Goal: Information Seeking & Learning: Check status

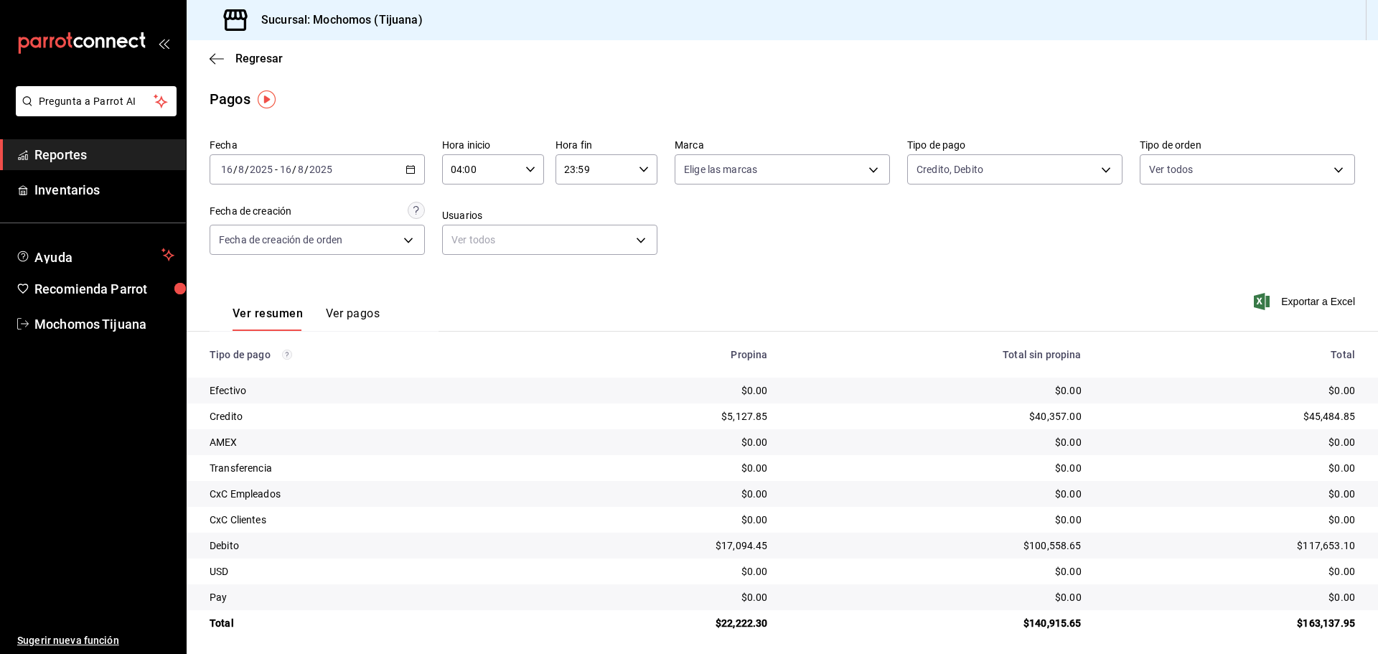
click at [413, 171] on div "[DATE] [DATE] - [DATE] [DATE]" at bounding box center [317, 169] width 215 height 30
click at [238, 375] on span "Rango de fechas" at bounding box center [277, 374] width 111 height 15
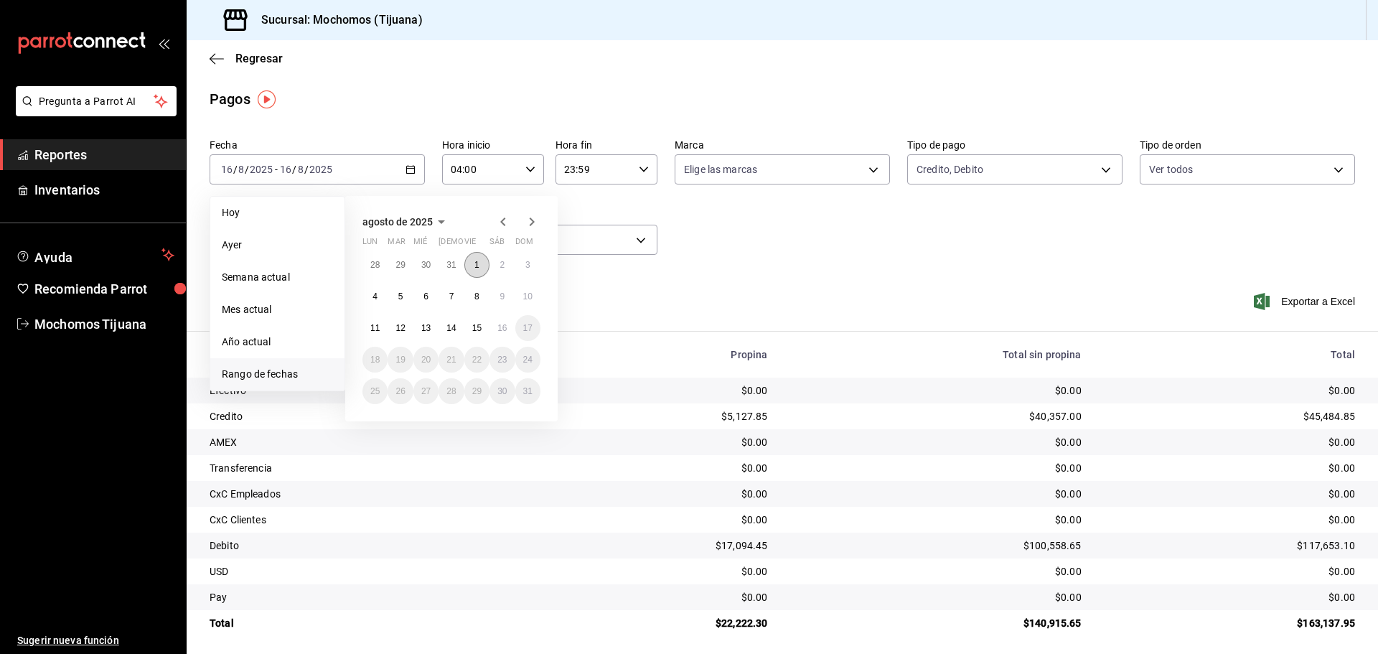
click at [475, 261] on abbr "1" at bounding box center [477, 265] width 5 height 10
click at [500, 263] on abbr "2" at bounding box center [502, 265] width 5 height 10
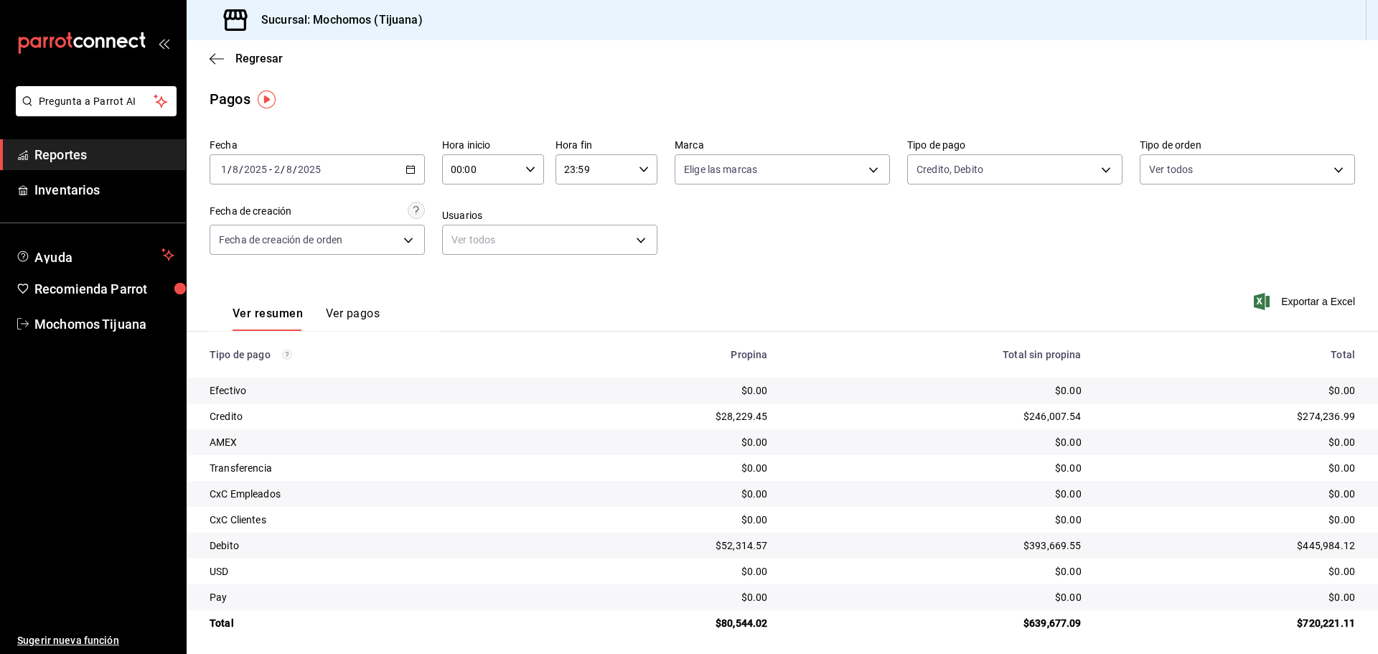
click at [529, 168] on icon "button" at bounding box center [530, 169] width 10 height 10
click at [464, 200] on span "04" at bounding box center [466, 200] width 28 height 11
click at [348, 317] on div at bounding box center [689, 327] width 1378 height 654
click at [363, 314] on button "Ver pagos" at bounding box center [353, 319] width 54 height 24
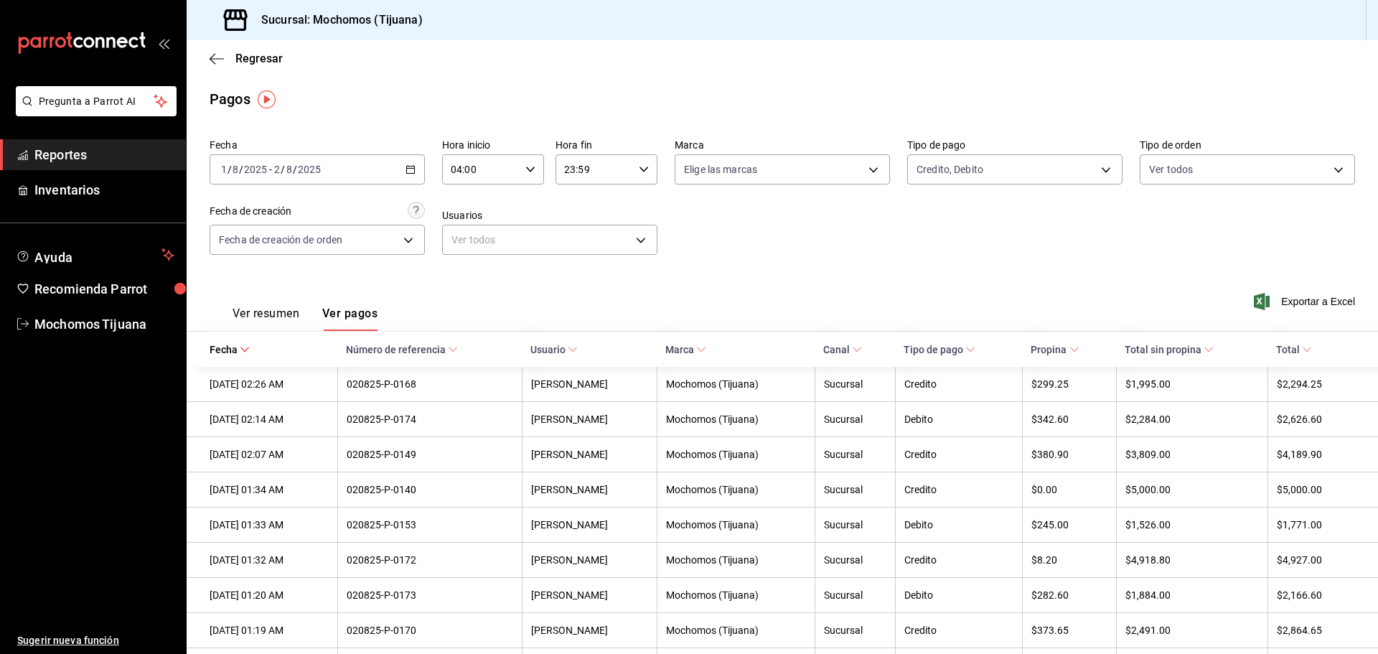
click at [1291, 348] on span "Total" at bounding box center [1294, 349] width 36 height 11
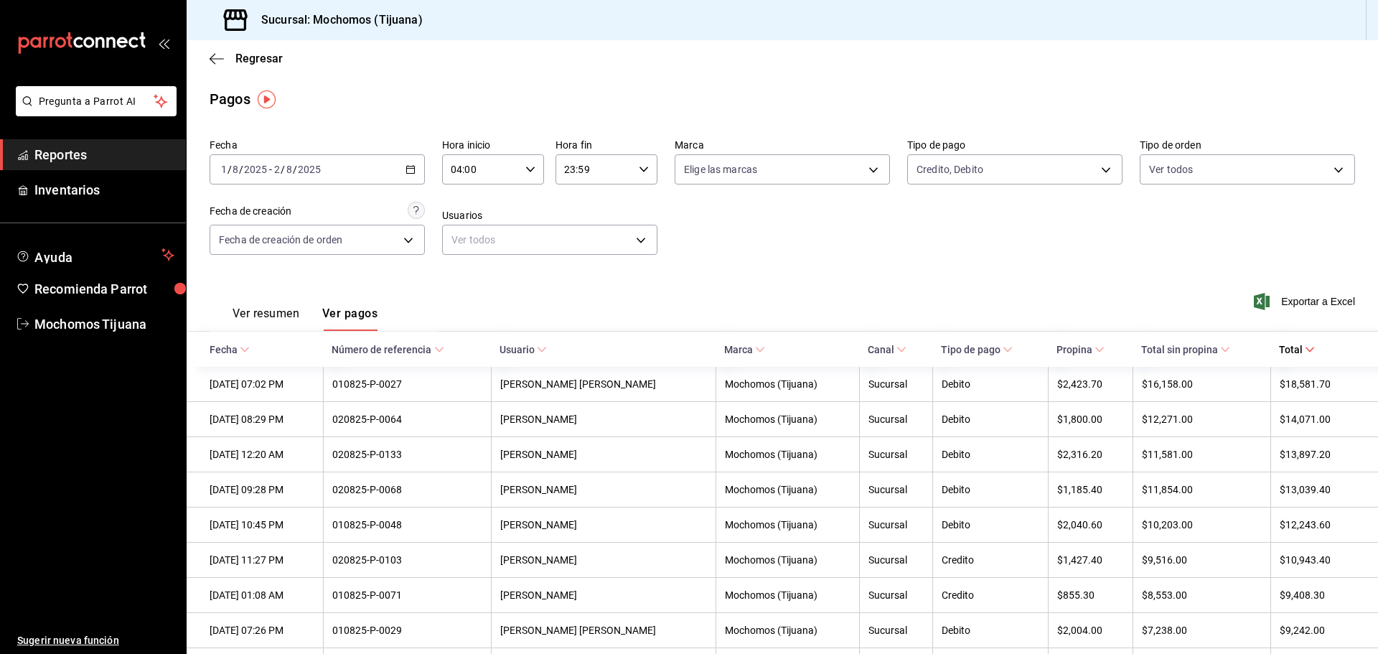
click at [1305, 346] on icon at bounding box center [1310, 350] width 10 height 10
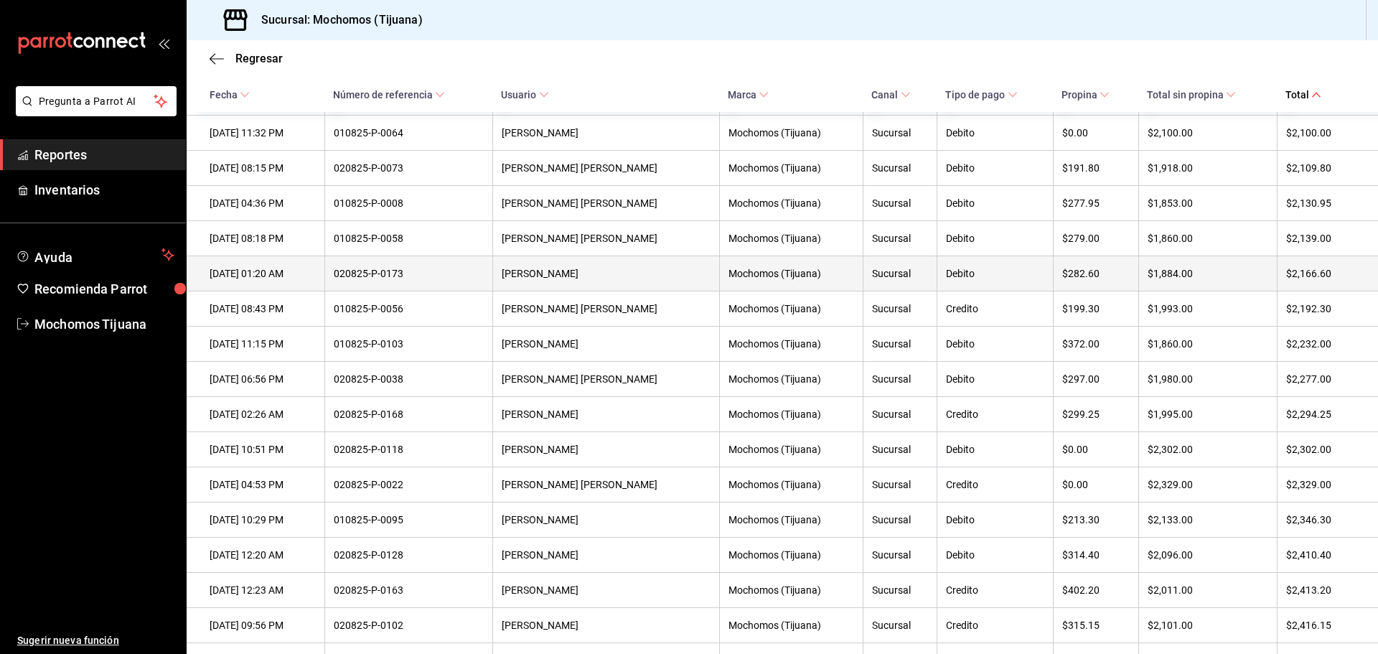
scroll to position [2106, 0]
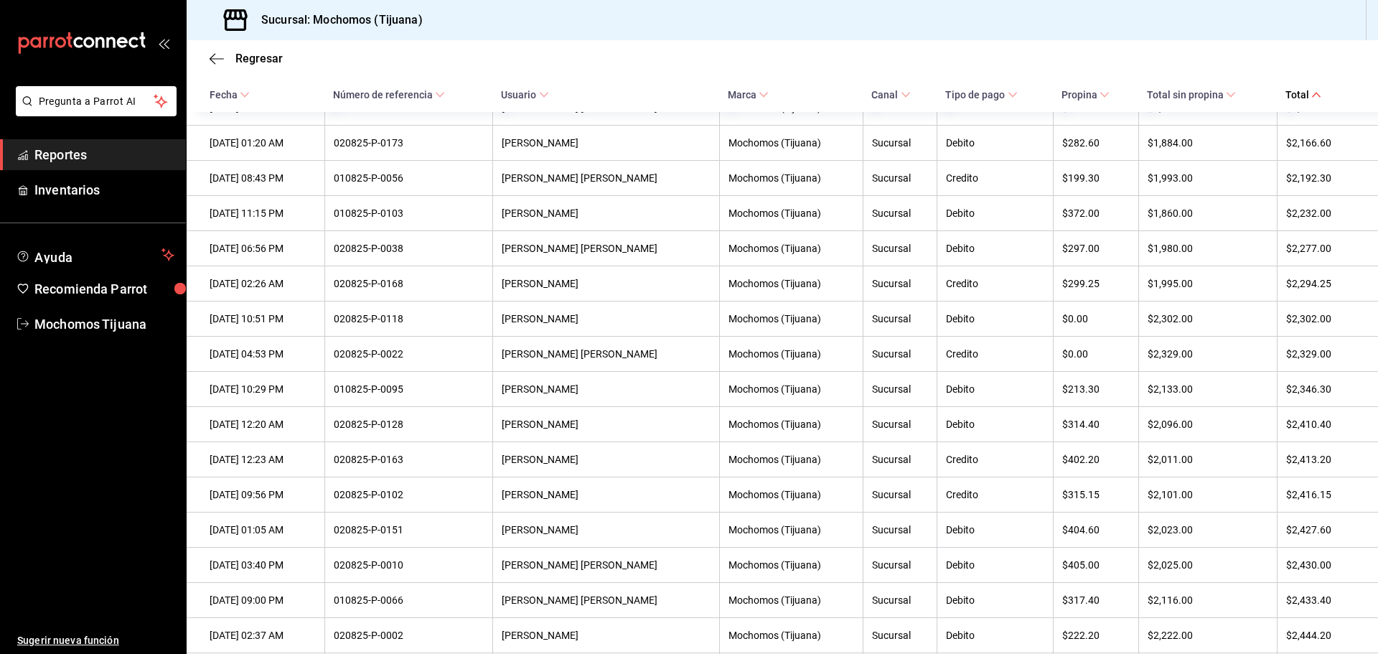
click at [1312, 93] on icon at bounding box center [1317, 95] width 10 height 10
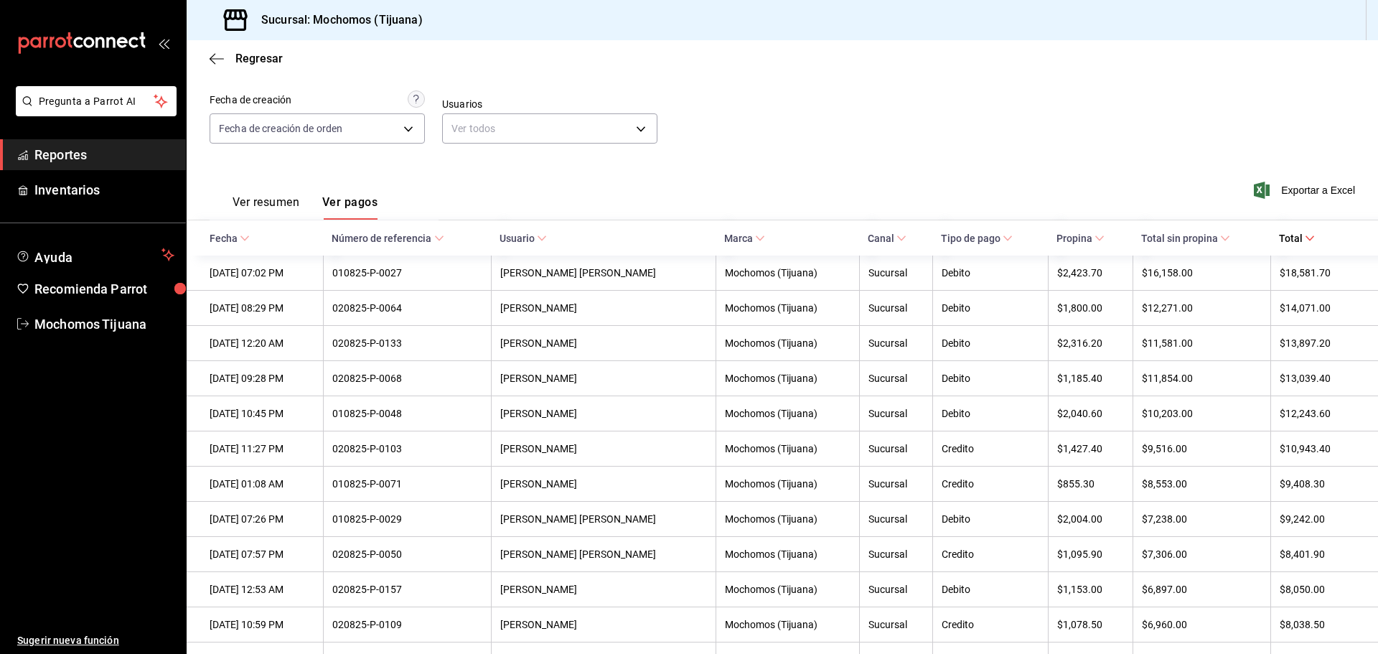
scroll to position [24, 0]
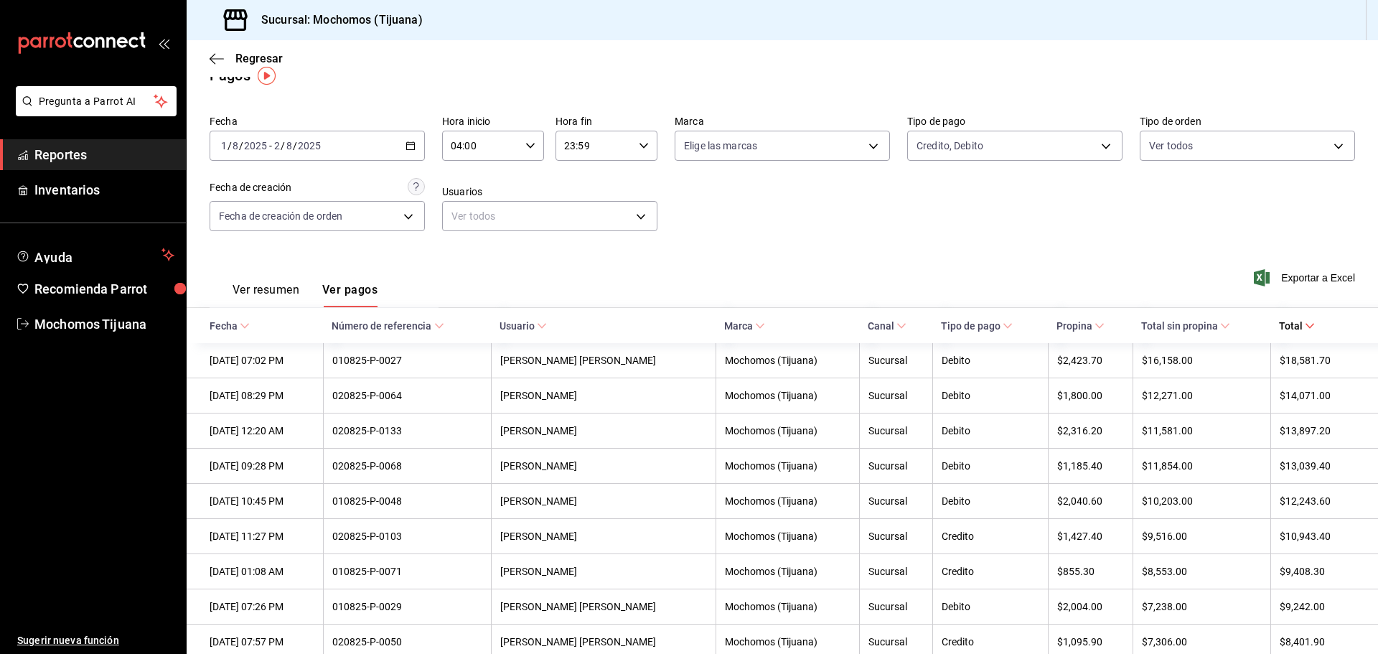
click at [408, 148] on icon "button" at bounding box center [411, 146] width 10 height 10
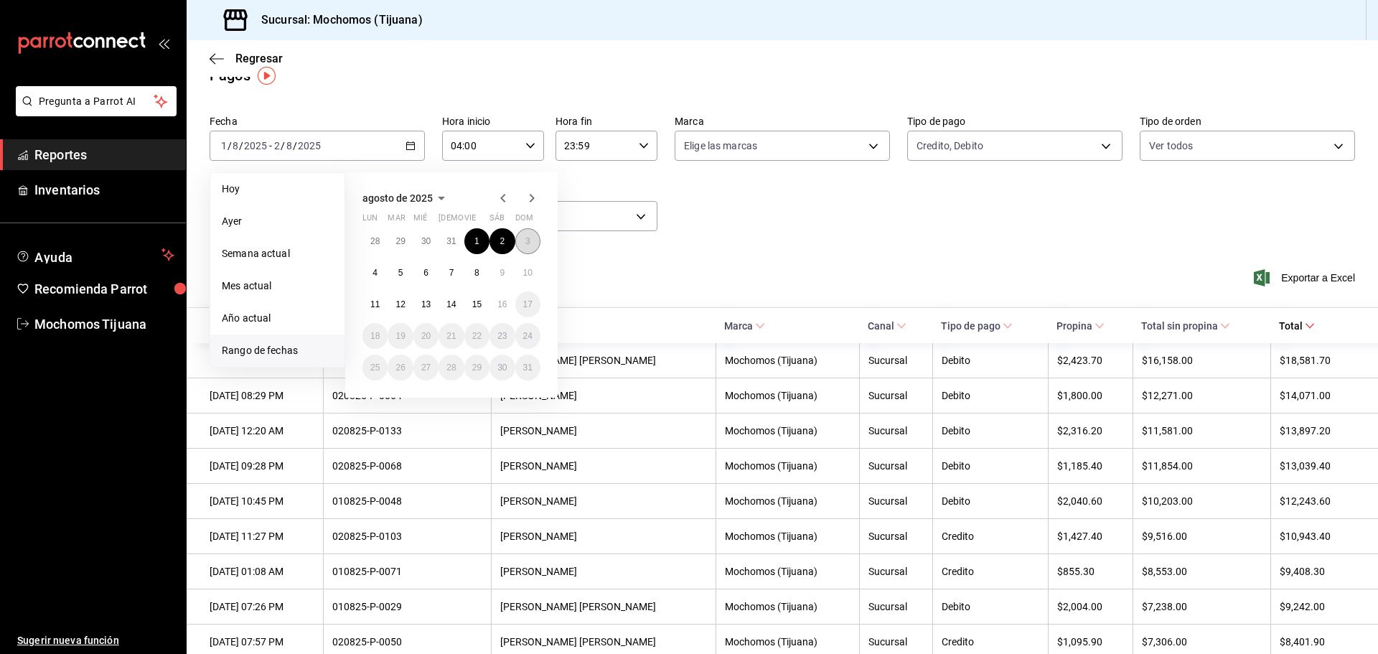
click at [530, 240] on abbr "3" at bounding box center [527, 241] width 5 height 10
click at [494, 238] on button "2" at bounding box center [502, 241] width 25 height 26
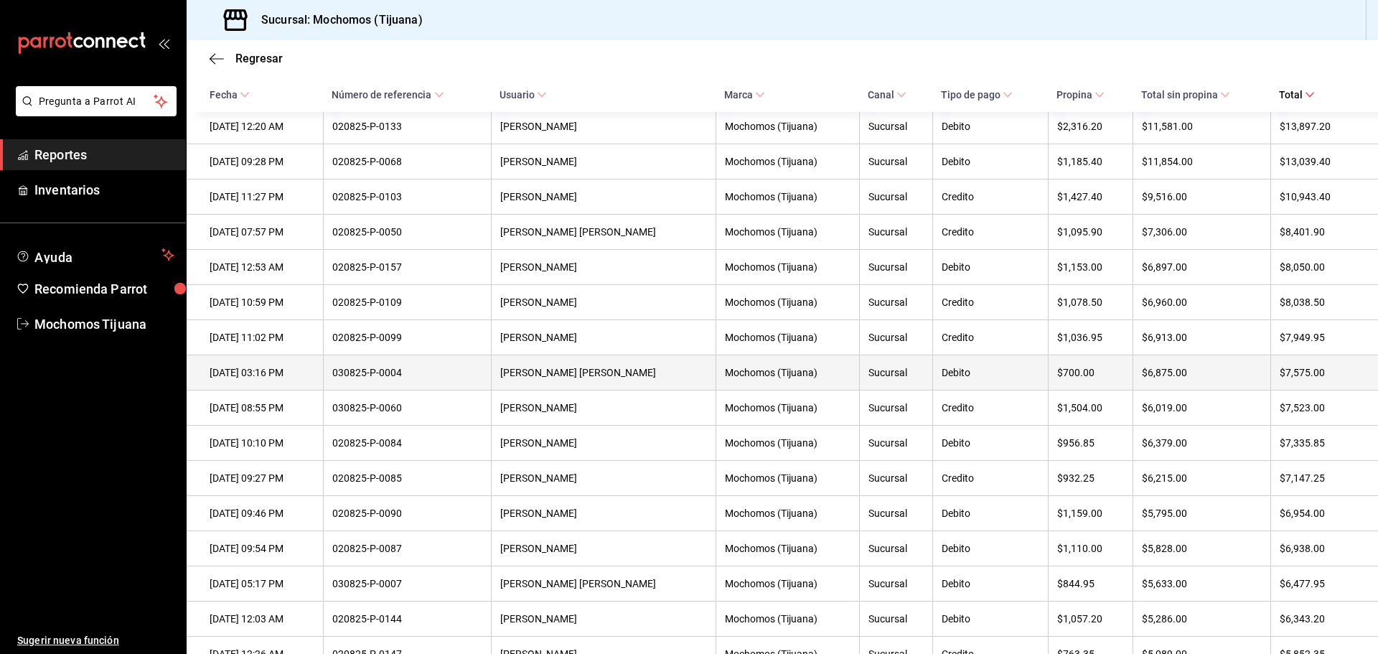
scroll to position [311, 0]
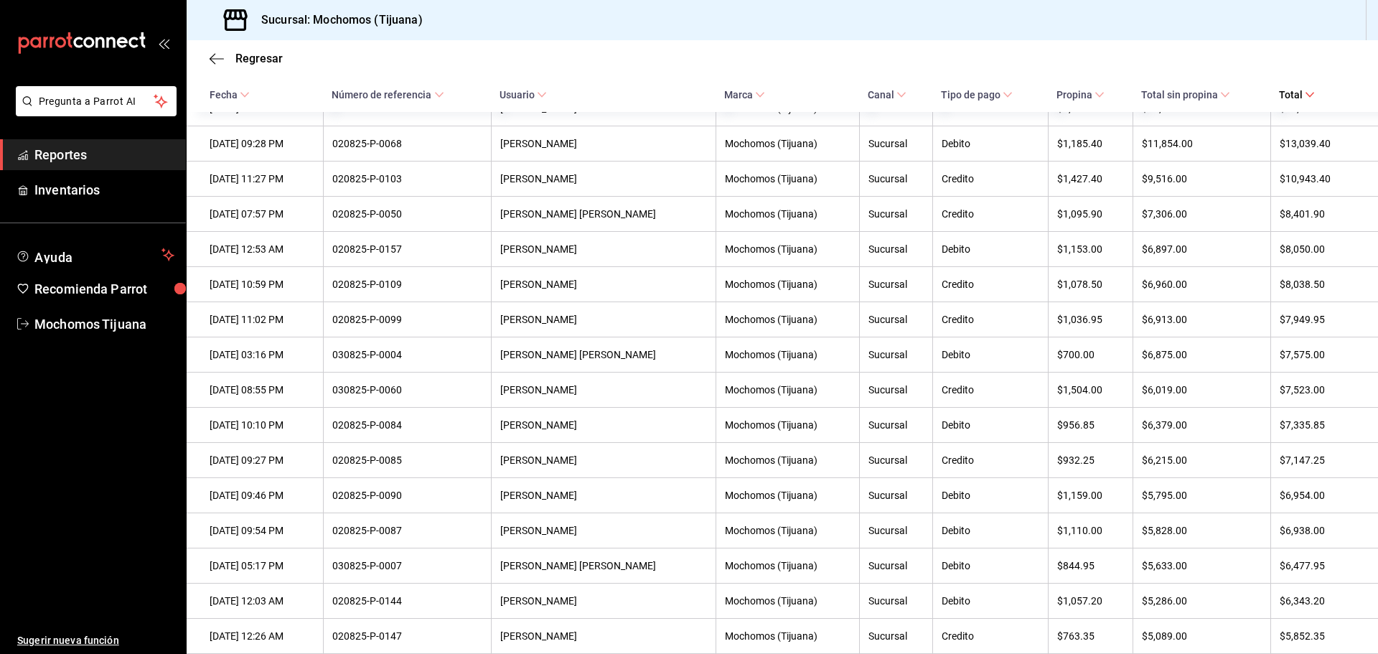
click at [1305, 93] on icon at bounding box center [1310, 95] width 10 height 10
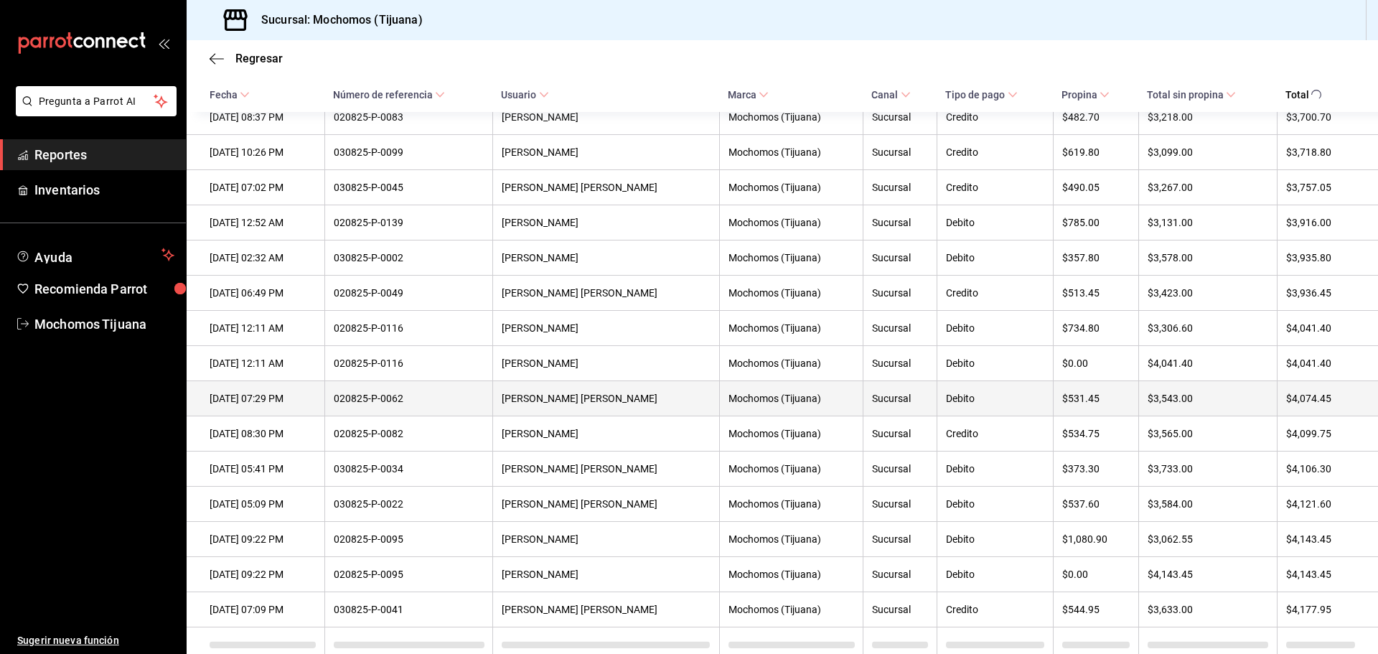
scroll to position [5480, 0]
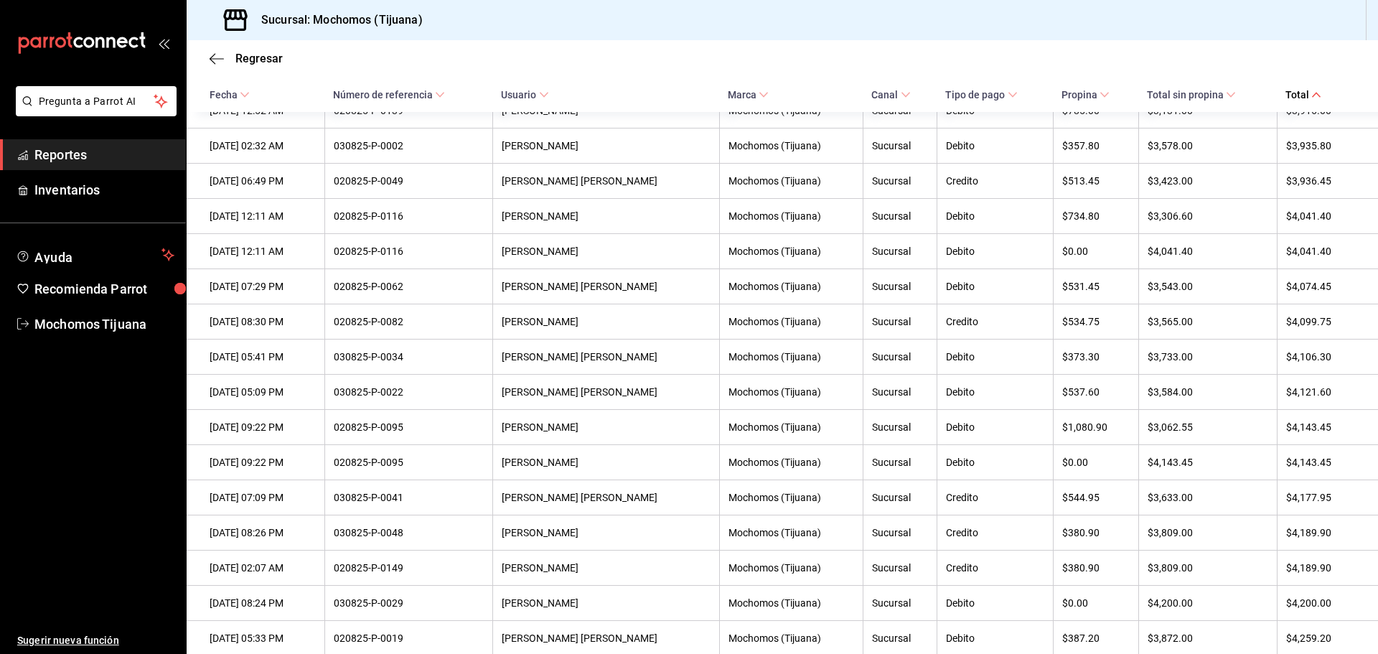
click at [1302, 93] on span "Total" at bounding box center [1304, 94] width 36 height 11
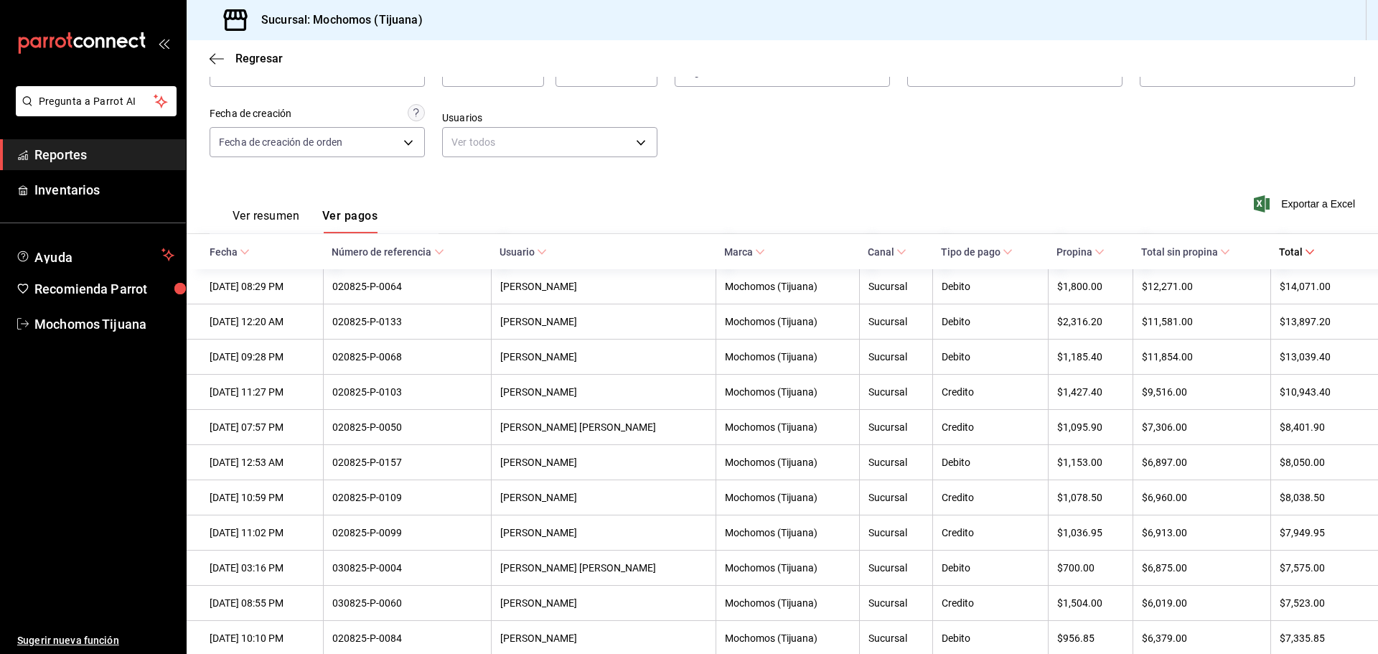
scroll to position [5480, 0]
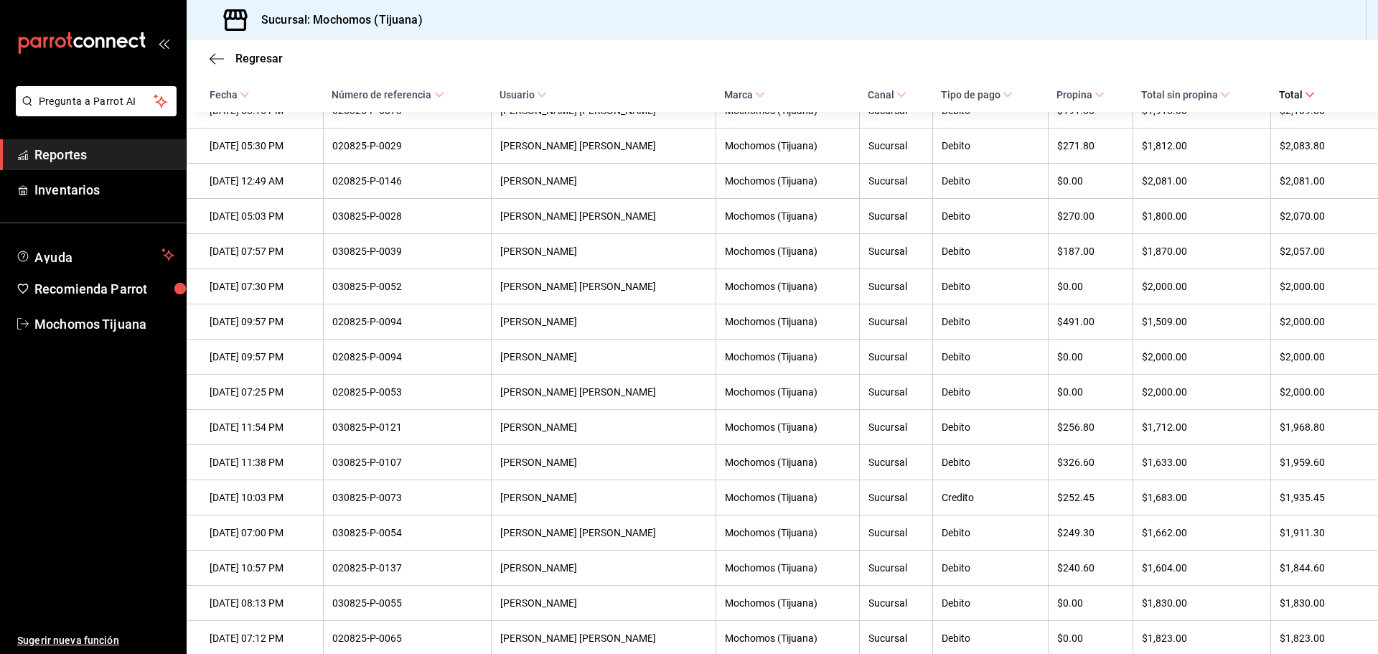
click at [1305, 97] on icon at bounding box center [1310, 95] width 10 height 10
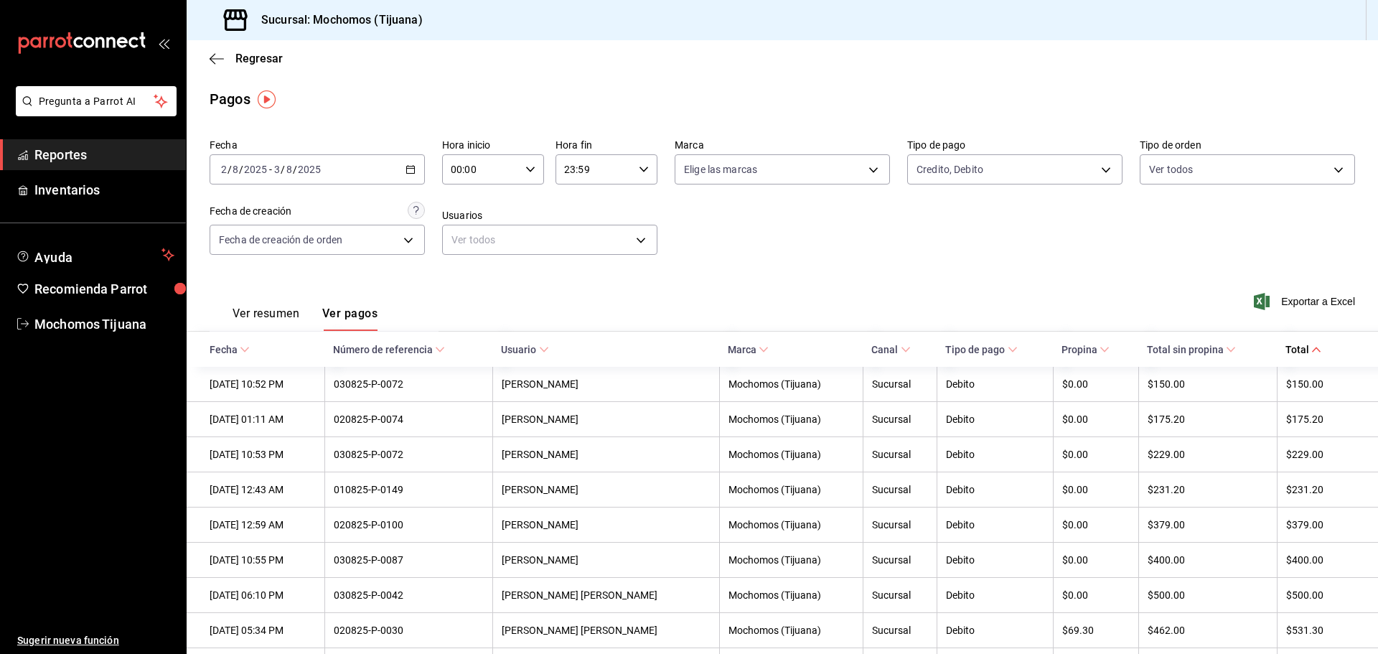
click at [406, 165] on icon "button" at bounding box center [411, 169] width 10 height 10
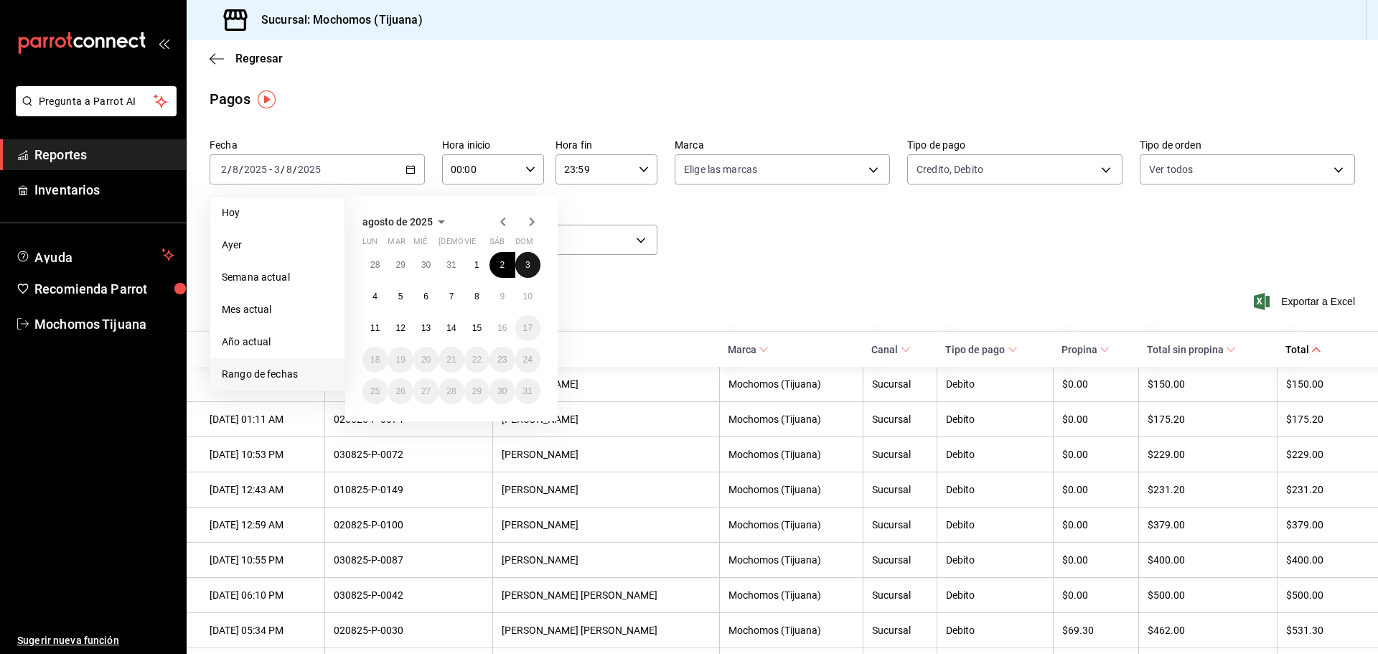
click at [527, 265] on abbr "3" at bounding box center [527, 265] width 5 height 10
click at [368, 296] on button "4" at bounding box center [375, 297] width 25 height 26
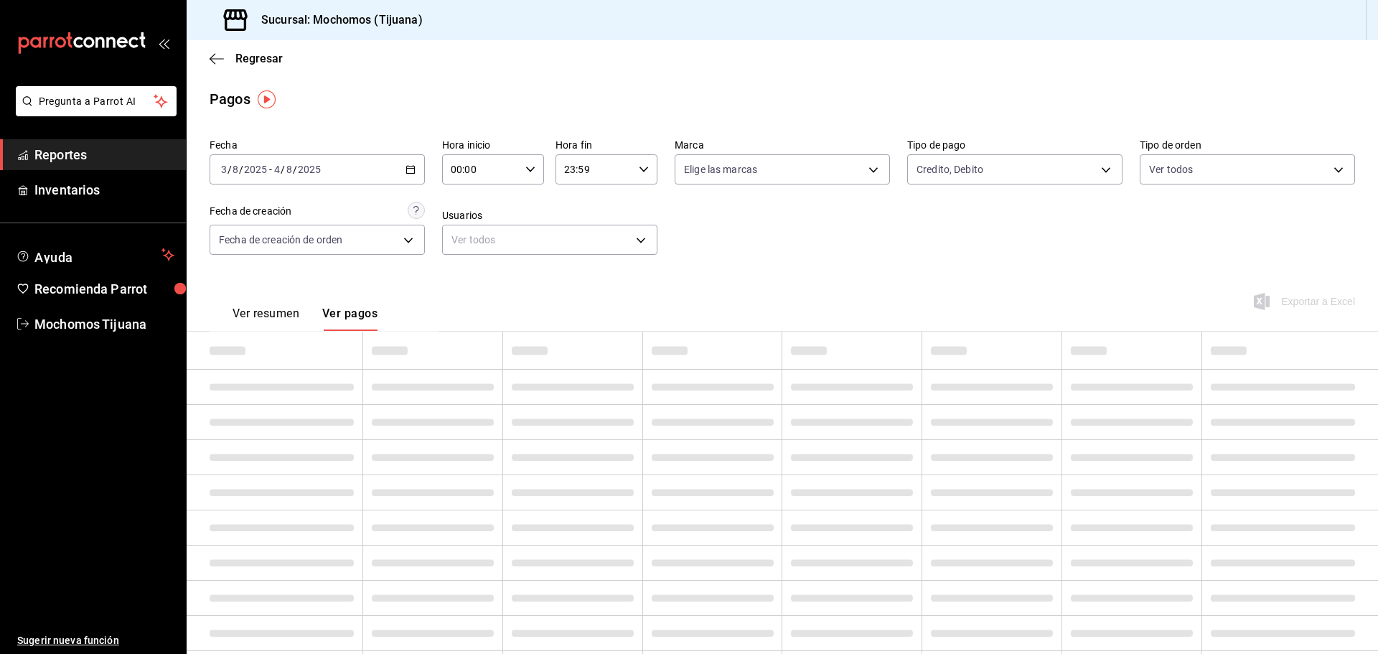
click at [526, 168] on \(Stroke\) "button" at bounding box center [530, 169] width 9 height 5
click at [472, 274] on span "04" at bounding box center [466, 271] width 28 height 11
click at [464, 268] on span "04" at bounding box center [466, 271] width 28 height 11
click at [665, 106] on div at bounding box center [689, 327] width 1378 height 654
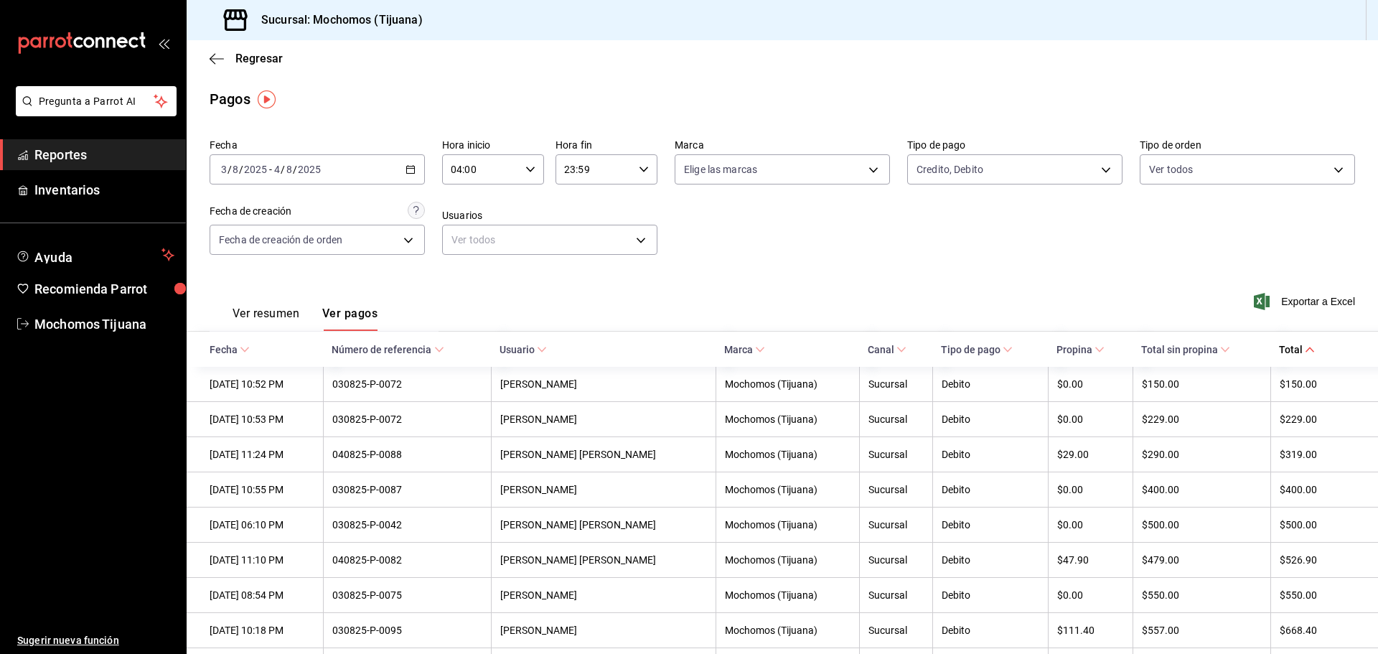
click at [1215, 350] on span "Total sin propina" at bounding box center [1185, 349] width 89 height 11
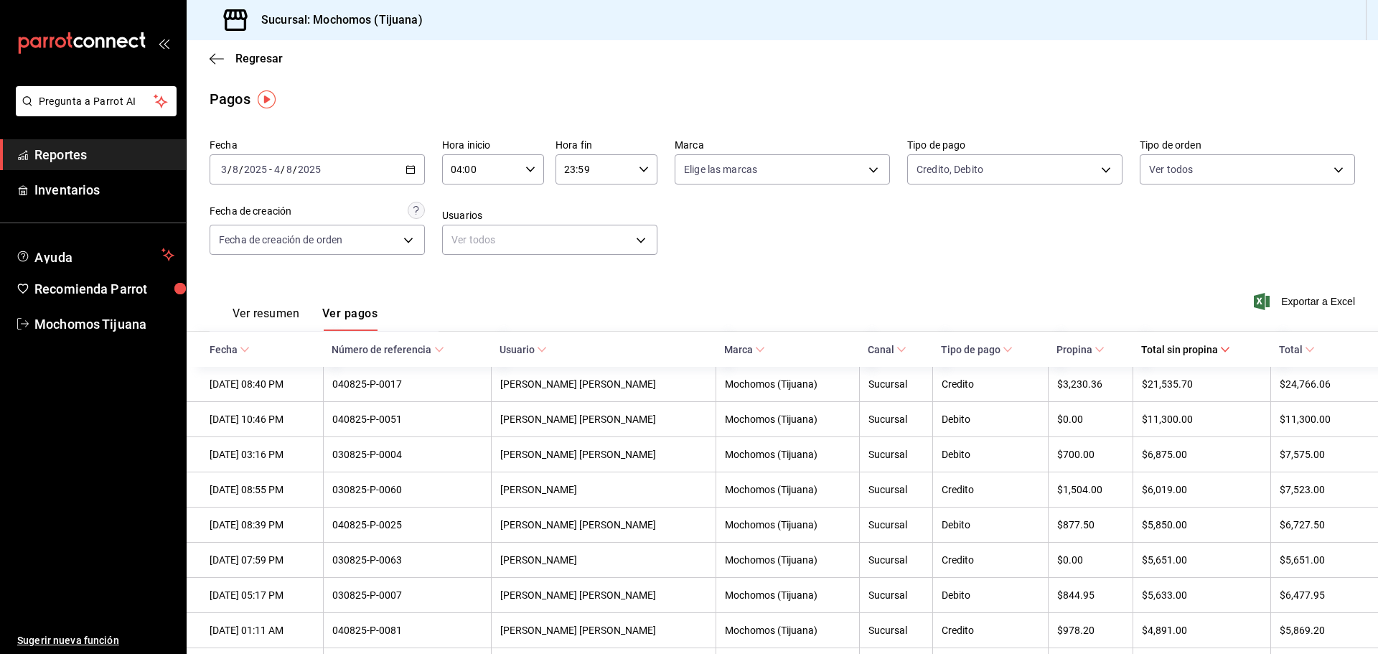
click at [1221, 353] on icon at bounding box center [1225, 350] width 10 height 10
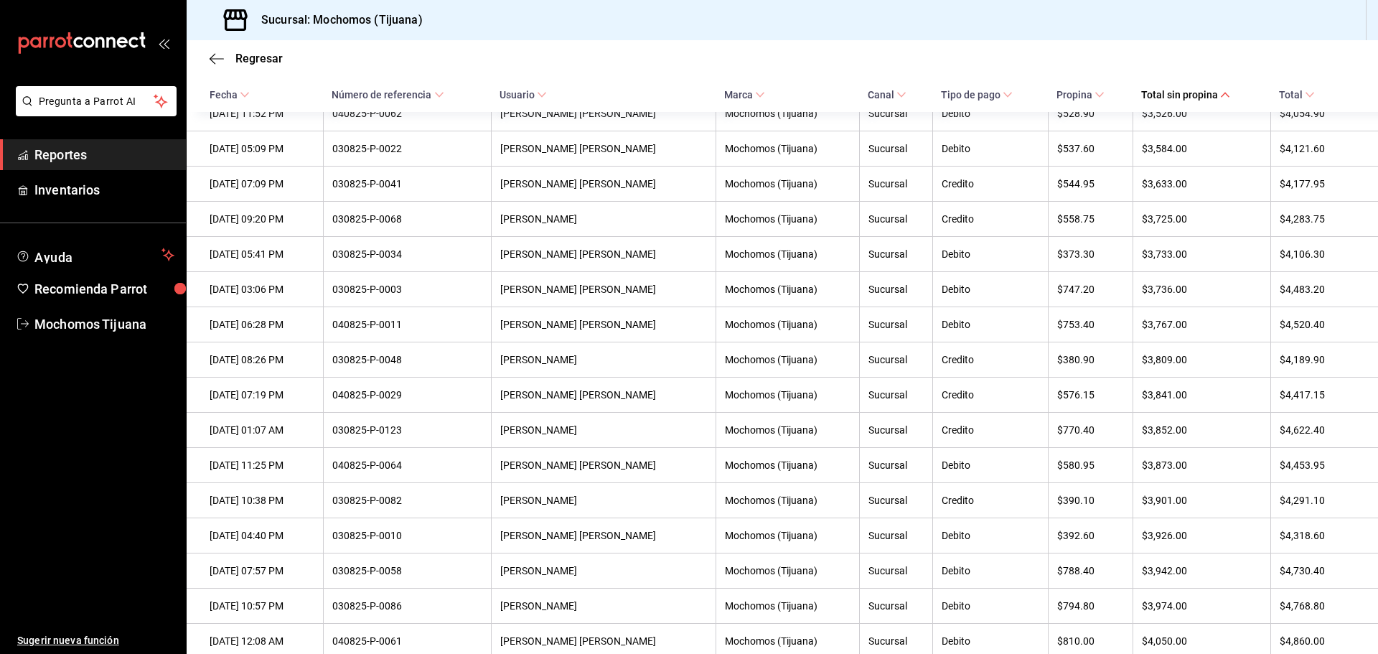
scroll to position [4810, 0]
click at [1170, 411] on th "$3,873.00" at bounding box center [1202, 393] width 138 height 35
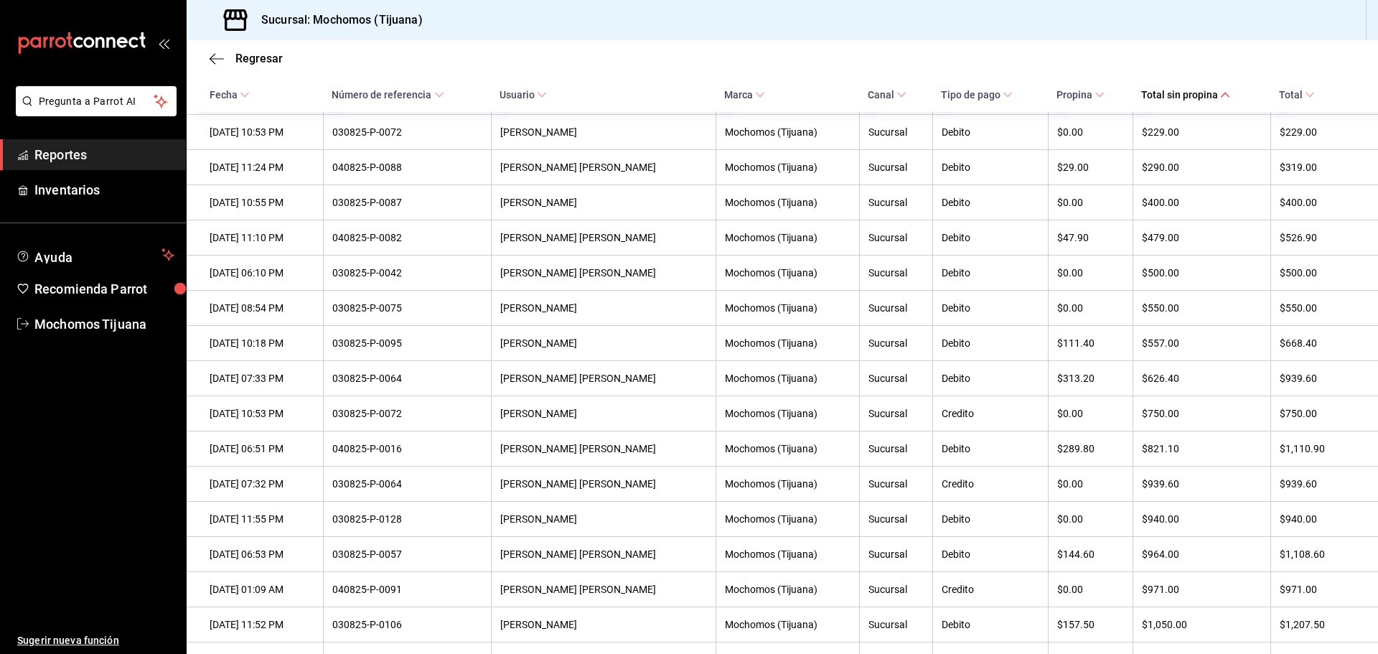
scroll to position [0, 0]
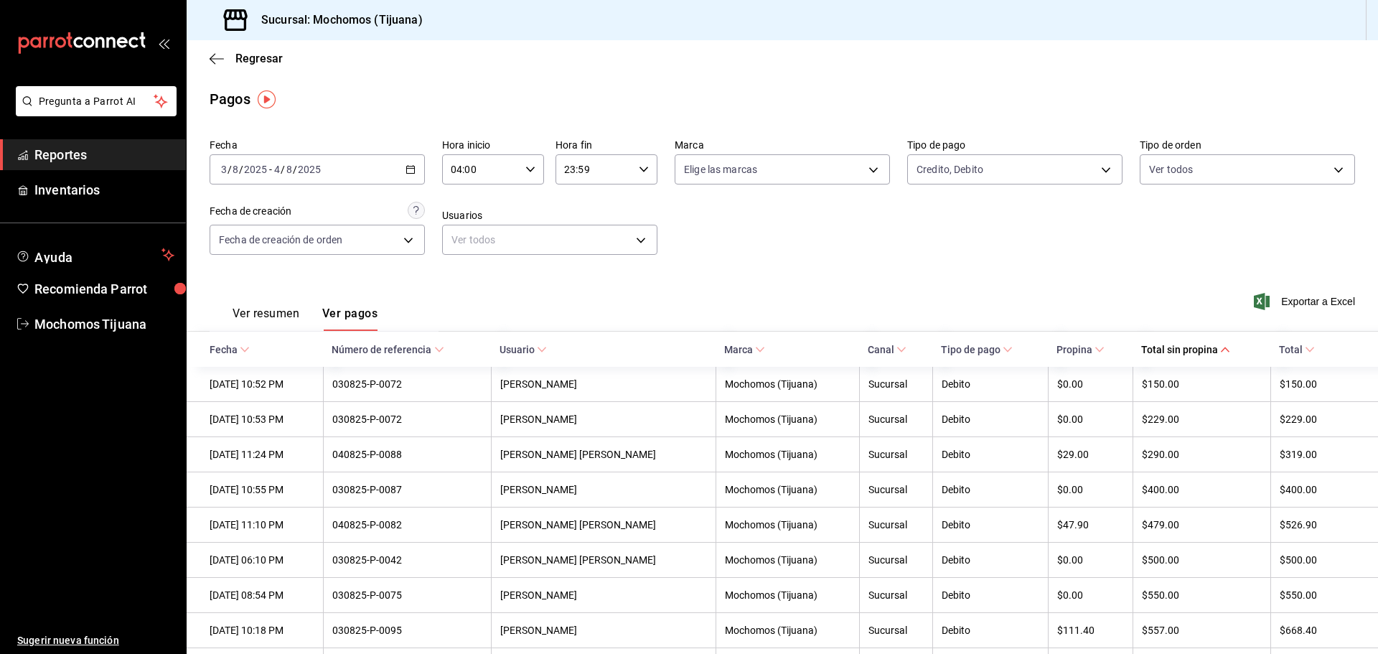
click at [407, 167] on icon "button" at bounding box center [411, 169] width 10 height 10
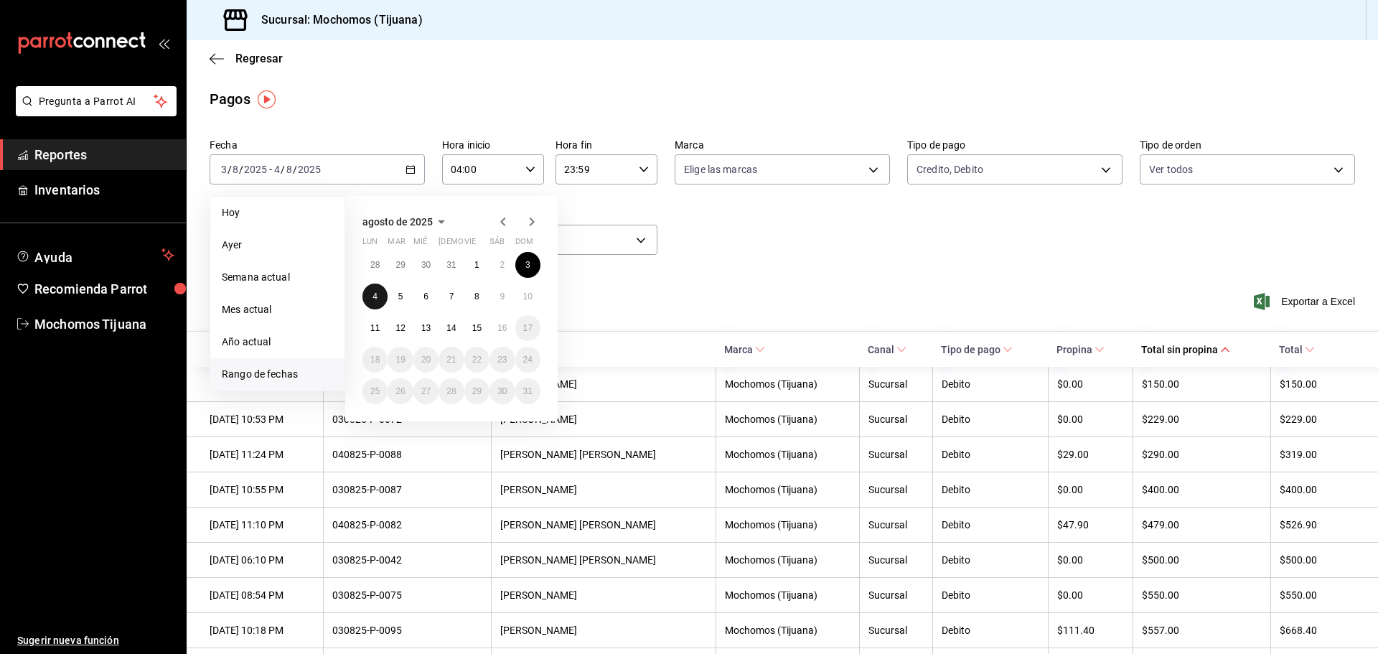
click at [370, 301] on button "4" at bounding box center [375, 297] width 25 height 26
click at [401, 295] on abbr "5" at bounding box center [400, 296] width 5 height 10
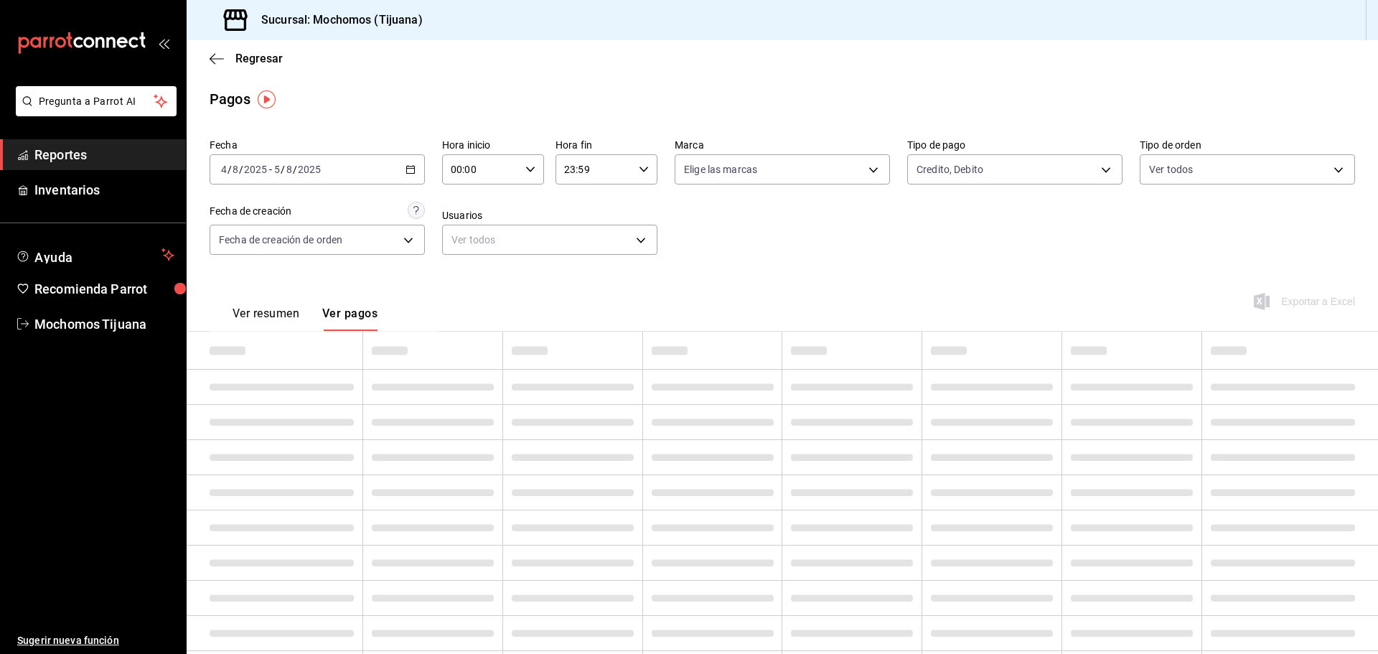
click at [531, 172] on icon "button" at bounding box center [530, 169] width 10 height 10
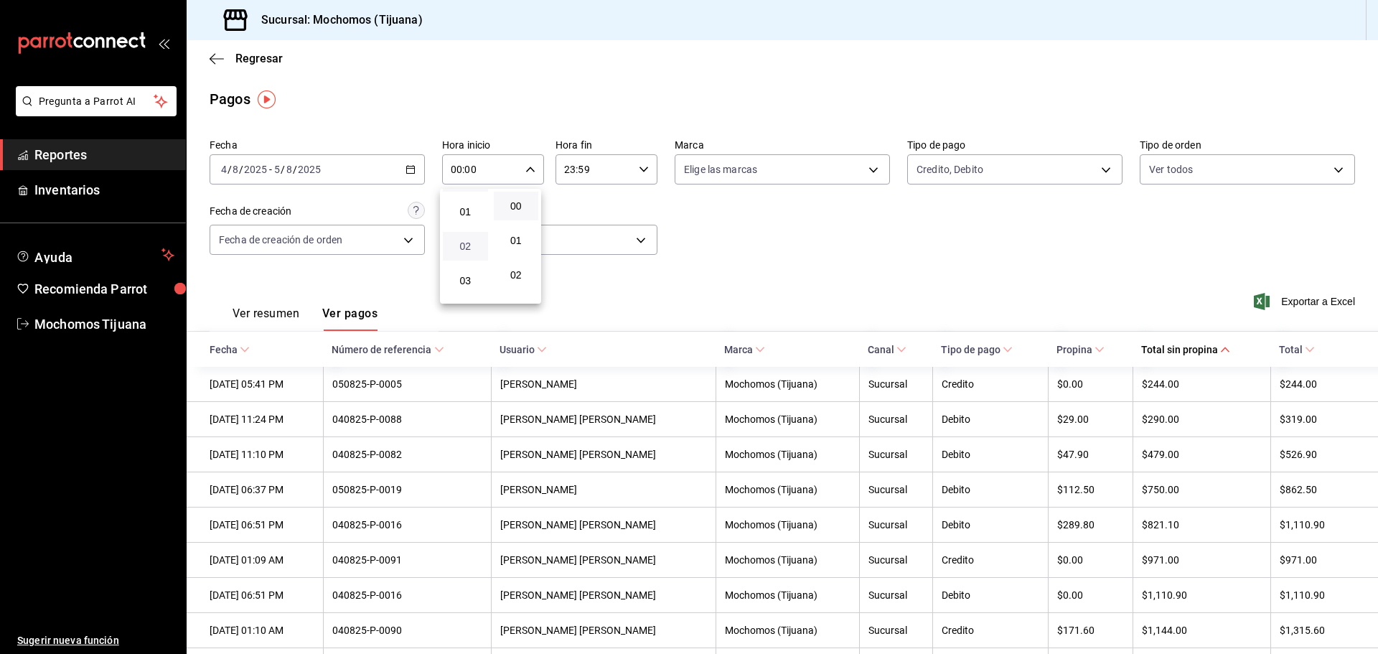
scroll to position [72, 0]
click at [467, 271] on span "04" at bounding box center [466, 271] width 28 height 11
click at [1221, 349] on div at bounding box center [689, 327] width 1378 height 654
click at [1220, 350] on icon at bounding box center [1225, 350] width 10 height 10
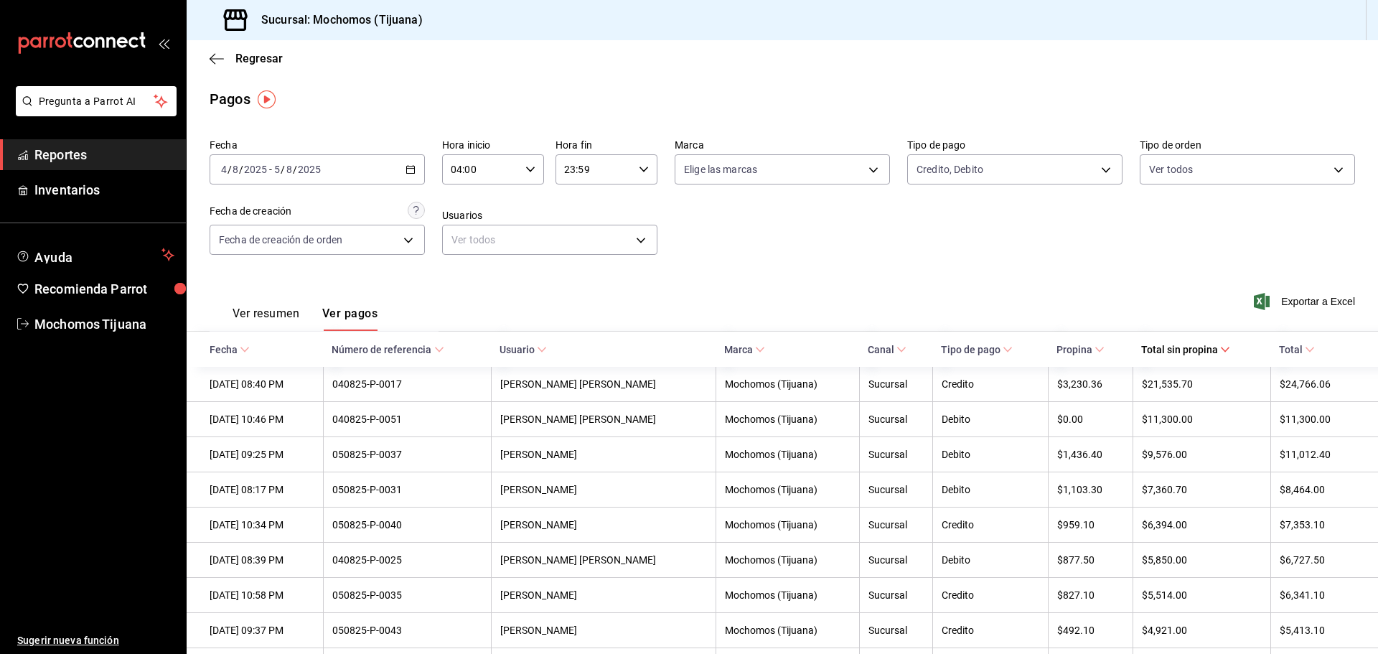
click at [1222, 350] on icon at bounding box center [1225, 350] width 10 height 10
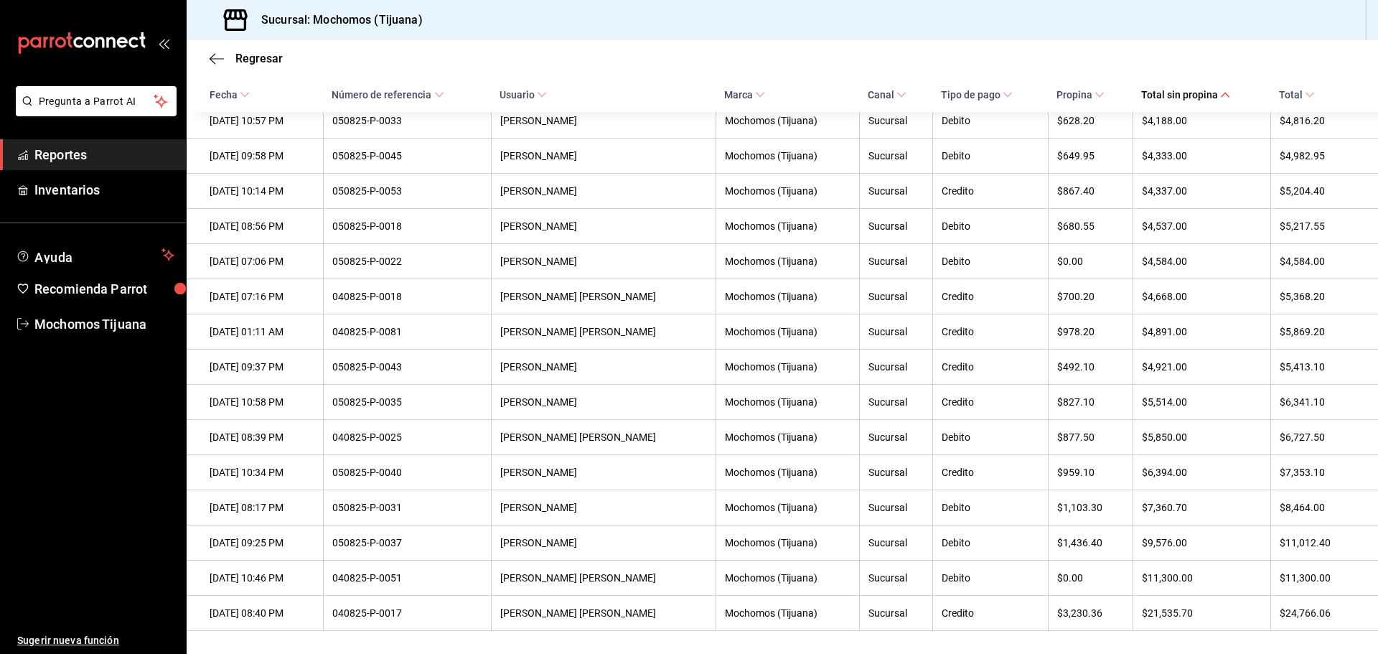
scroll to position [3864, 0]
click at [1220, 96] on icon at bounding box center [1225, 95] width 10 height 10
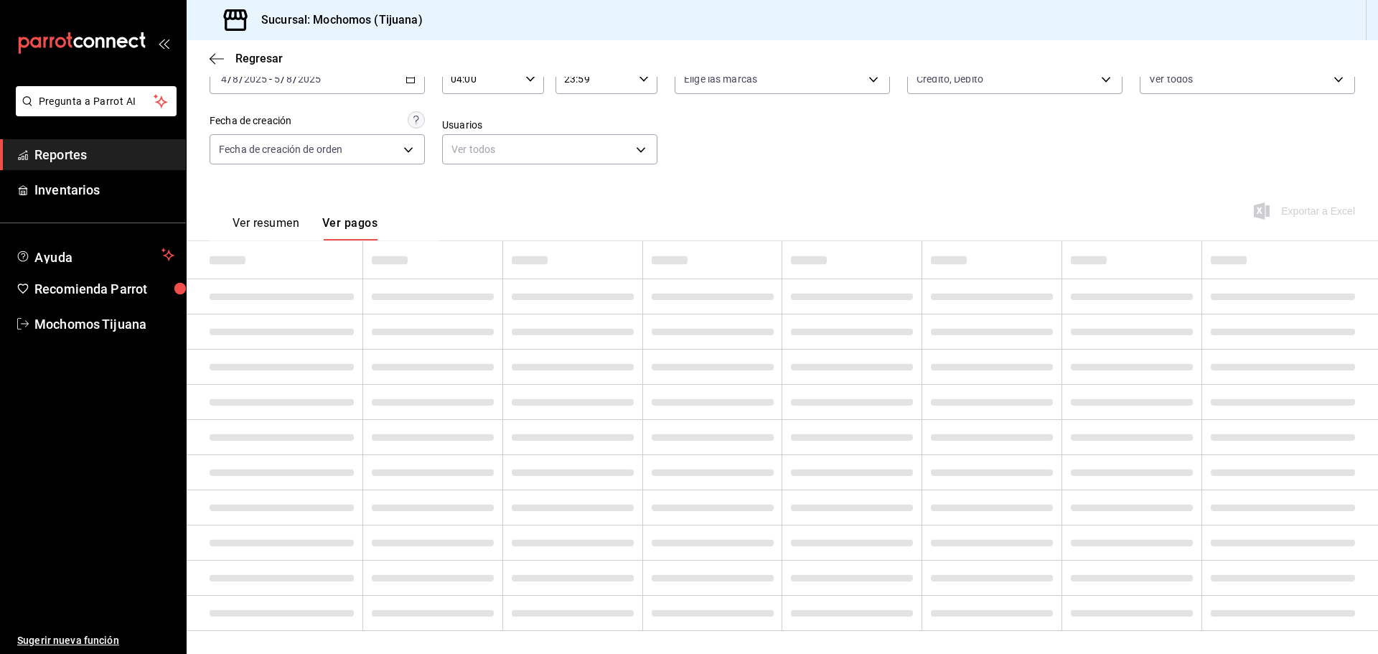
scroll to position [3864, 0]
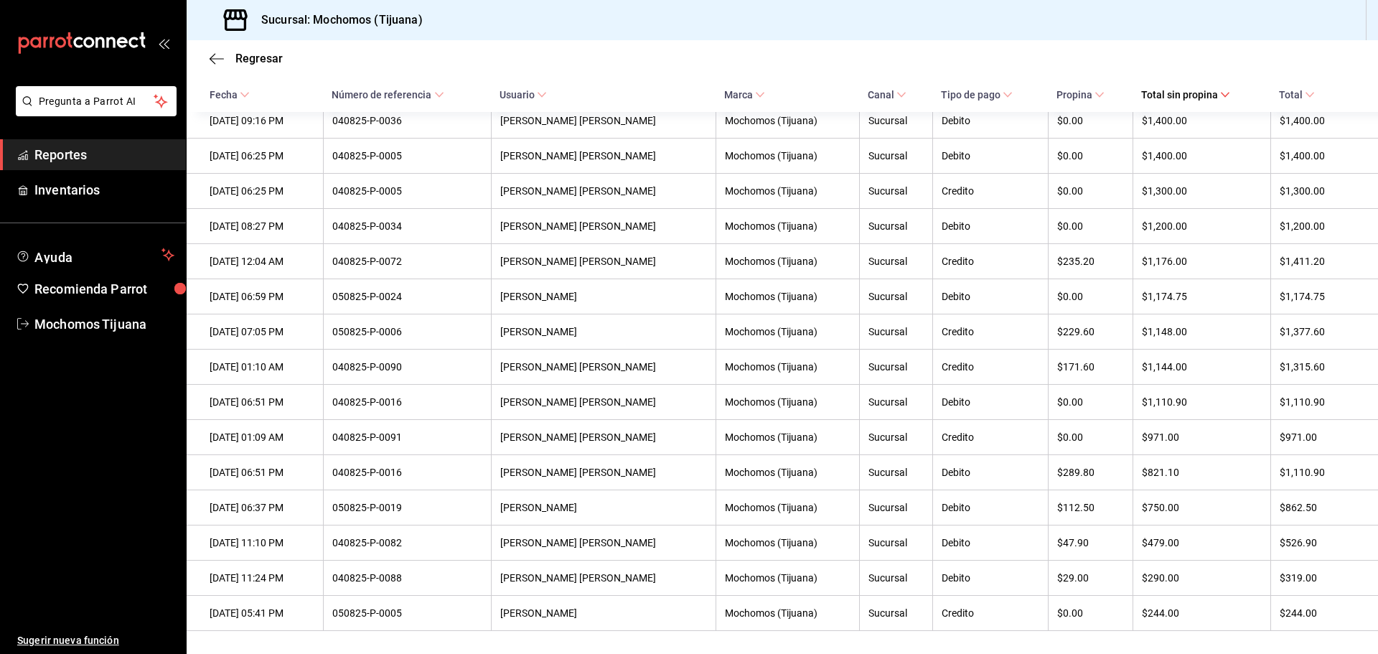
click at [1305, 90] on icon at bounding box center [1310, 95] width 10 height 10
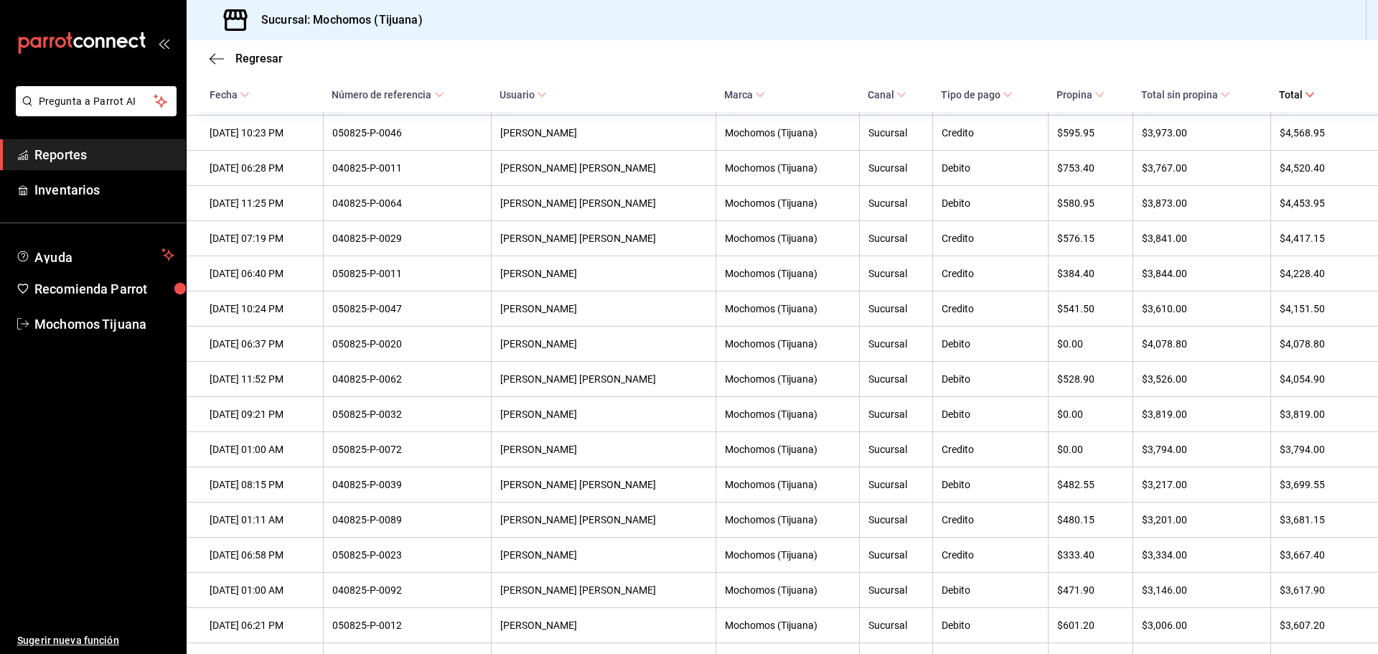
scroll to position [562, 0]
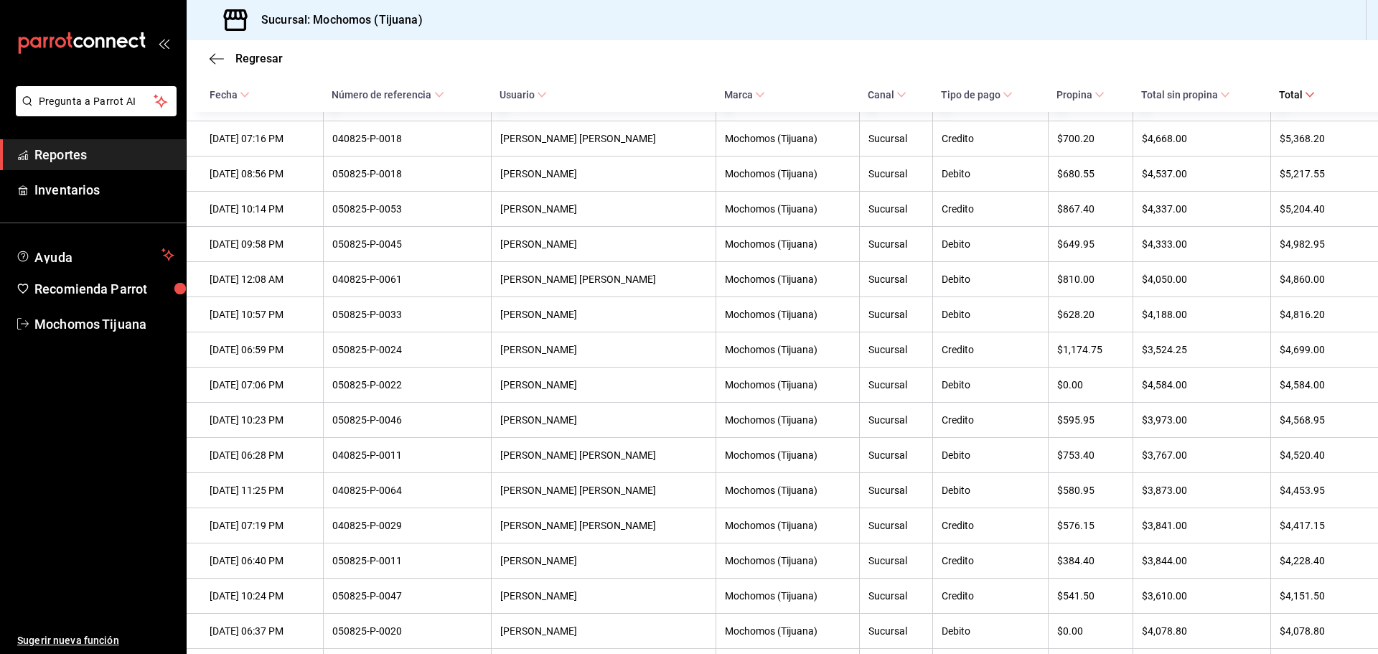
click at [1305, 96] on icon at bounding box center [1310, 95] width 10 height 10
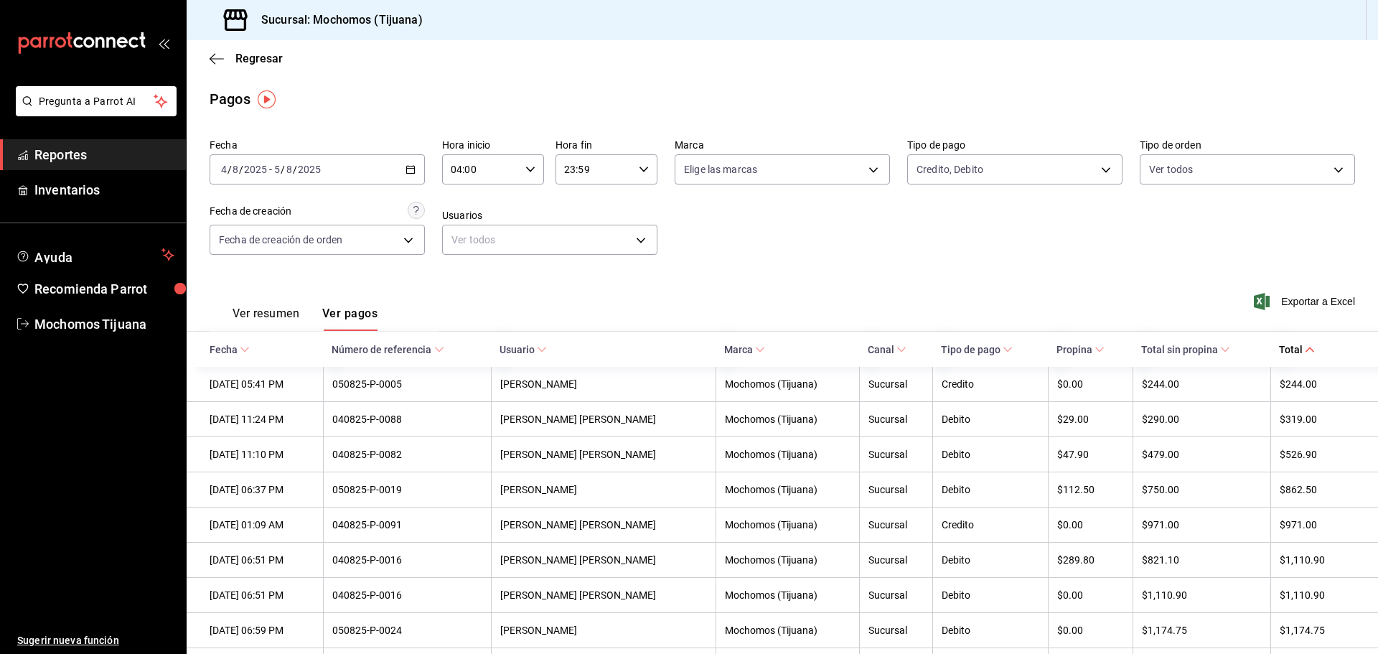
click at [407, 167] on icon "button" at bounding box center [411, 169] width 10 height 10
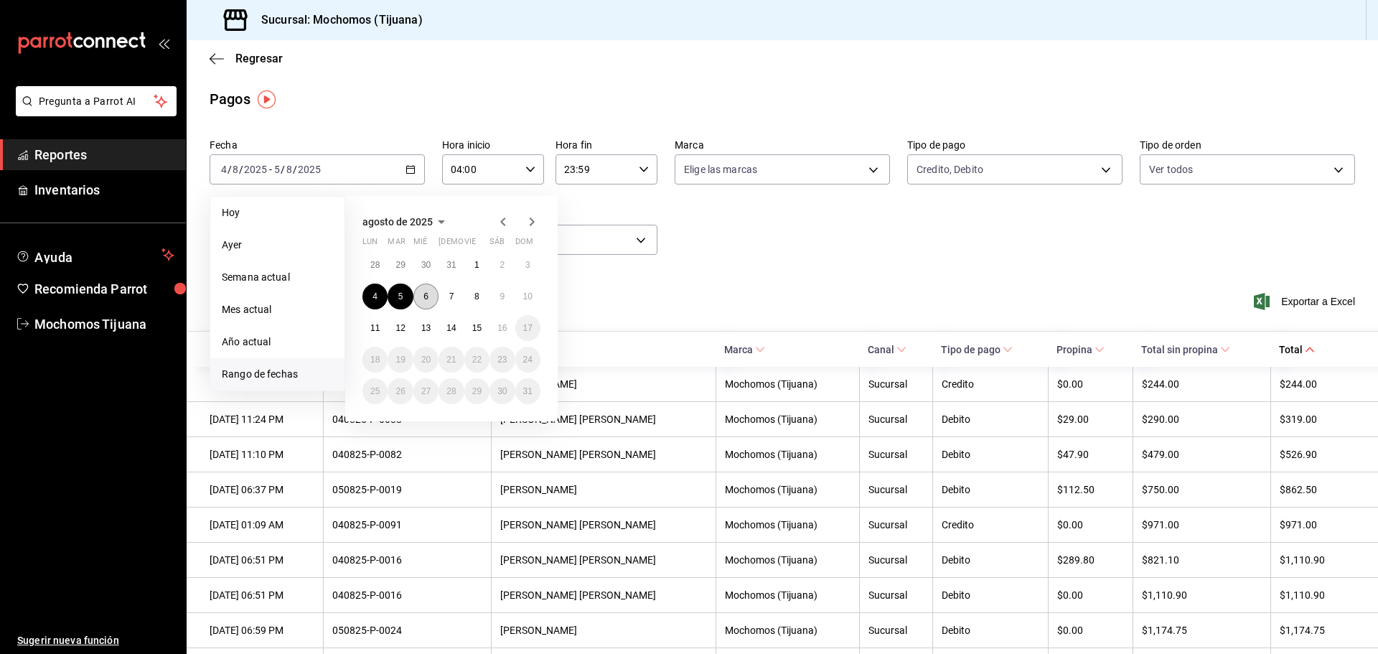
click at [421, 296] on button "6" at bounding box center [425, 297] width 25 height 26
click at [452, 298] on abbr "7" at bounding box center [451, 296] width 5 height 10
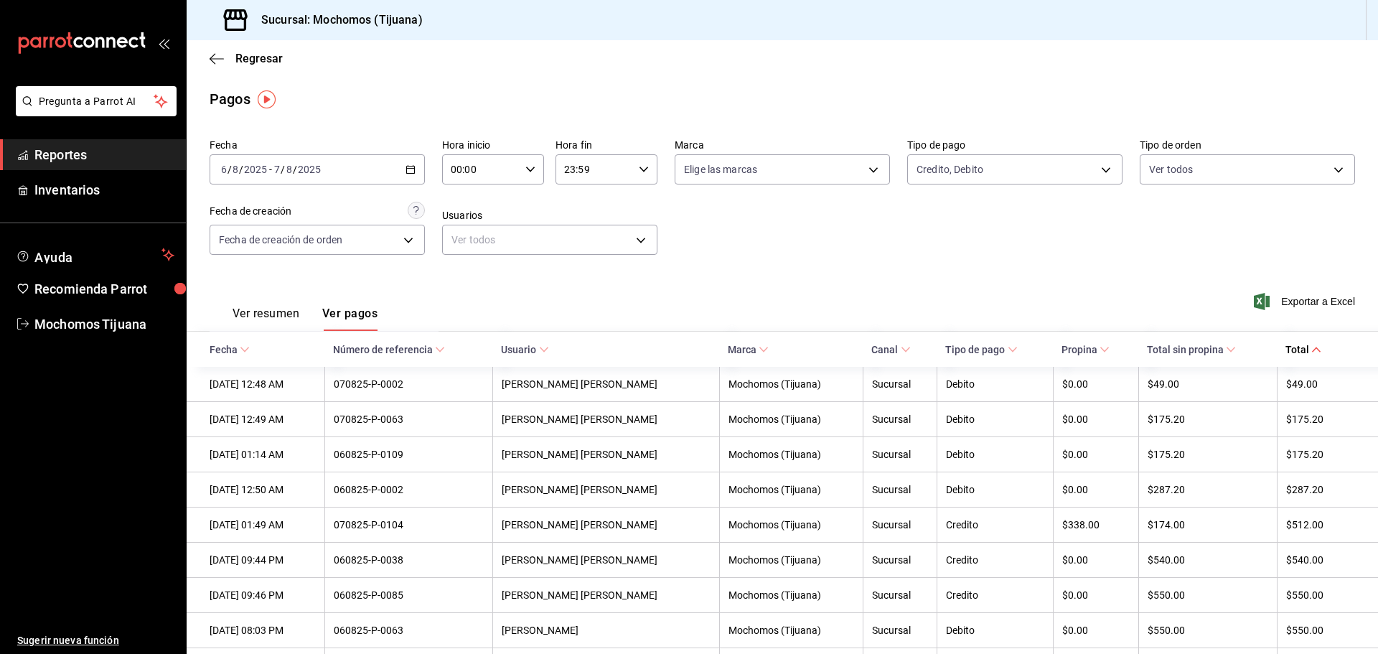
click at [525, 166] on icon "button" at bounding box center [530, 169] width 10 height 10
click at [464, 271] on span "04" at bounding box center [466, 271] width 28 height 11
type input "04:00"
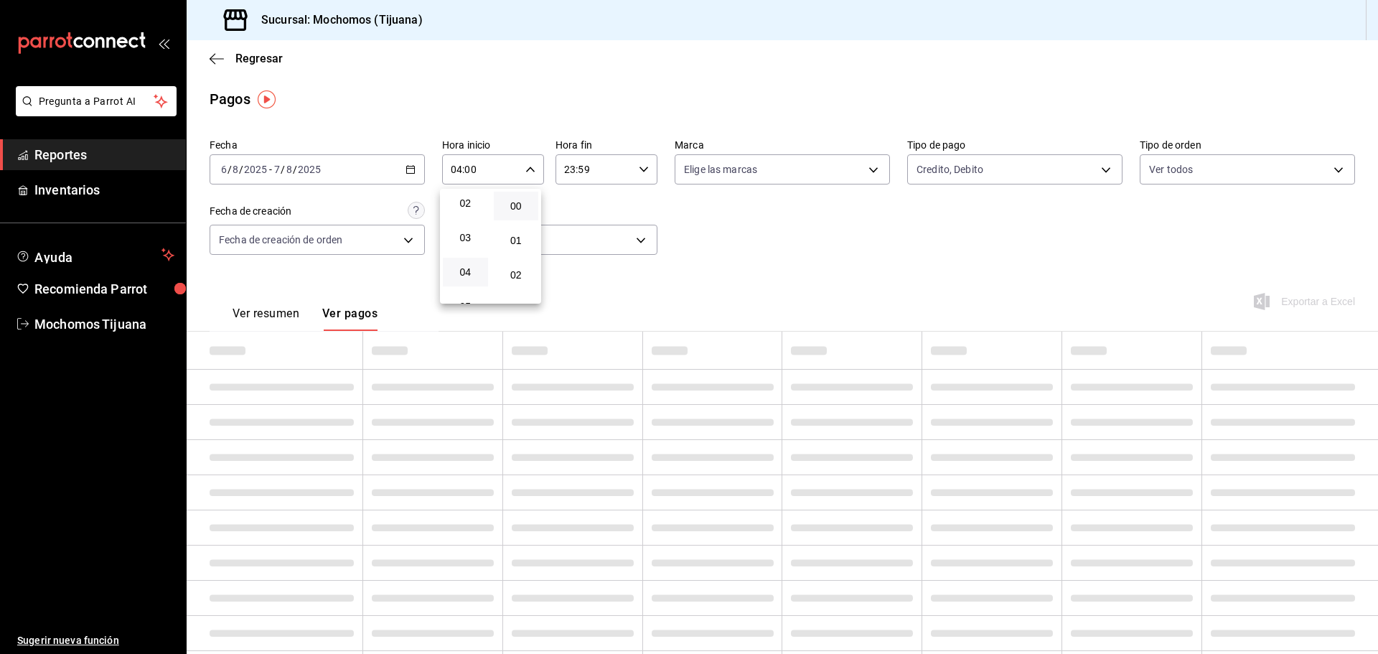
click at [639, 167] on div at bounding box center [689, 327] width 1378 height 654
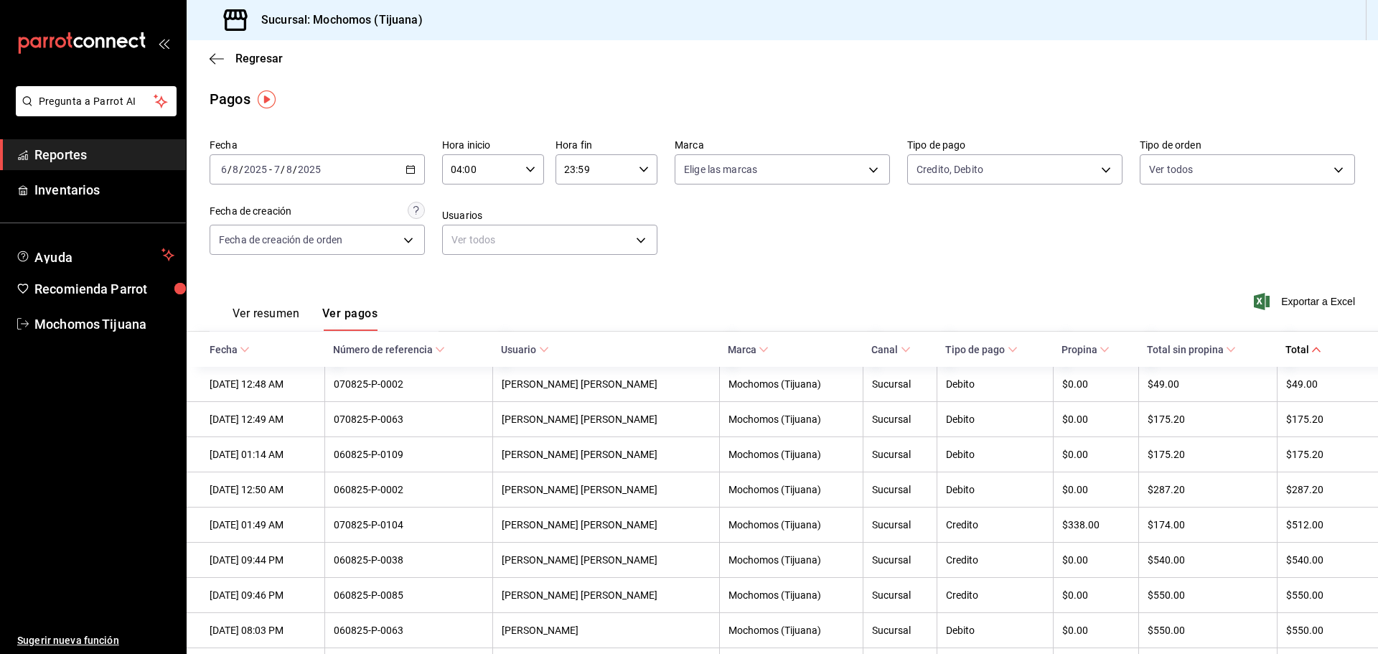
click at [639, 167] on icon "button" at bounding box center [644, 169] width 10 height 10
click at [571, 275] on span "04" at bounding box center [578, 271] width 28 height 11
type input "04:59"
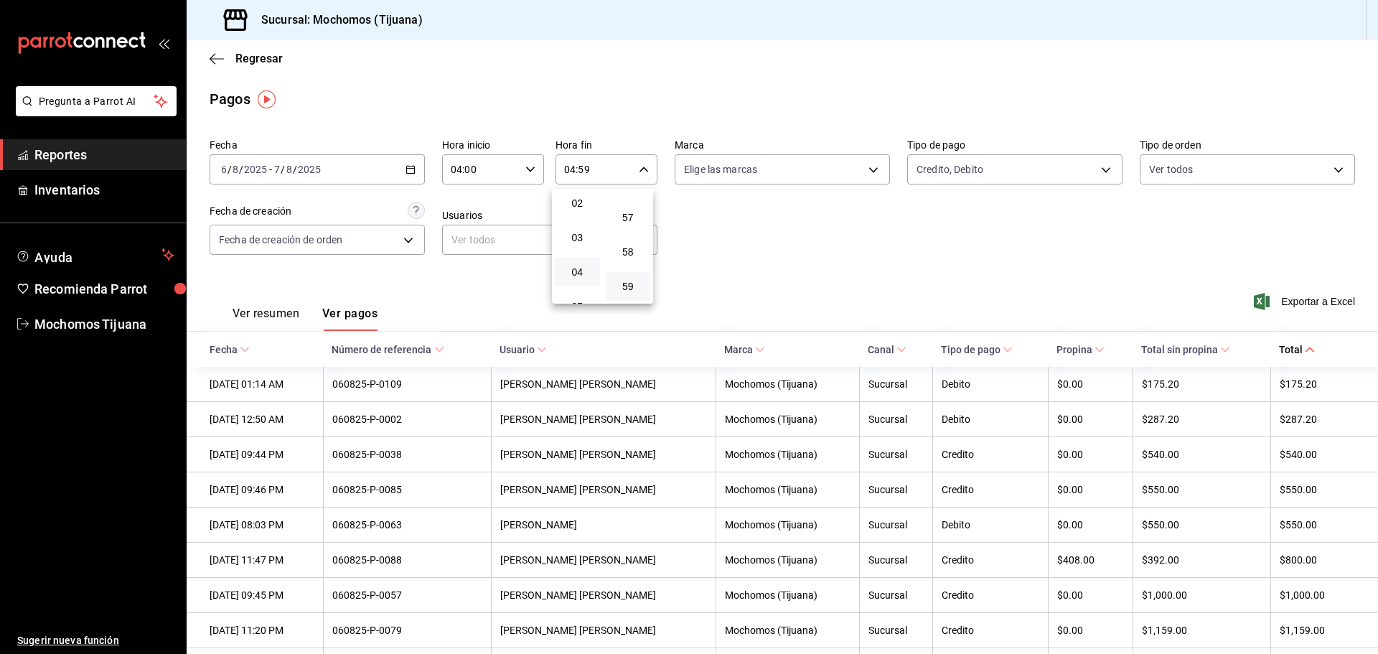
drag, startPoint x: 1294, startPoint y: 384, endPoint x: 1322, endPoint y: 360, distance: 37.1
click at [1317, 347] on div at bounding box center [689, 327] width 1378 height 654
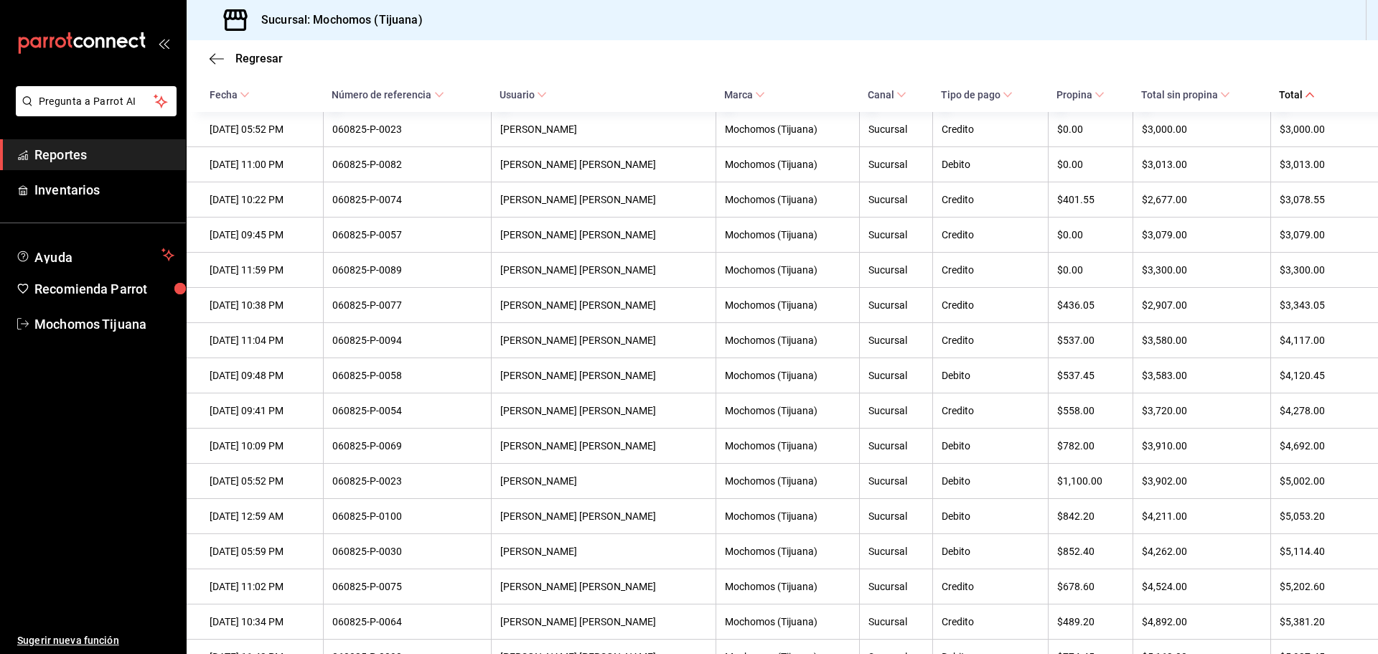
scroll to position [1866, 0]
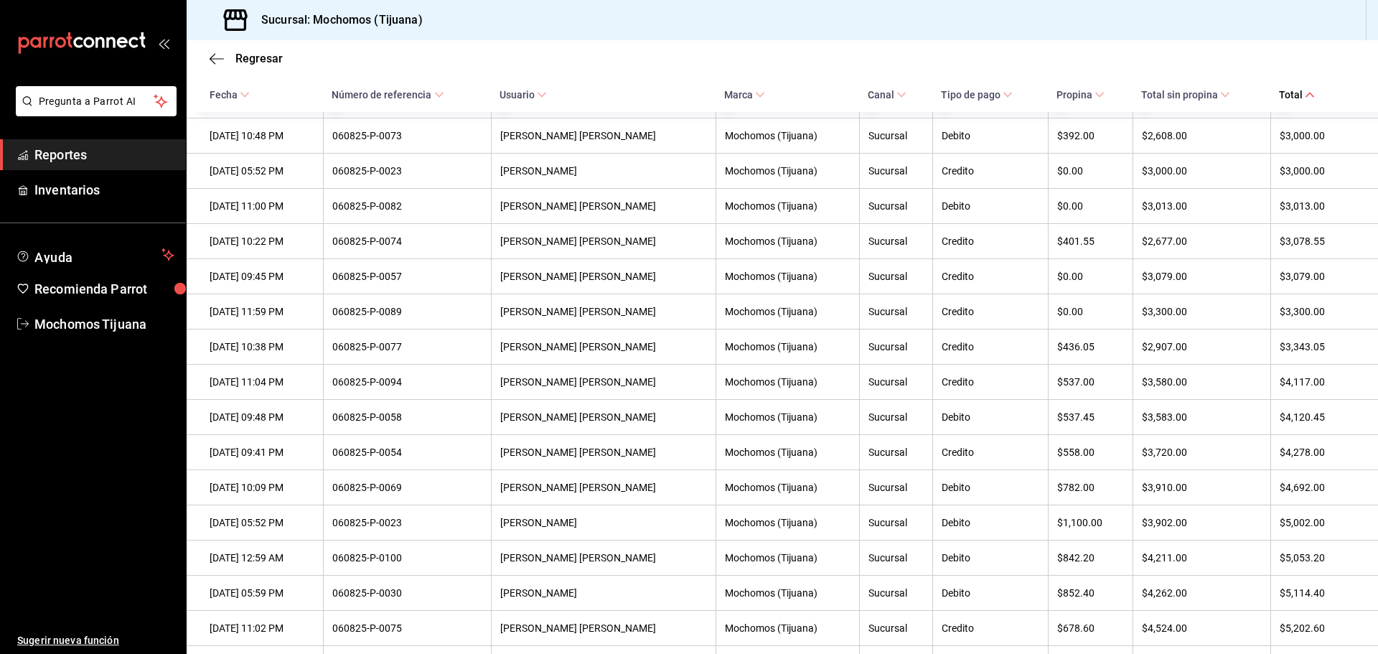
click at [1222, 90] on icon at bounding box center [1225, 95] width 10 height 10
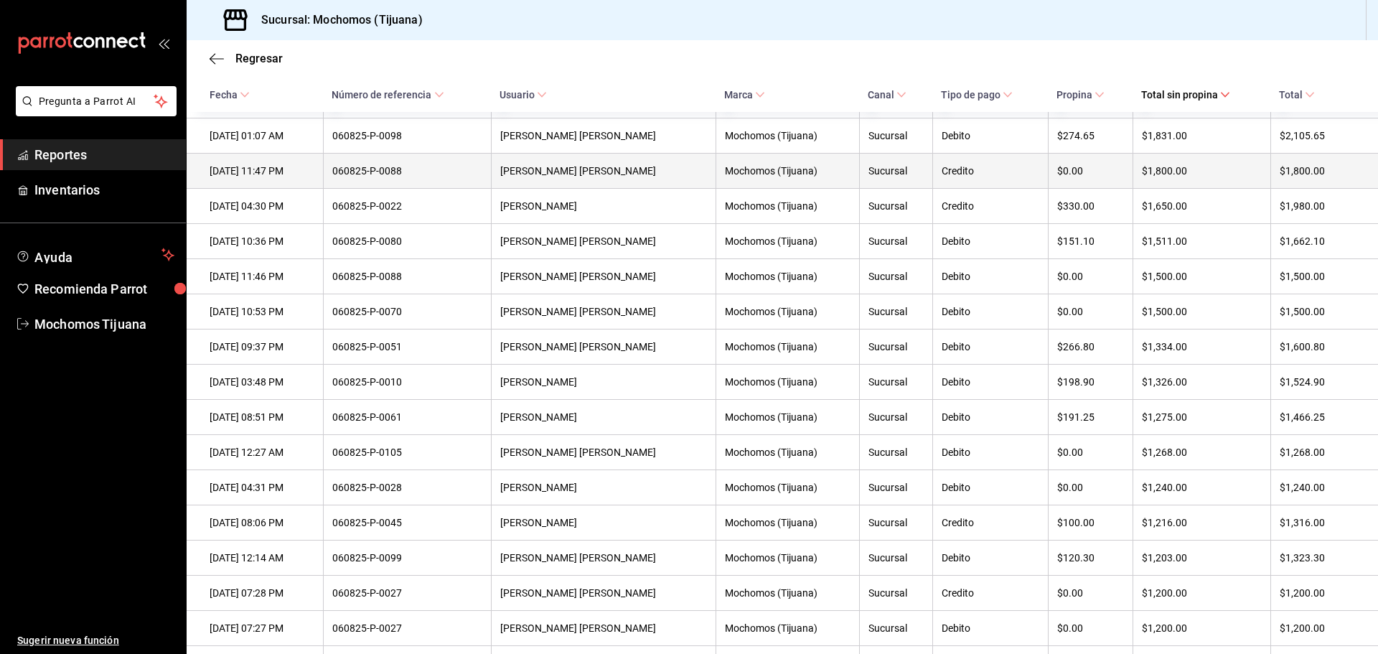
scroll to position [1436, 0]
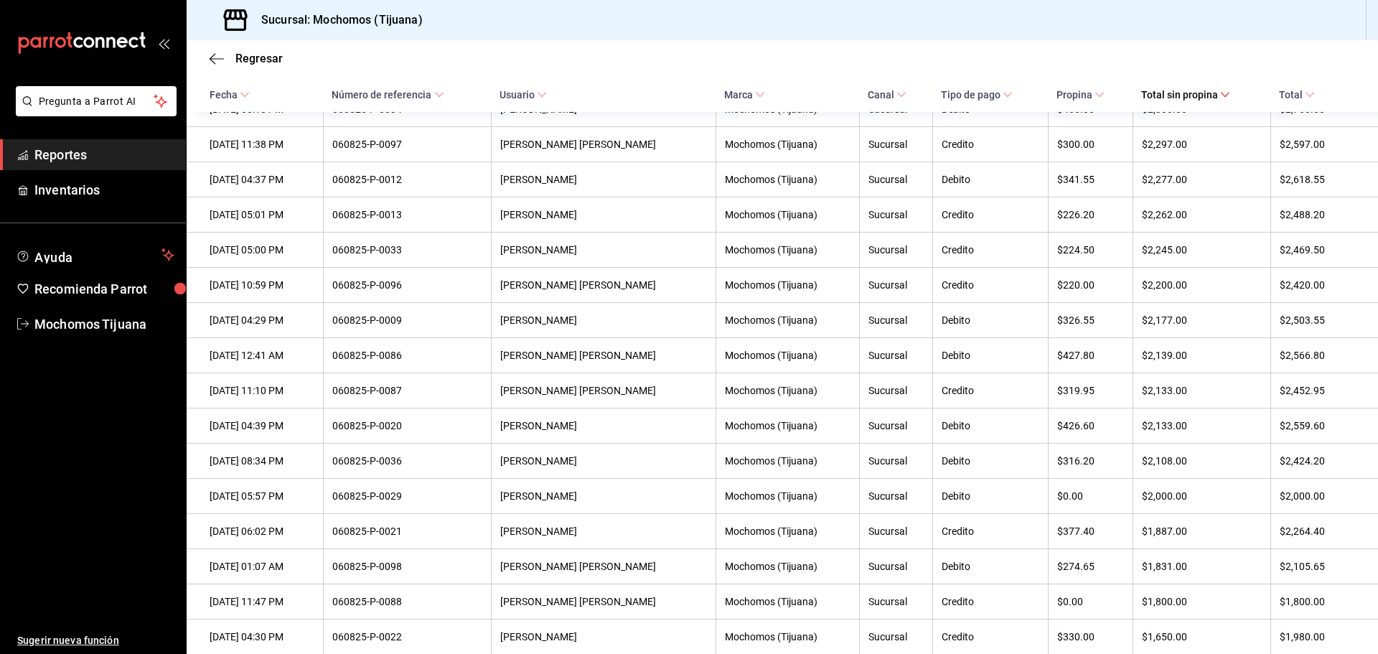
click at [1220, 89] on span "Total sin propina" at bounding box center [1185, 94] width 89 height 11
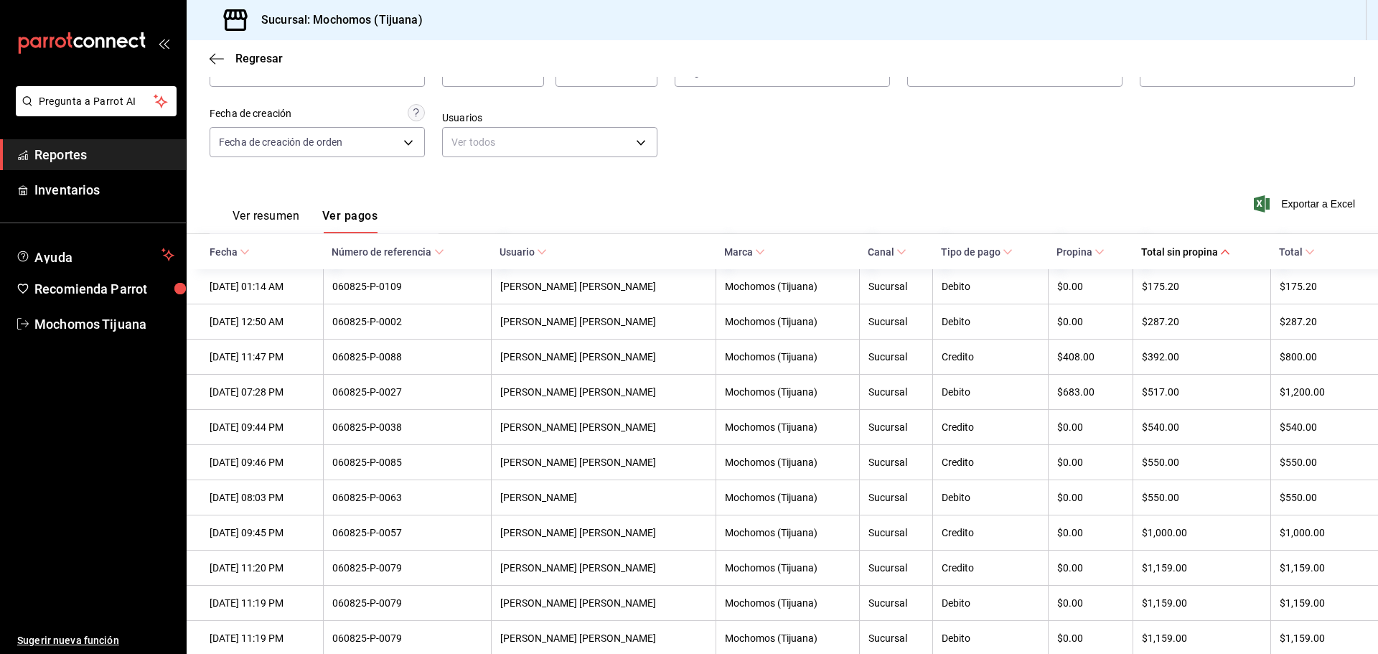
scroll to position [1436, 0]
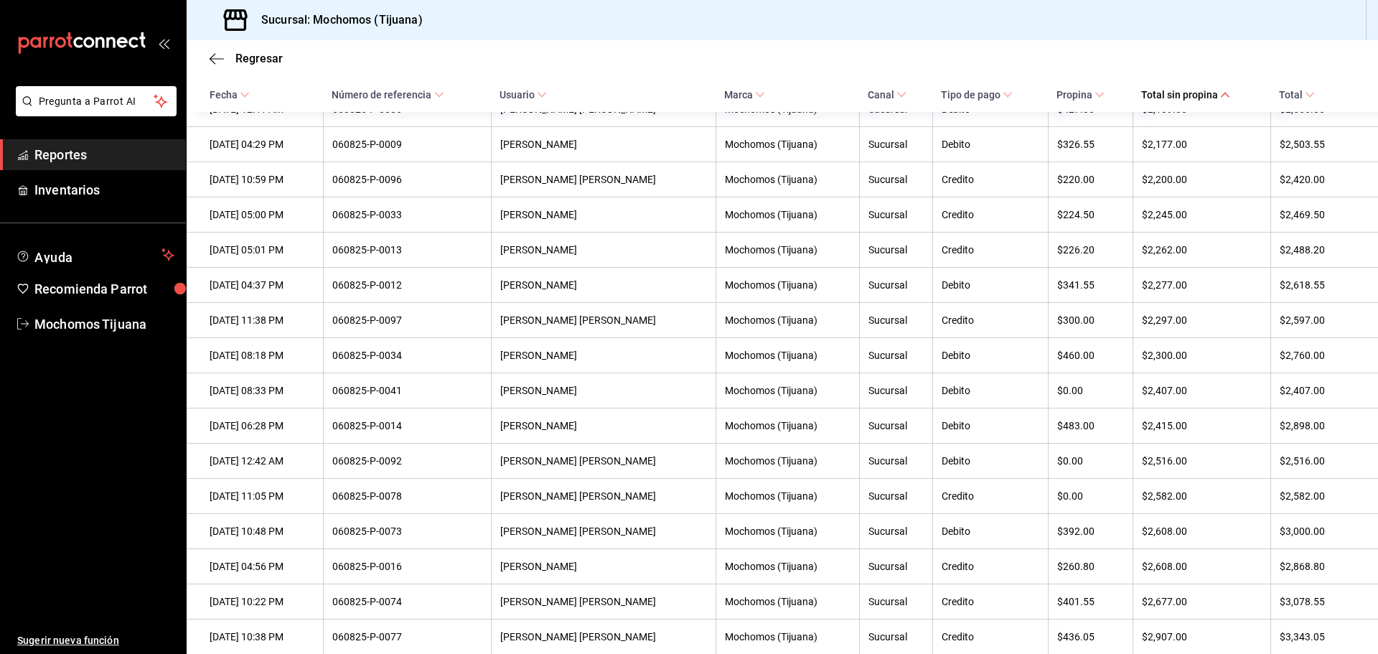
click at [1305, 93] on icon at bounding box center [1310, 95] width 10 height 10
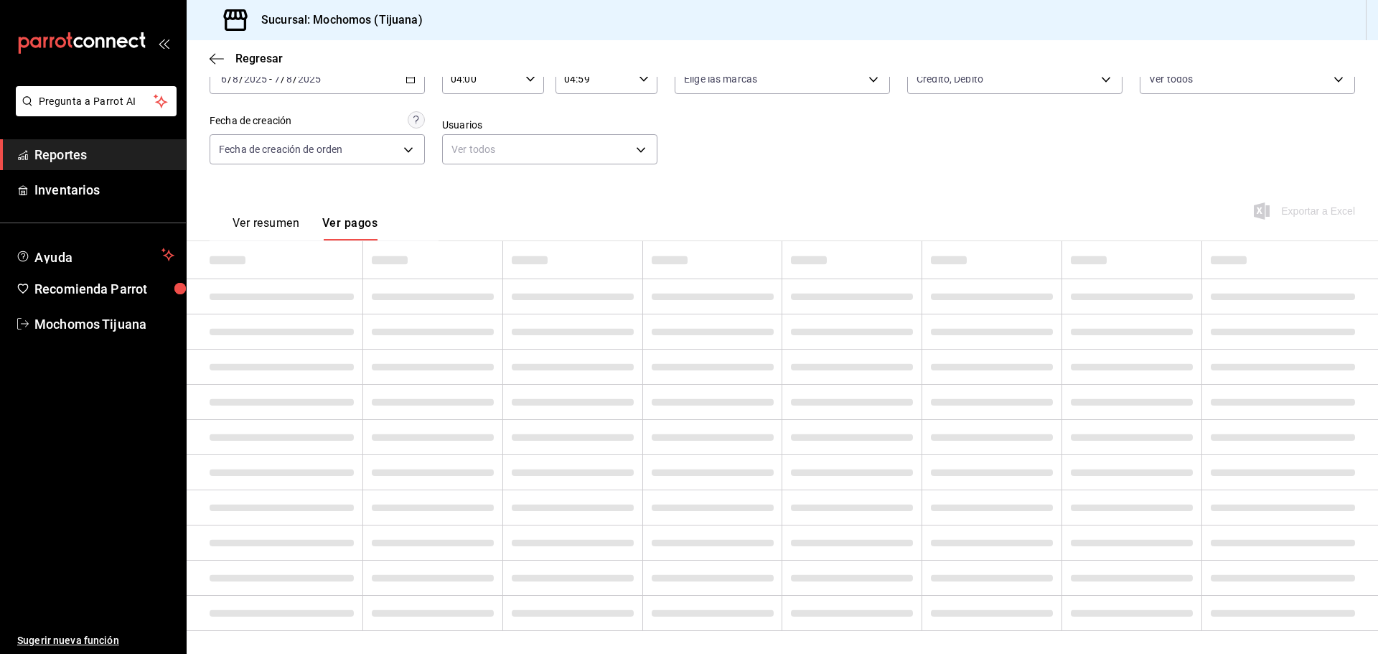
scroll to position [1436, 0]
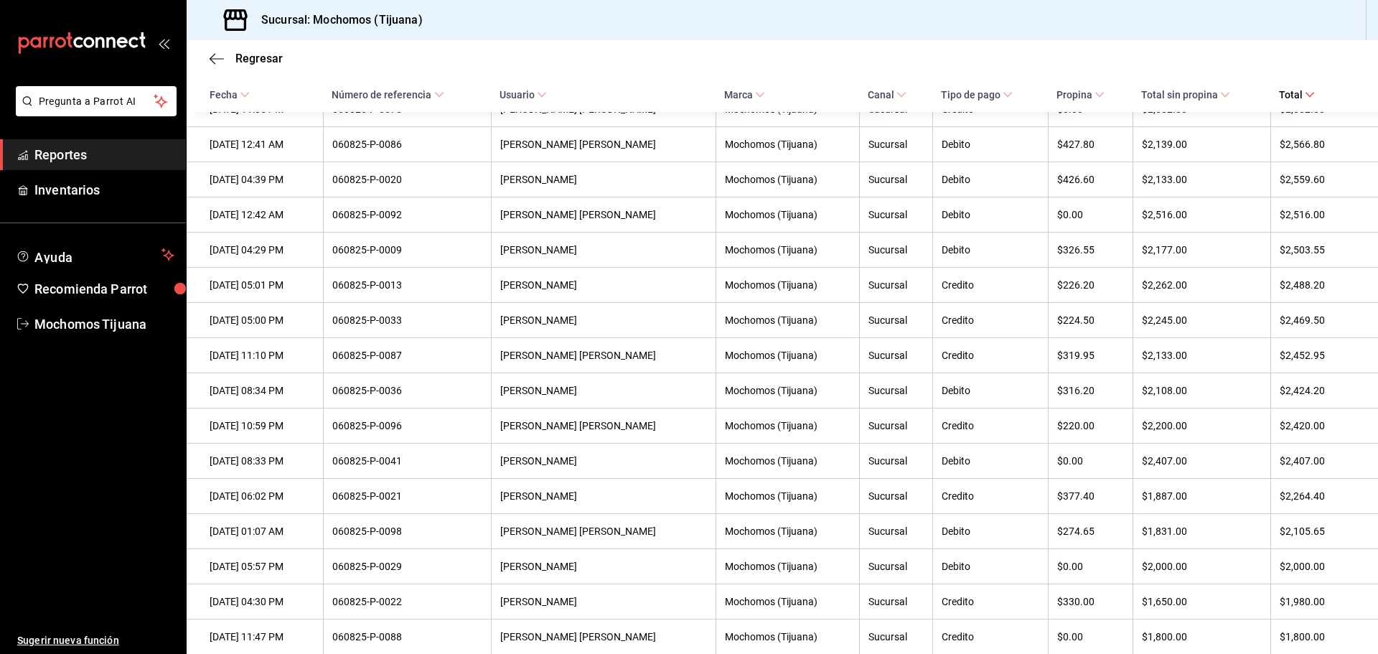
click at [1305, 94] on icon at bounding box center [1310, 95] width 10 height 10
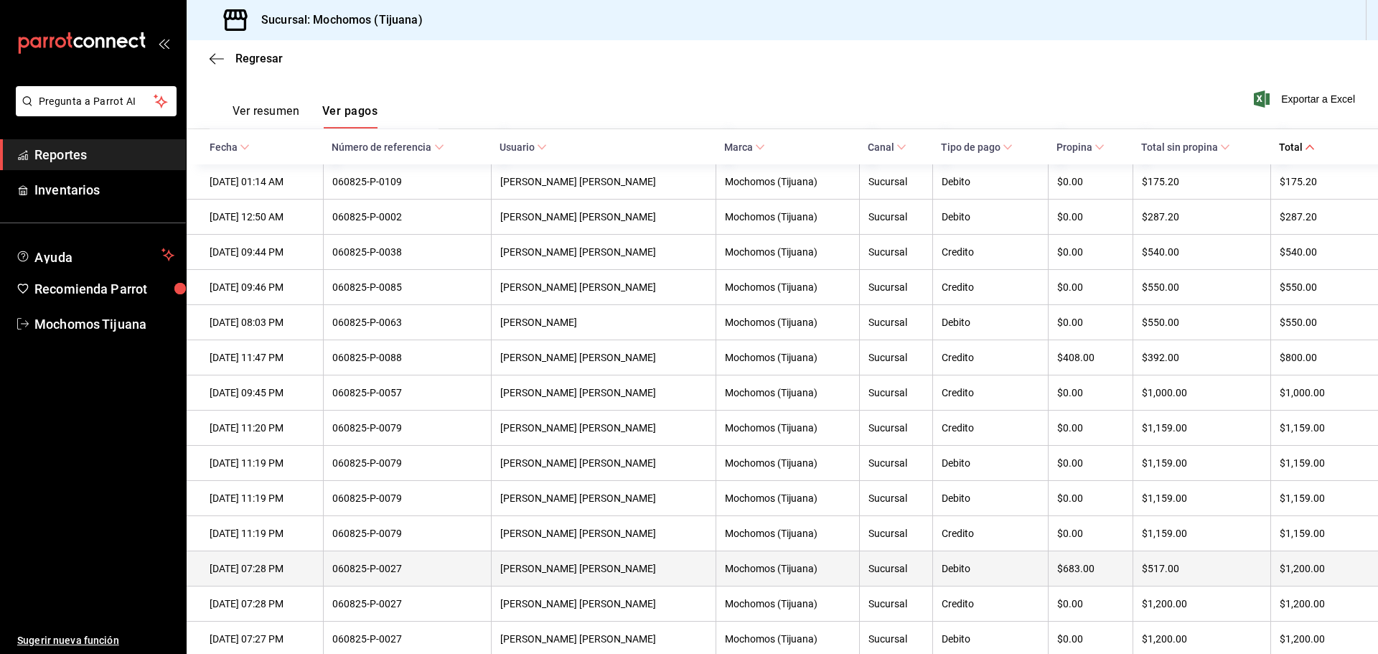
scroll to position [215, 0]
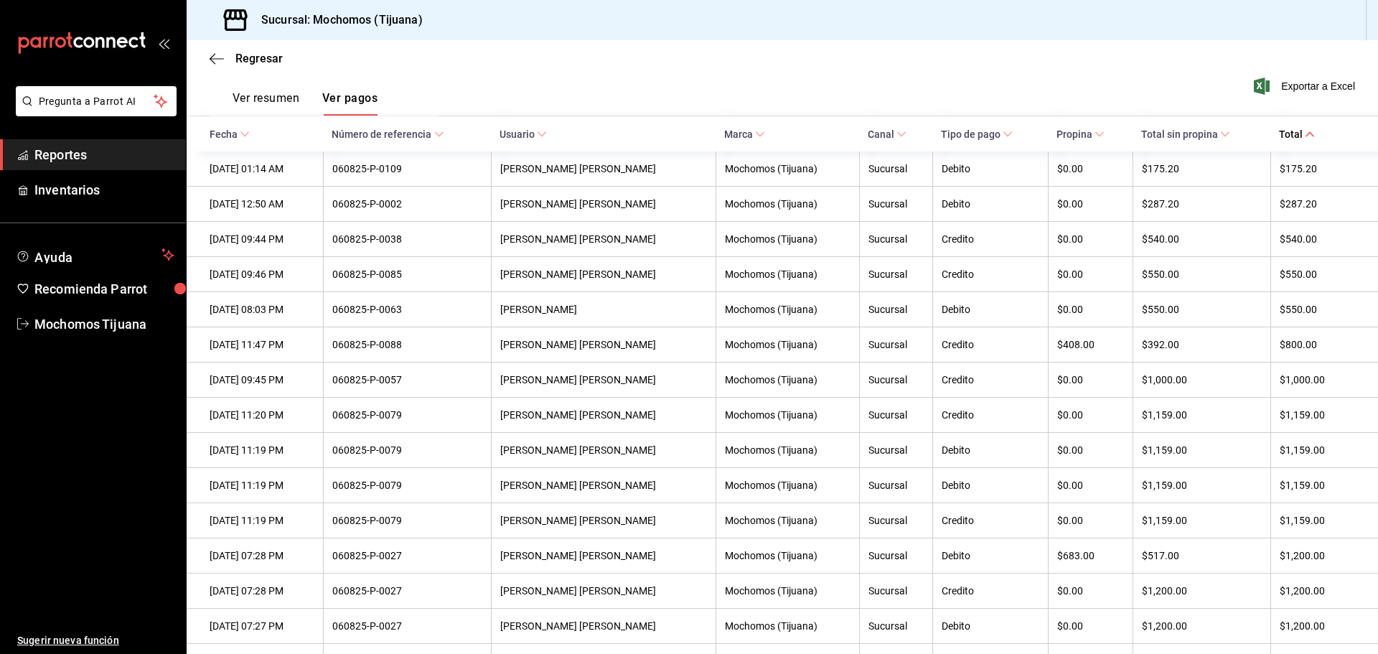
click at [1306, 132] on span at bounding box center [1310, 134] width 10 height 10
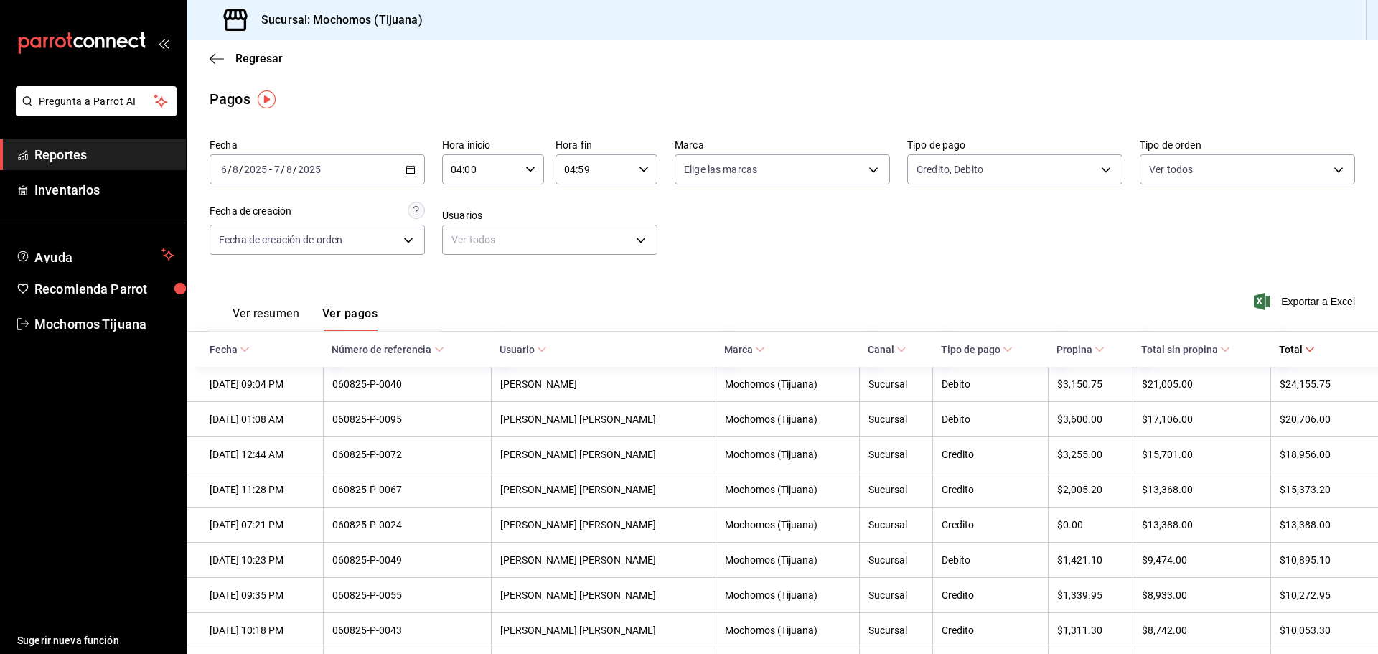
click at [409, 168] on icon "button" at bounding box center [411, 169] width 10 height 10
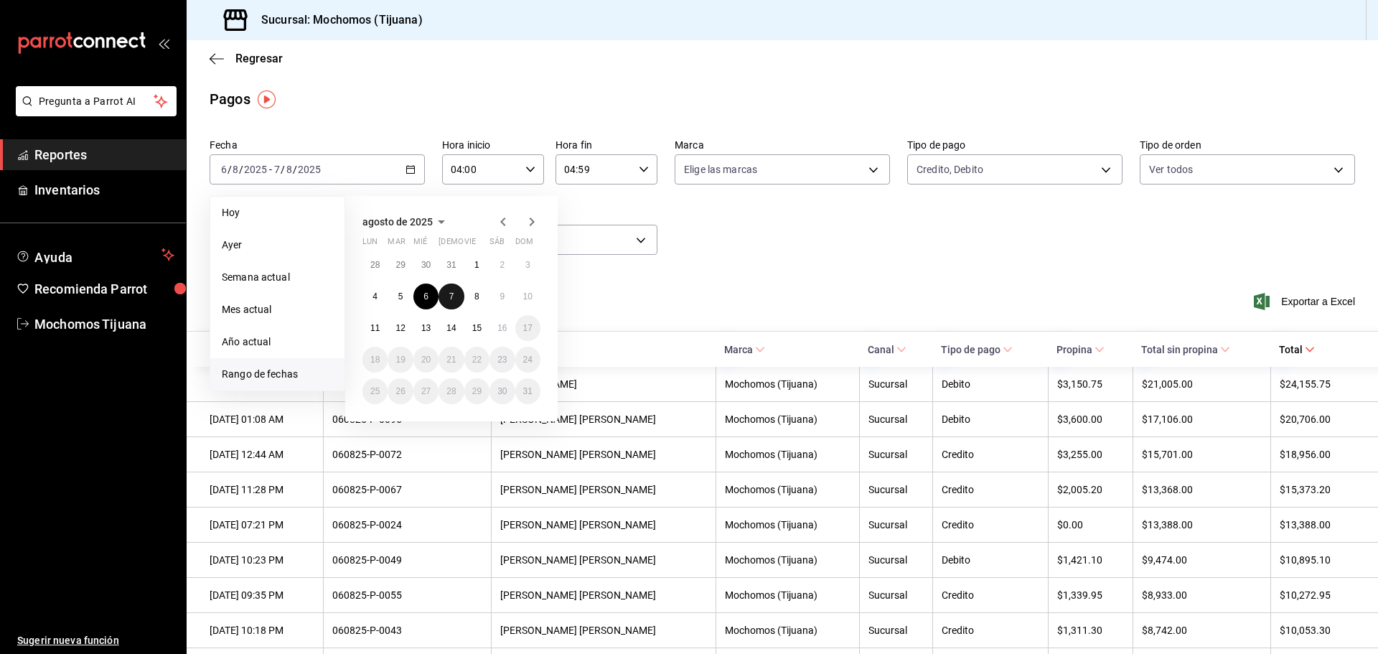
click at [448, 296] on button "7" at bounding box center [451, 297] width 25 height 26
click at [475, 300] on abbr "8" at bounding box center [477, 296] width 5 height 10
type input "00:00"
type input "23:59"
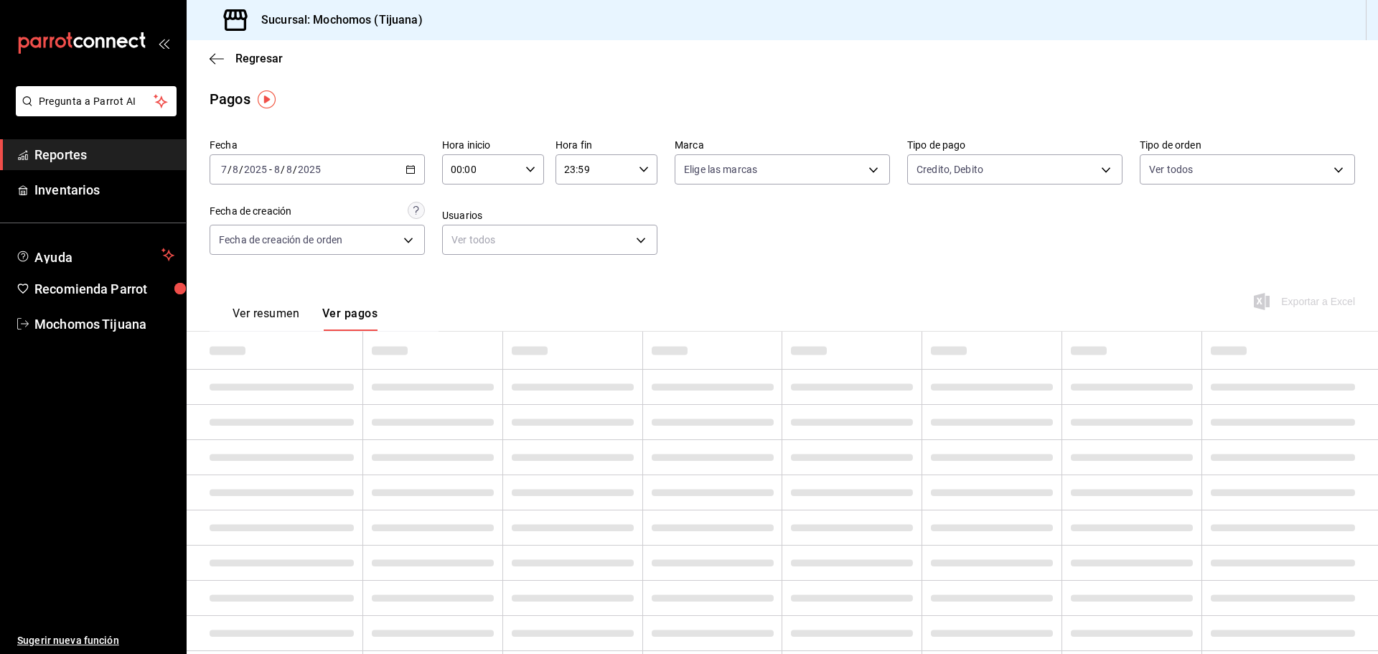
click at [525, 171] on icon "button" at bounding box center [530, 169] width 10 height 10
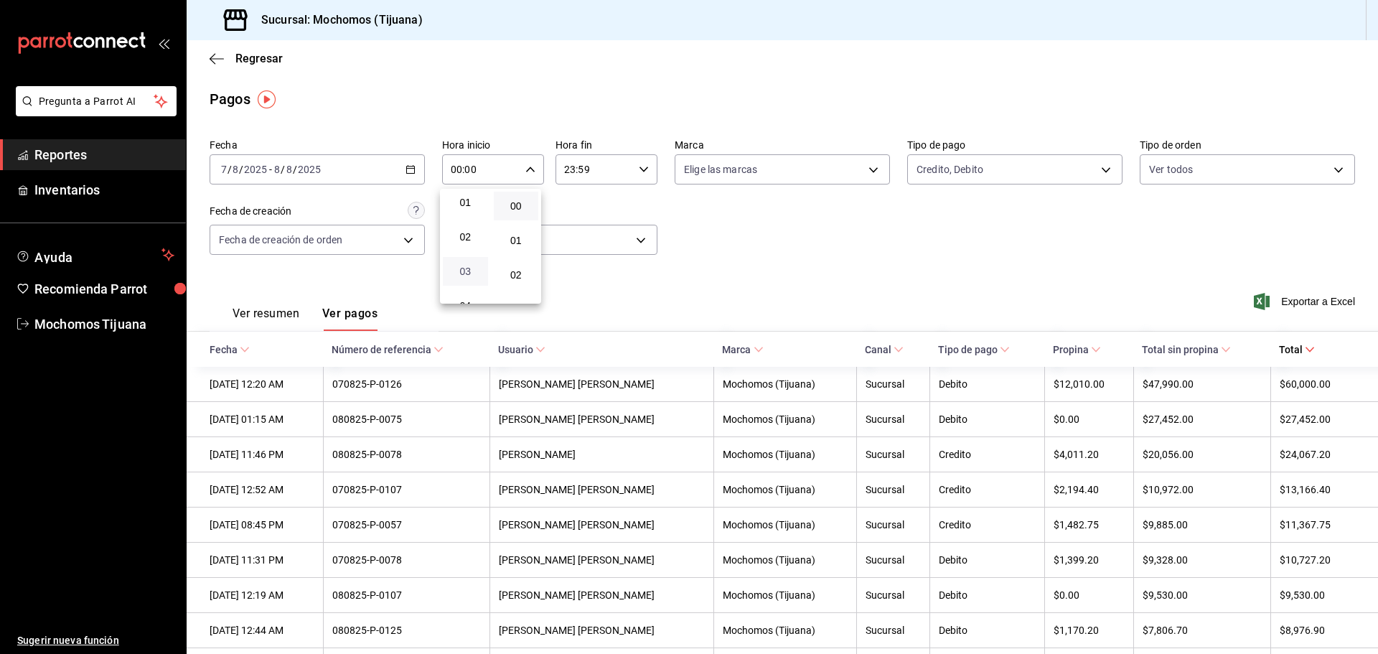
scroll to position [72, 0]
click at [462, 276] on span "04" at bounding box center [466, 271] width 28 height 11
type input "04:00"
click at [641, 165] on div at bounding box center [689, 327] width 1378 height 654
click at [641, 165] on icon "button" at bounding box center [644, 169] width 10 height 10
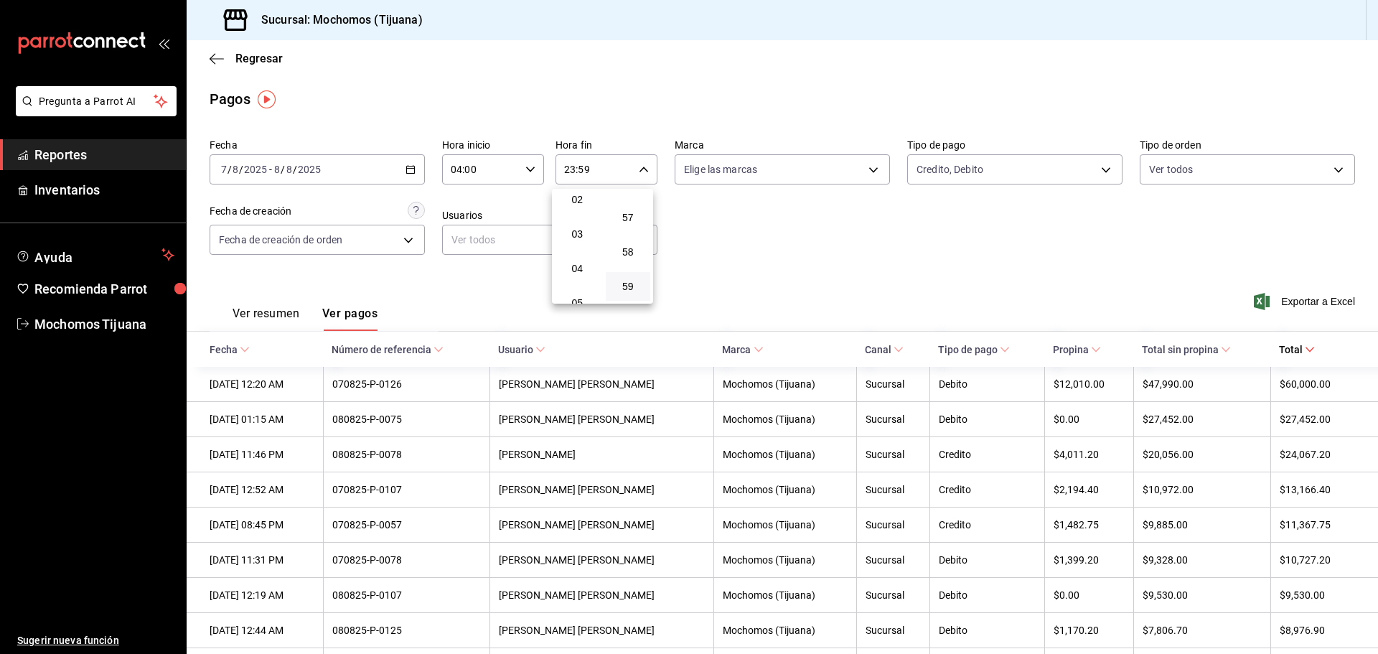
scroll to position [66, 0]
click at [573, 279] on span "04" at bounding box center [578, 277] width 28 height 11
type input "04:59"
click at [1096, 167] on div at bounding box center [689, 327] width 1378 height 654
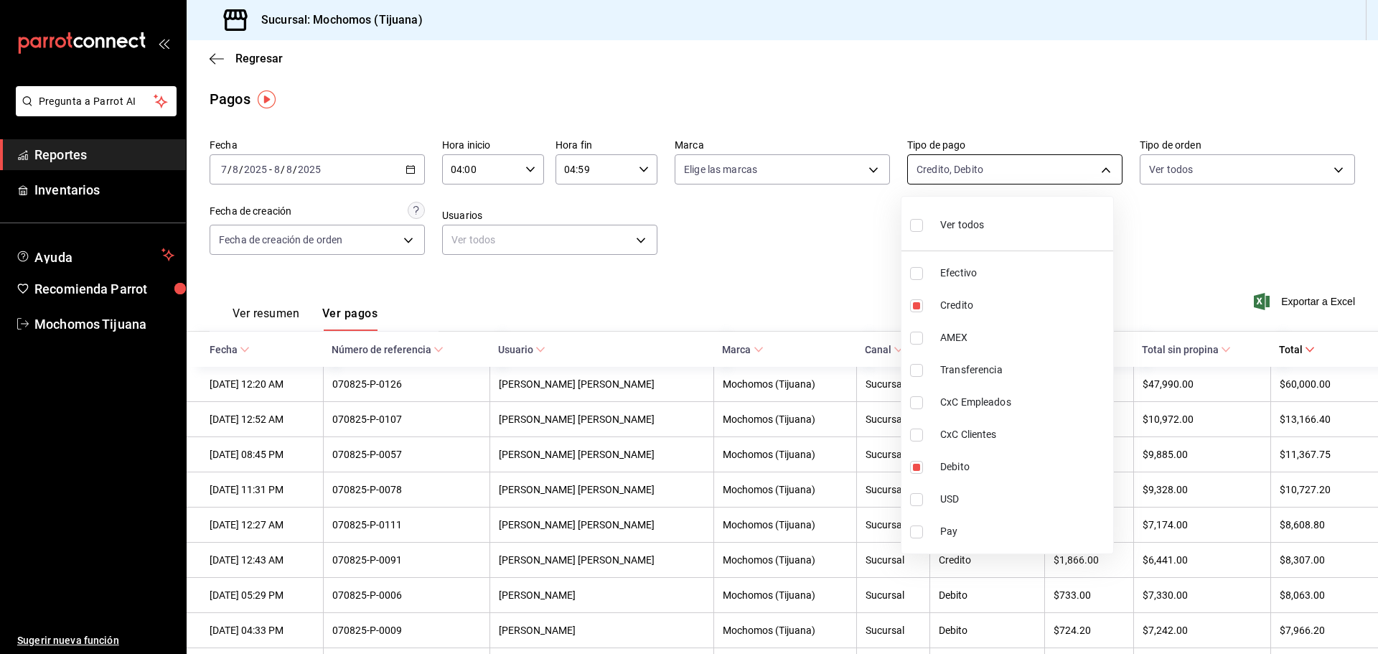
click at [1098, 167] on body "Pregunta a Parrot AI Reportes Inventarios Ayuda Recomienda Parrot Mochomos Tiju…" at bounding box center [689, 327] width 1378 height 654
click at [924, 223] on label at bounding box center [919, 225] width 19 height 21
click at [923, 223] on input "checkbox" at bounding box center [916, 225] width 13 height 13
checkbox input "false"
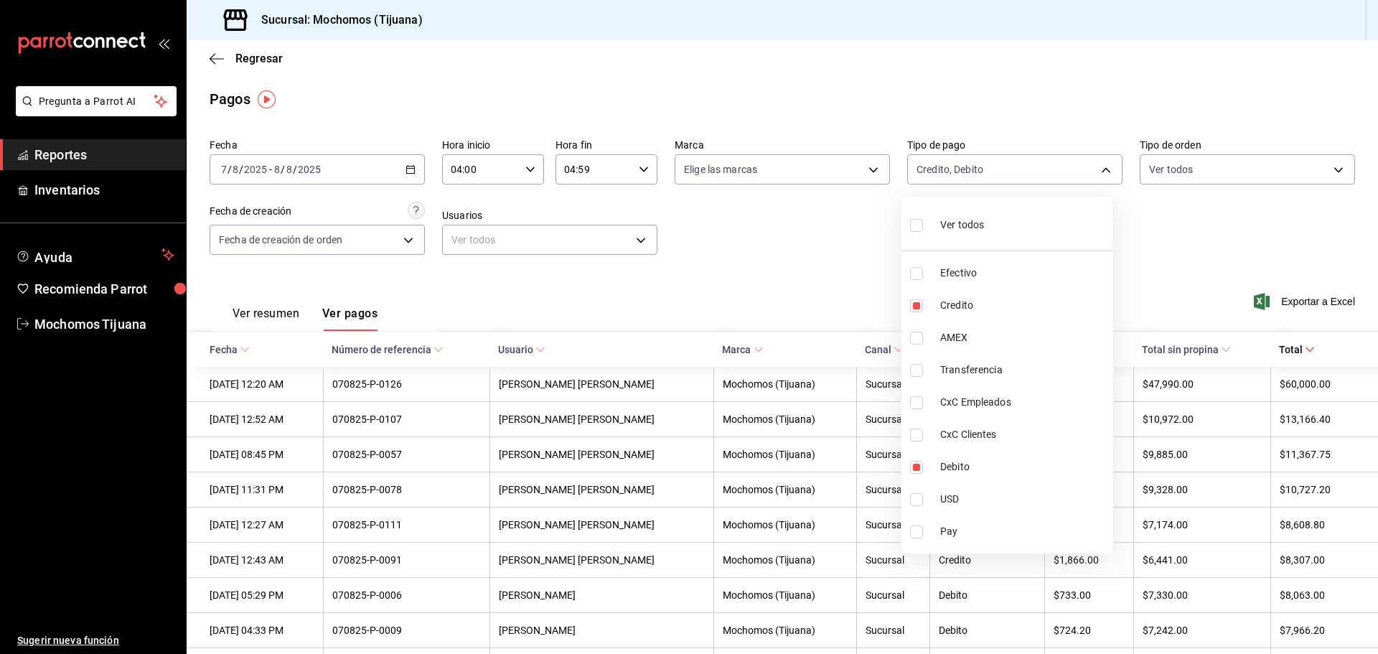
checkbox input "false"
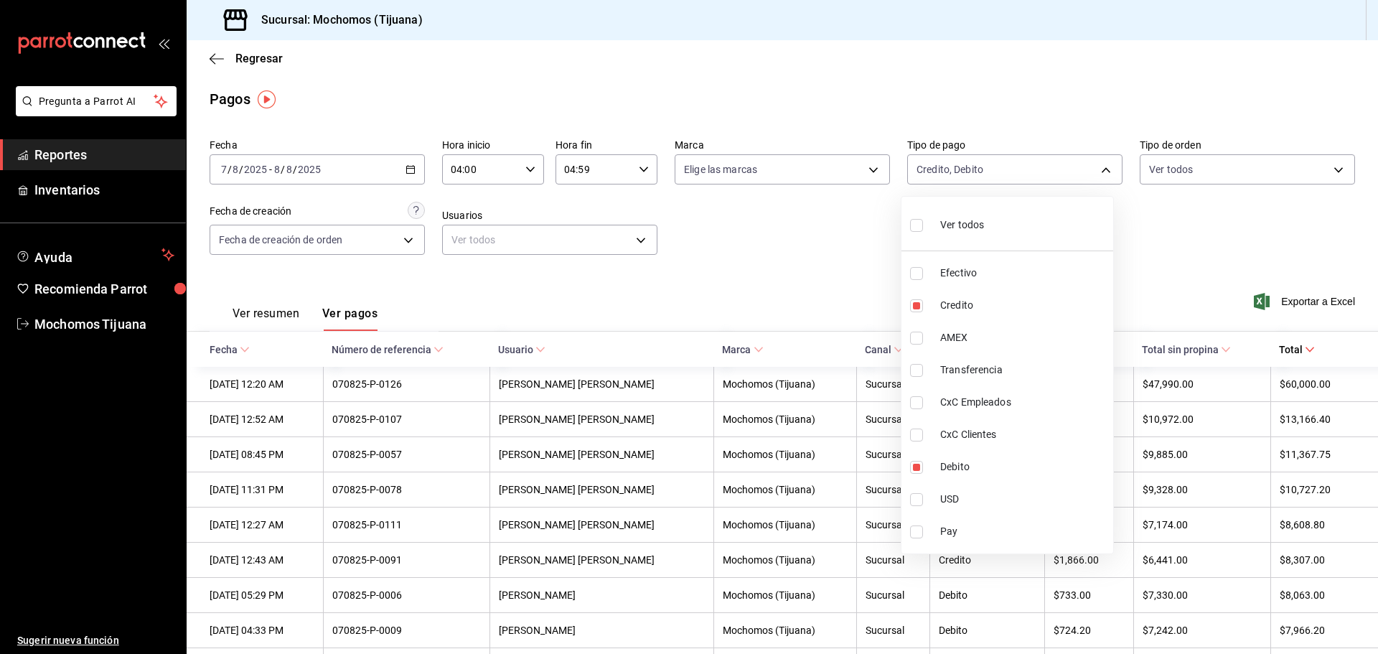
checkbox input "false"
click at [1304, 347] on div at bounding box center [689, 327] width 1378 height 654
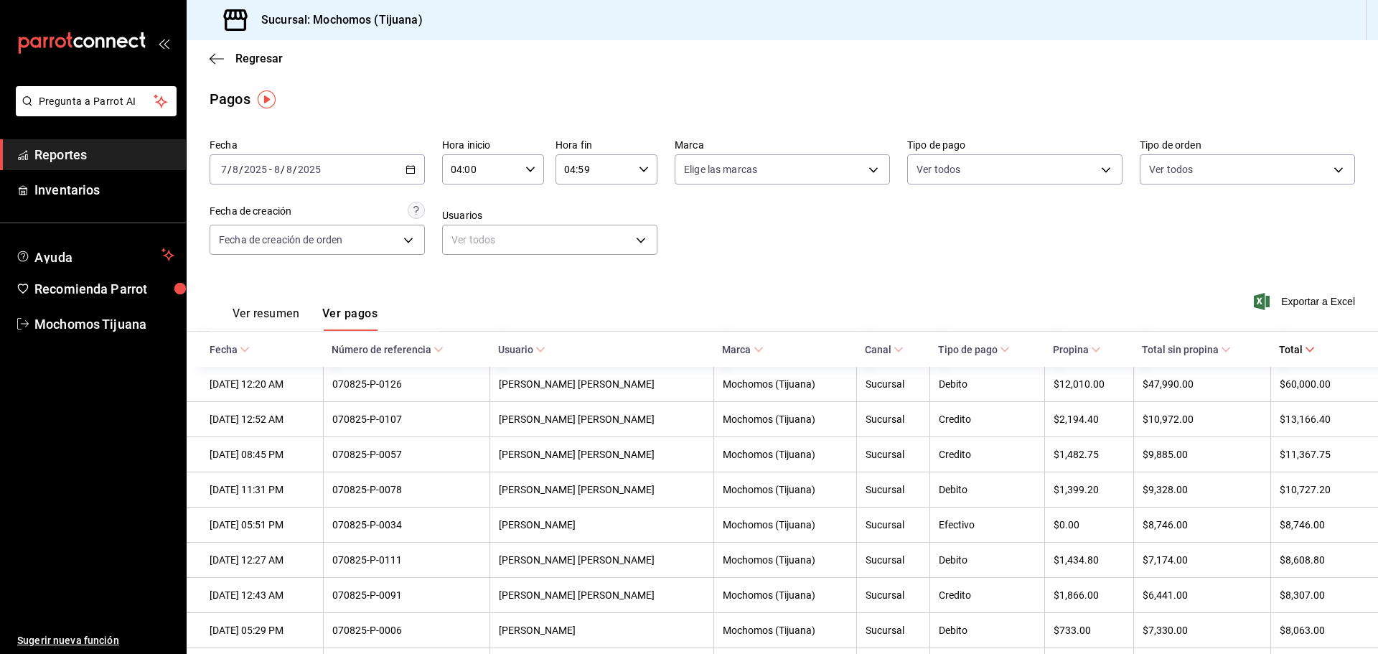
click at [1305, 347] on icon at bounding box center [1310, 350] width 10 height 10
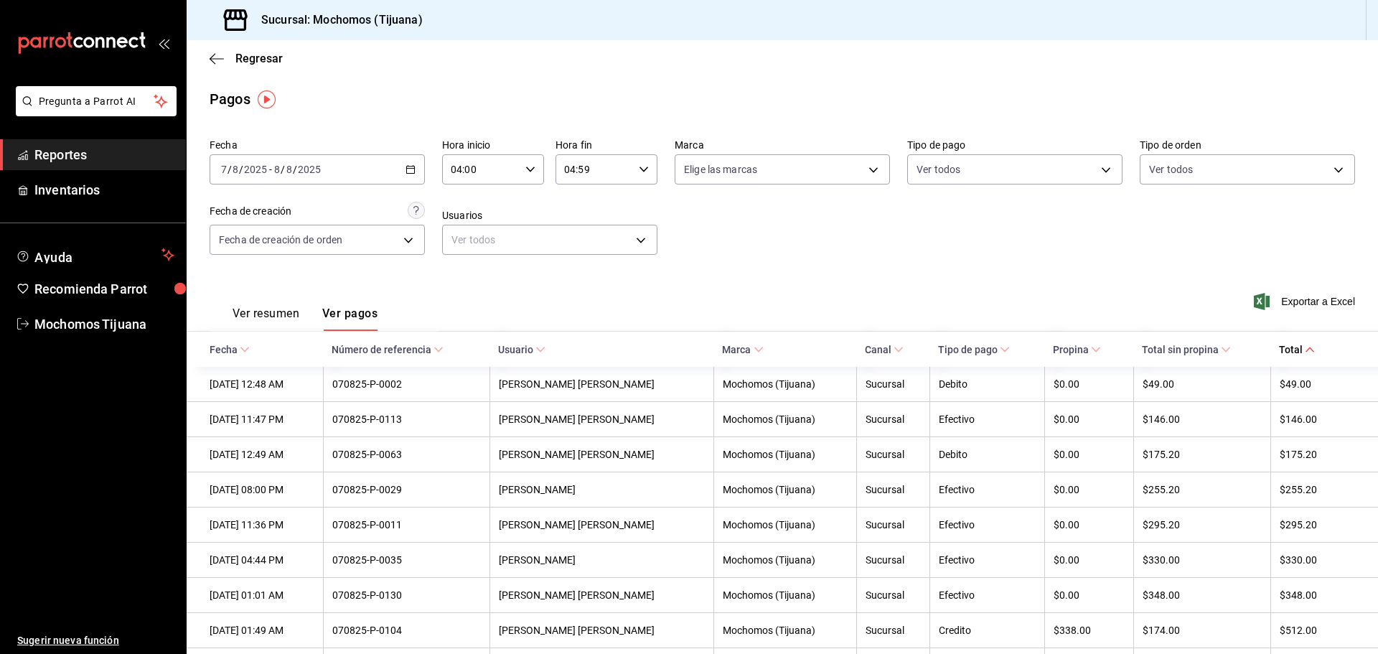
click at [409, 165] on icon "button" at bounding box center [411, 169] width 10 height 10
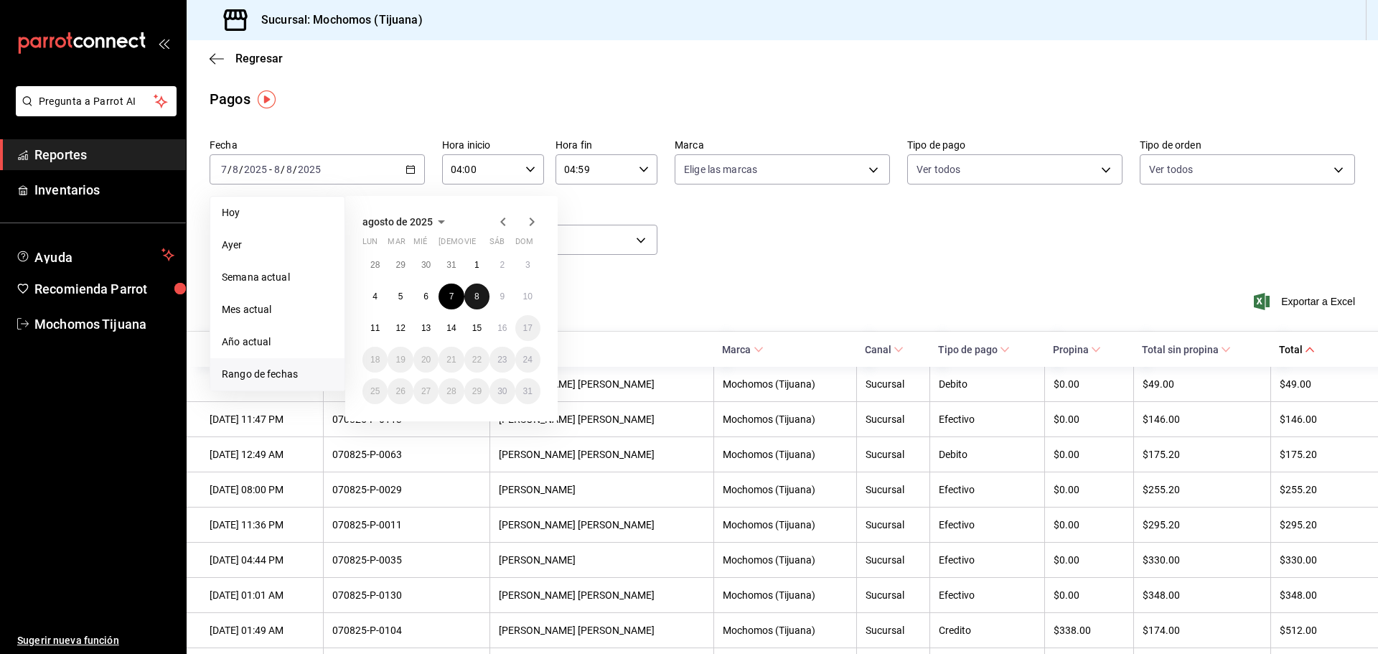
click at [473, 299] on button "8" at bounding box center [476, 297] width 25 height 26
click at [503, 300] on abbr "9" at bounding box center [502, 296] width 5 height 10
type input "00:00"
type input "23:59"
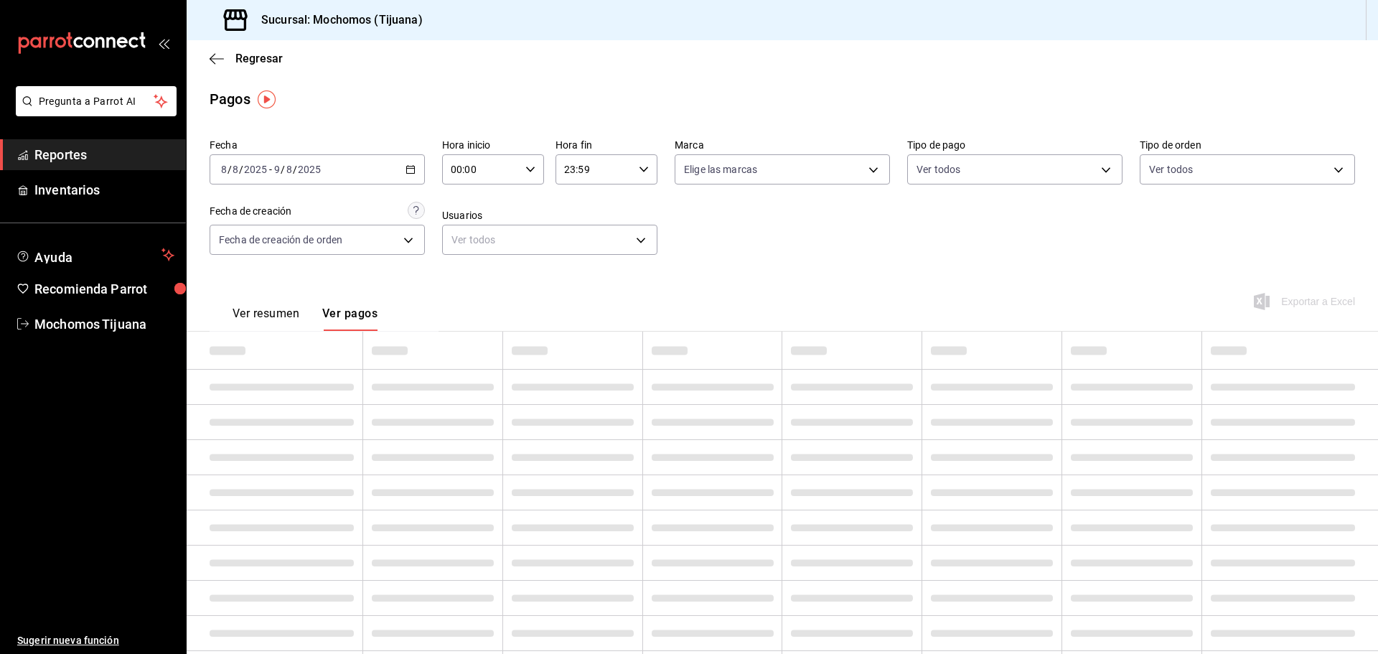
click at [526, 169] on \(Stroke\) "button" at bounding box center [530, 169] width 9 height 5
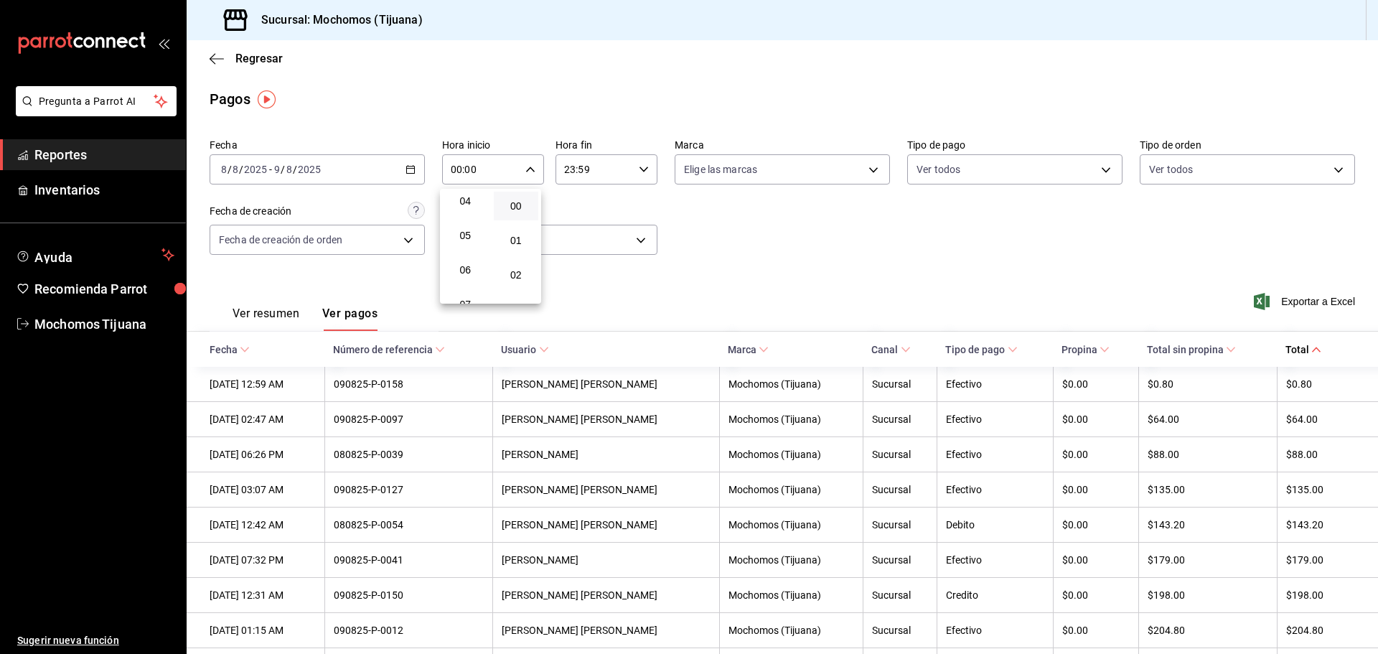
scroll to position [144, 0]
click at [465, 203] on span "04" at bounding box center [466, 200] width 28 height 11
type input "04:00"
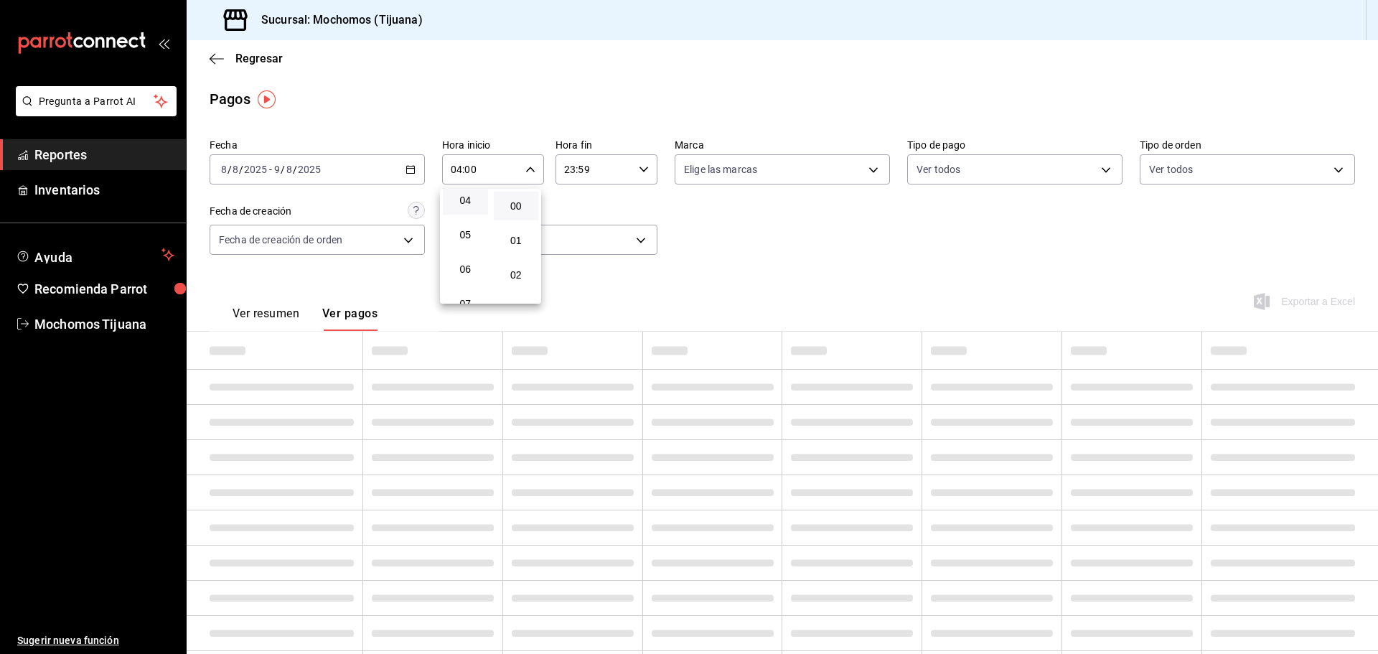
click at [640, 171] on div at bounding box center [689, 327] width 1378 height 654
click at [639, 171] on icon "button" at bounding box center [644, 169] width 10 height 10
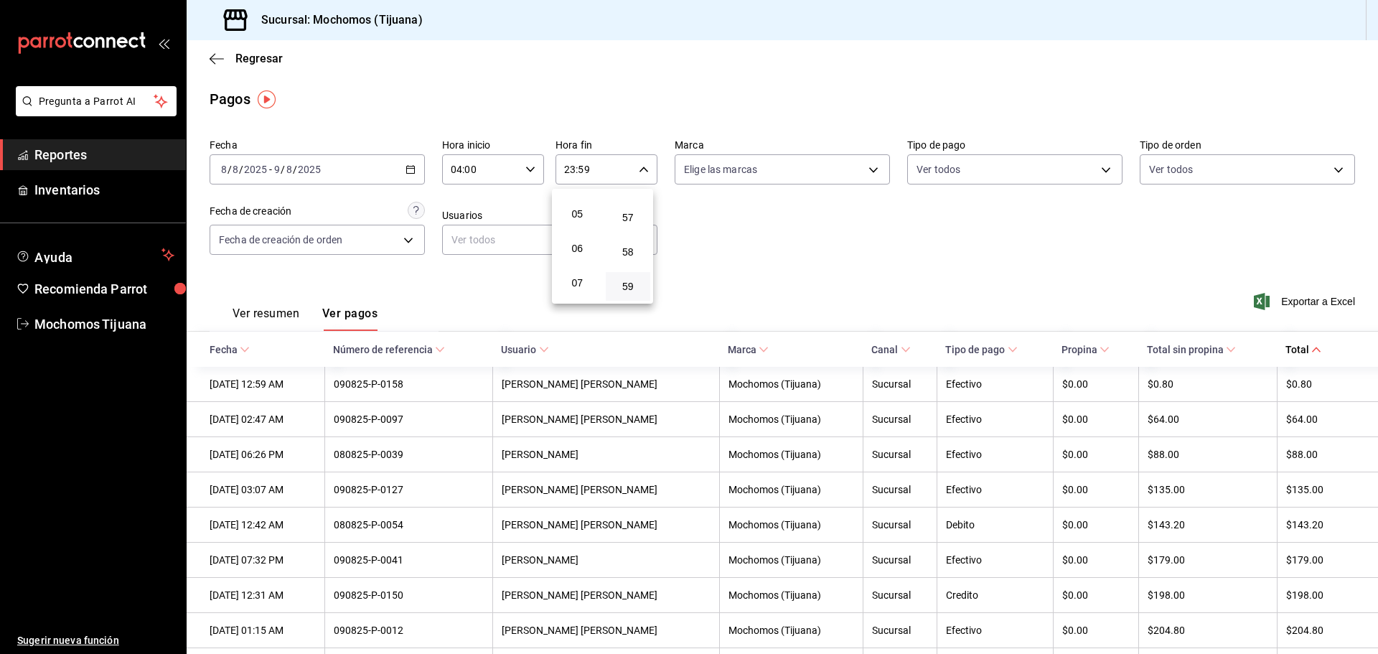
scroll to position [138, 0]
click at [579, 205] on span "04" at bounding box center [578, 205] width 28 height 11
type input "04:59"
click at [1057, 255] on div at bounding box center [689, 327] width 1378 height 654
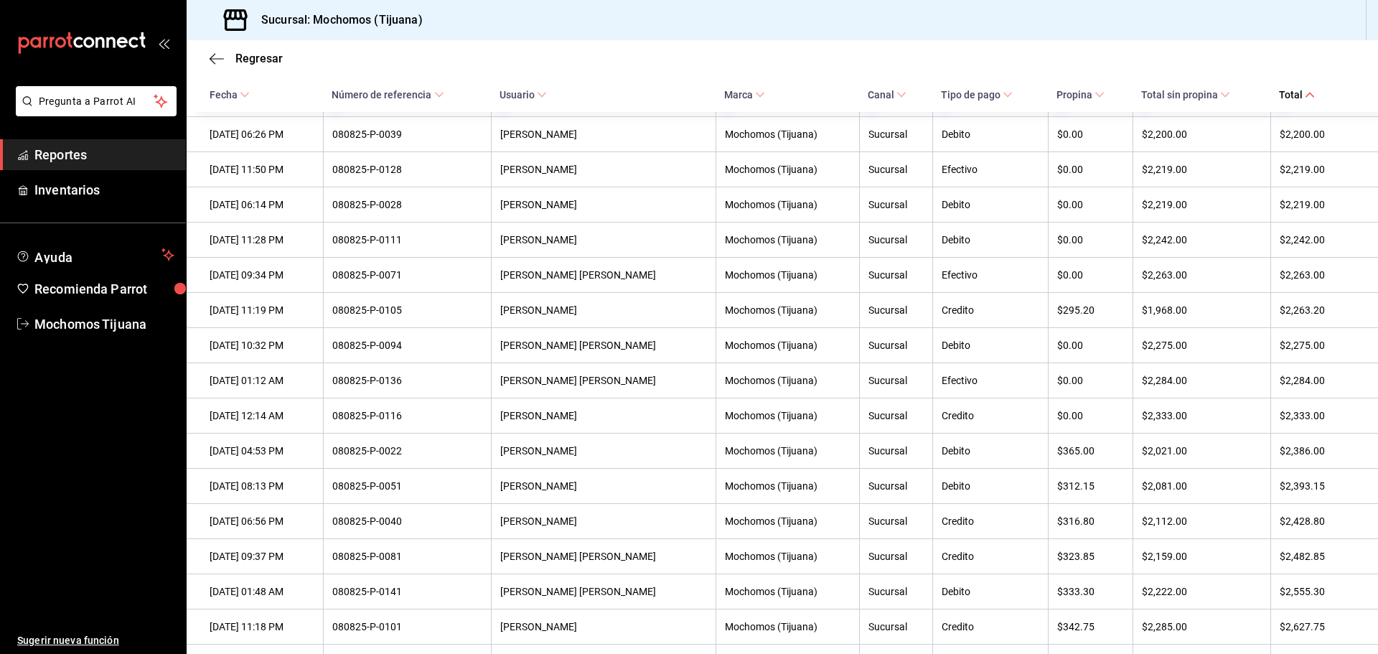
scroll to position [2106, 0]
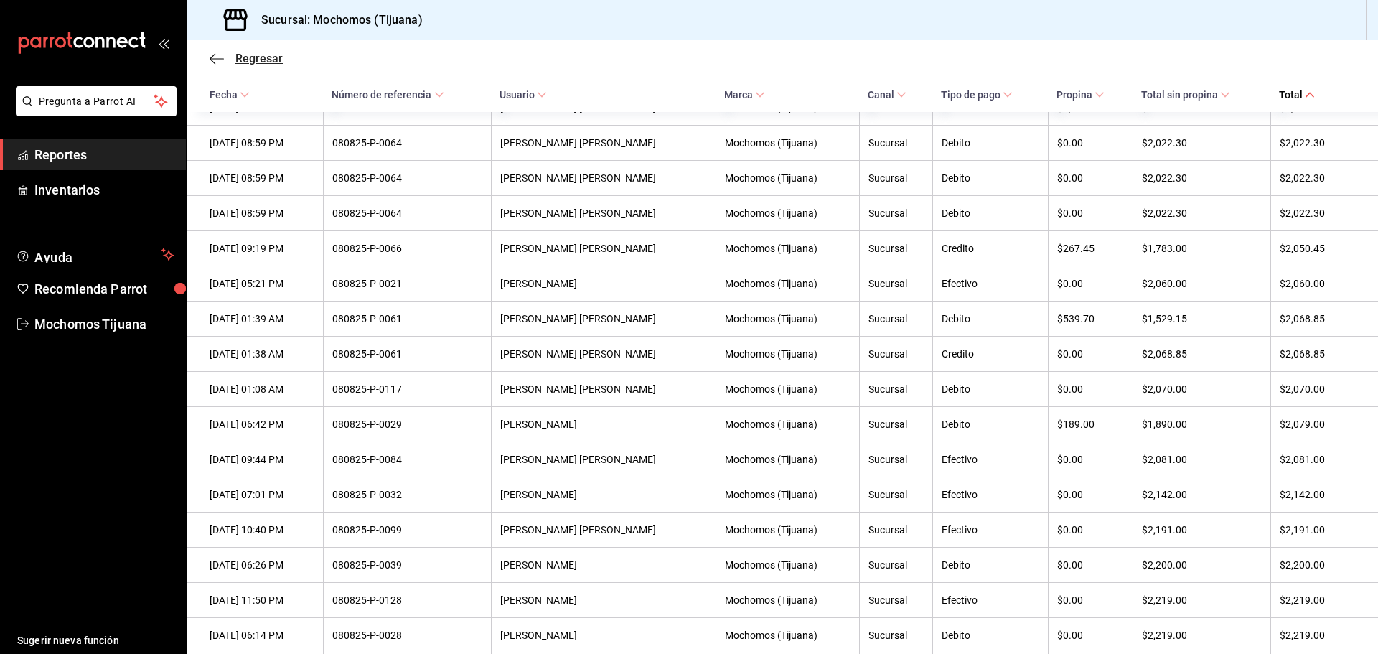
click at [247, 55] on span "Regresar" at bounding box center [258, 59] width 47 height 14
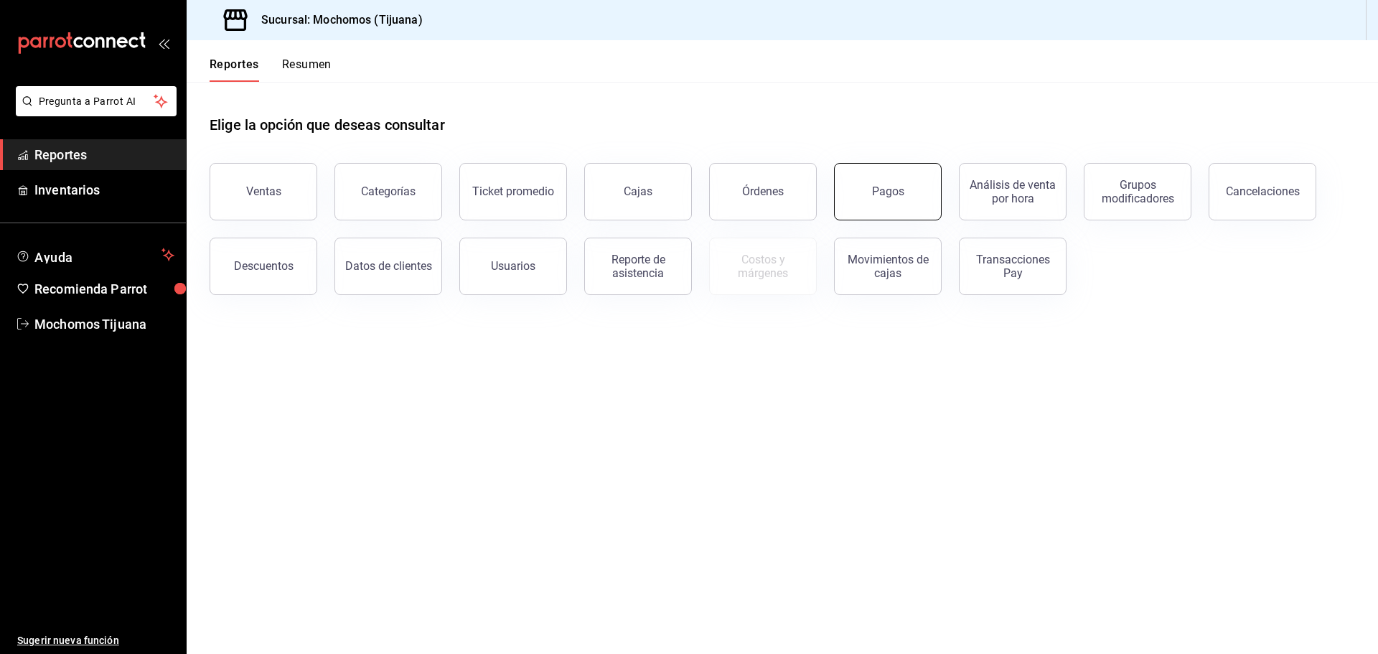
click at [912, 195] on button "Pagos" at bounding box center [888, 191] width 108 height 57
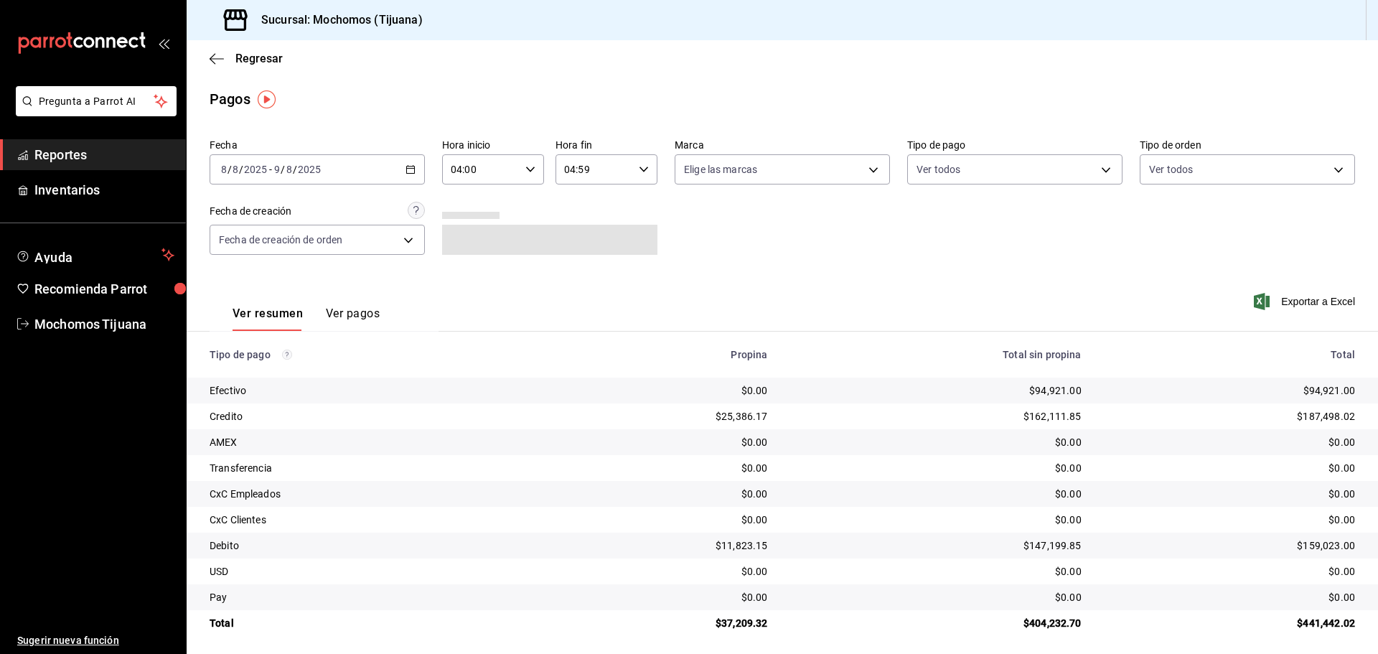
click at [413, 169] on \(Stroke\) "button" at bounding box center [410, 170] width 9 height 8
click at [232, 210] on span "Hoy" at bounding box center [277, 212] width 111 height 15
type input "00:00"
type input "23:59"
click at [536, 166] on div "00:00 Hora inicio" at bounding box center [493, 169] width 102 height 30
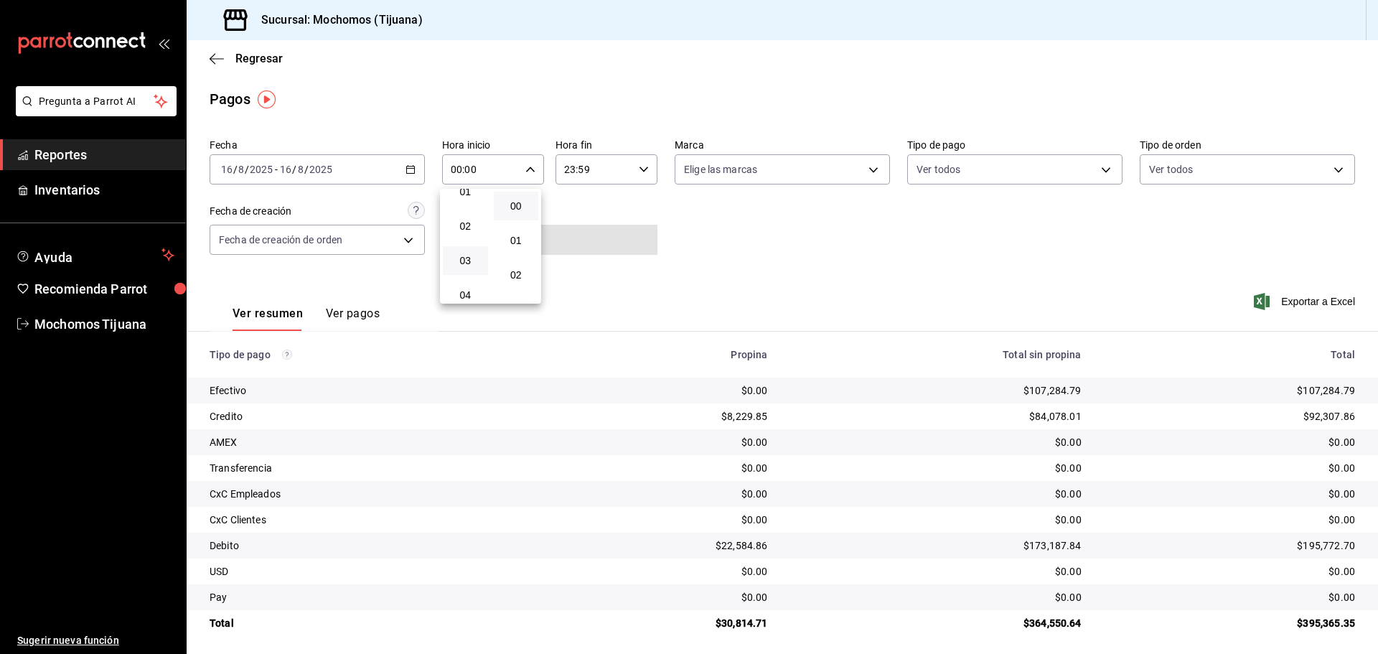
scroll to position [72, 0]
click at [471, 271] on span "04" at bounding box center [466, 271] width 28 height 11
type input "04:00"
click at [1096, 172] on div at bounding box center [689, 327] width 1378 height 654
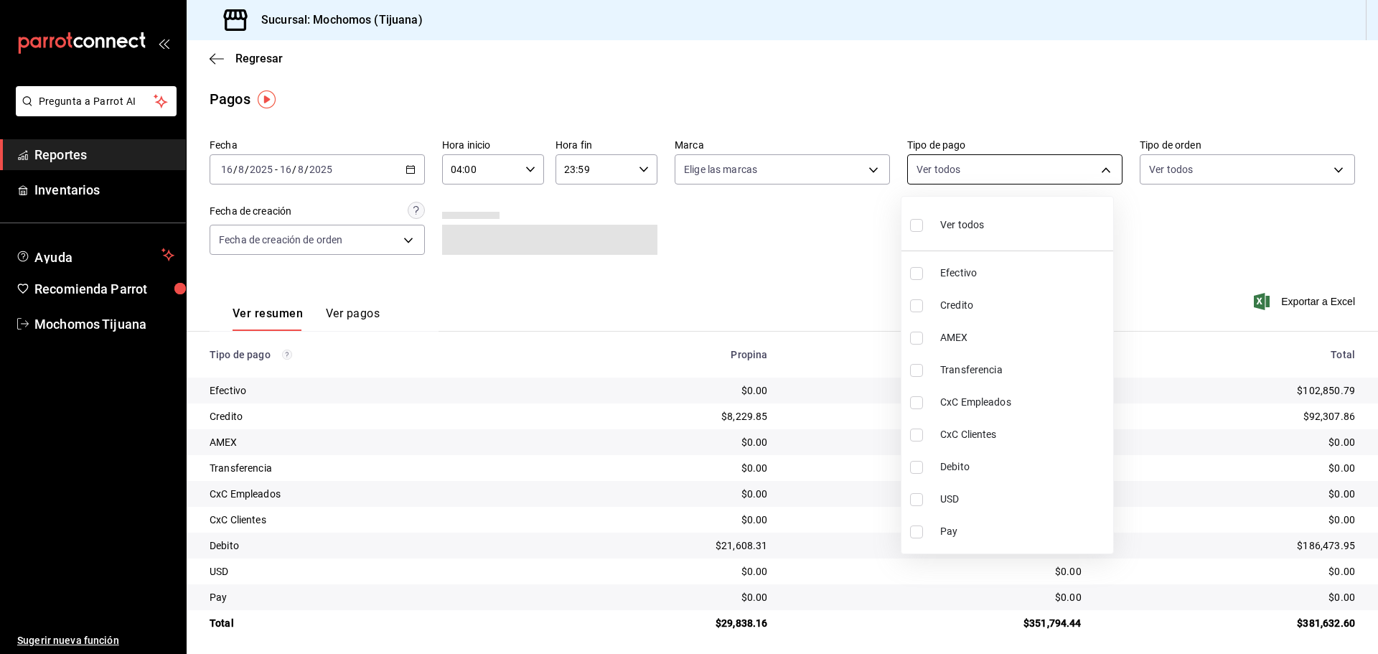
click at [1097, 169] on body "Pregunta a Parrot AI Reportes Inventarios Ayuda Recomienda Parrot Mochomos Tiju…" at bounding box center [689, 327] width 1378 height 654
click at [912, 310] on input "checkbox" at bounding box center [916, 305] width 13 height 13
checkbox input "true"
type input "a27a072c-b141-4985-9f83-ae60dbe2196b"
click at [922, 468] on input "checkbox" at bounding box center [923, 467] width 13 height 13
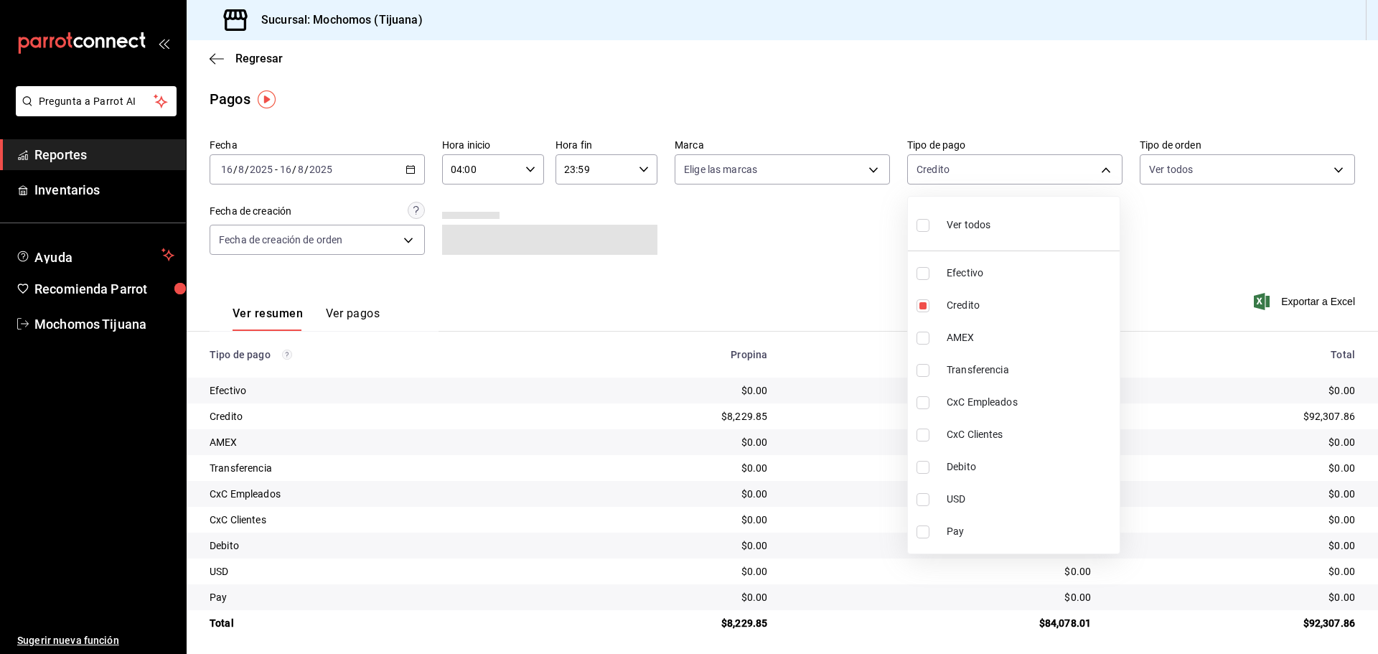
checkbox input "true"
type input "a27a072c-b141-4985-9f83-ae60dbe2196b,b7370aa5-450f-4a05-bab4-2784151f97fb"
click at [830, 279] on div at bounding box center [689, 327] width 1378 height 654
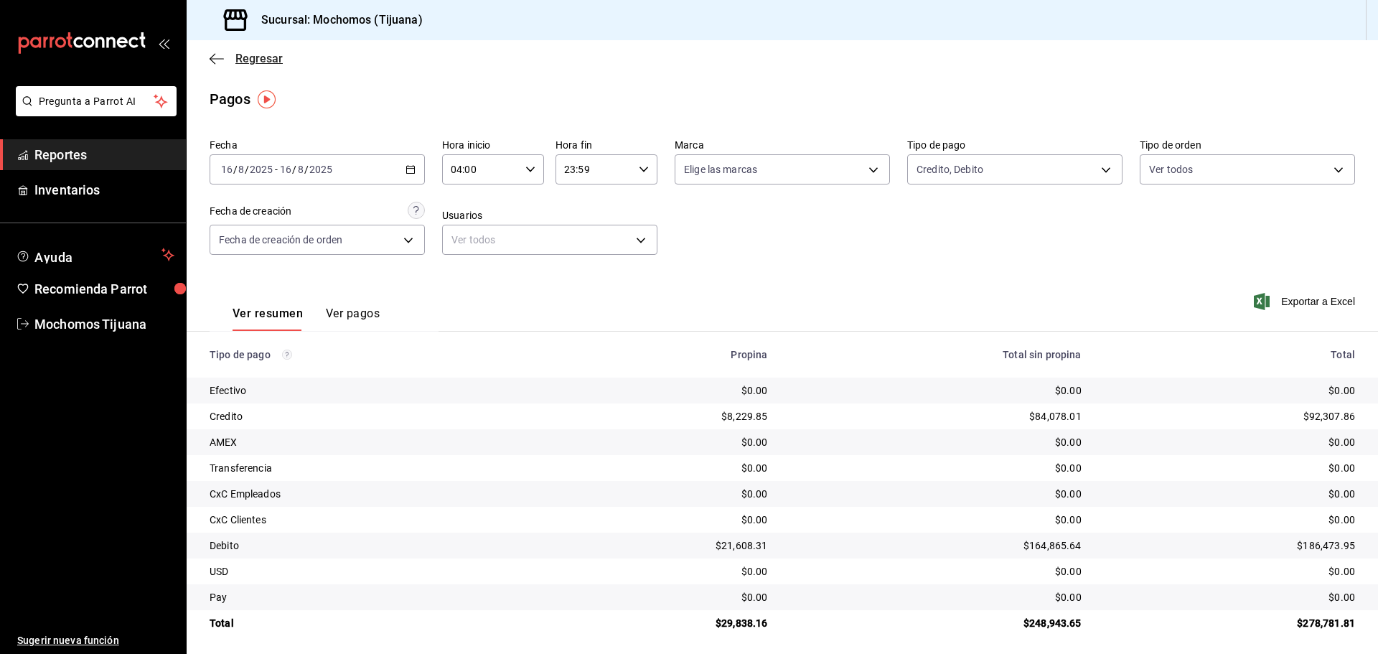
click at [248, 61] on span "Regresar" at bounding box center [258, 59] width 47 height 14
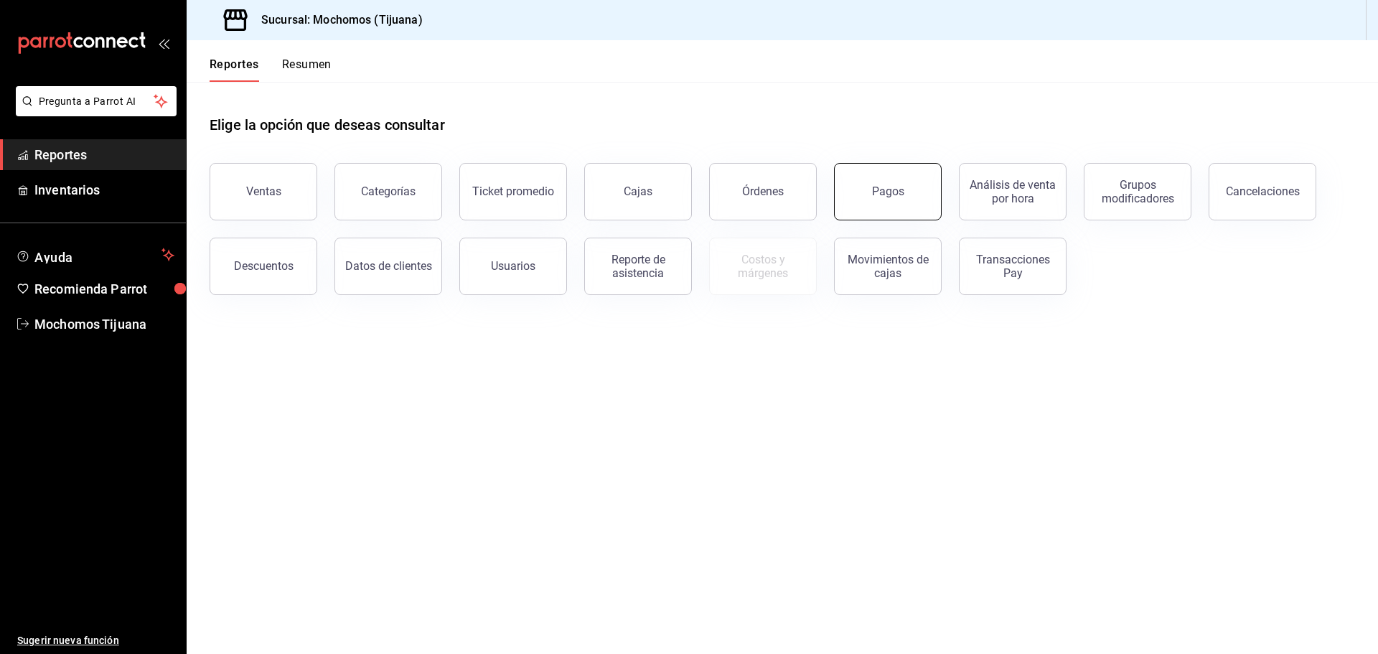
click at [882, 198] on button "Pagos" at bounding box center [888, 191] width 108 height 57
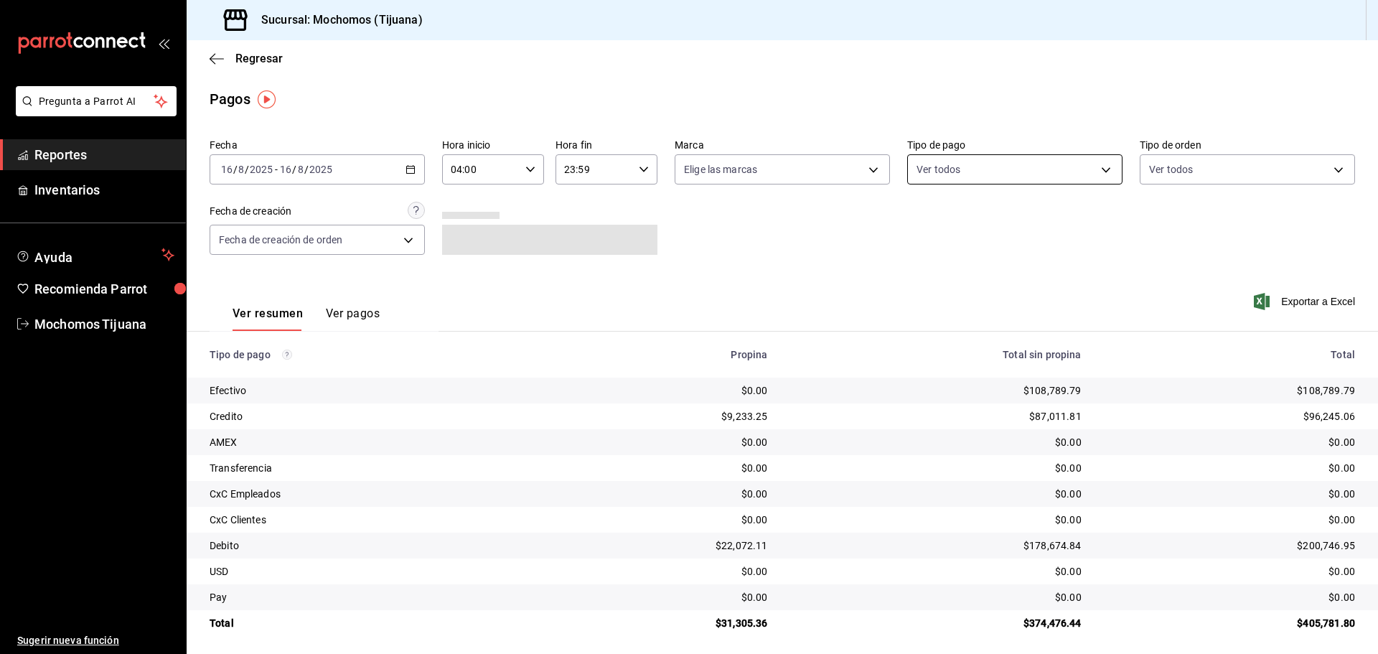
click at [1103, 172] on body "Pregunta a Parrot AI Reportes Inventarios Ayuda Recomienda Parrot Mochomos Tiju…" at bounding box center [689, 327] width 1378 height 654
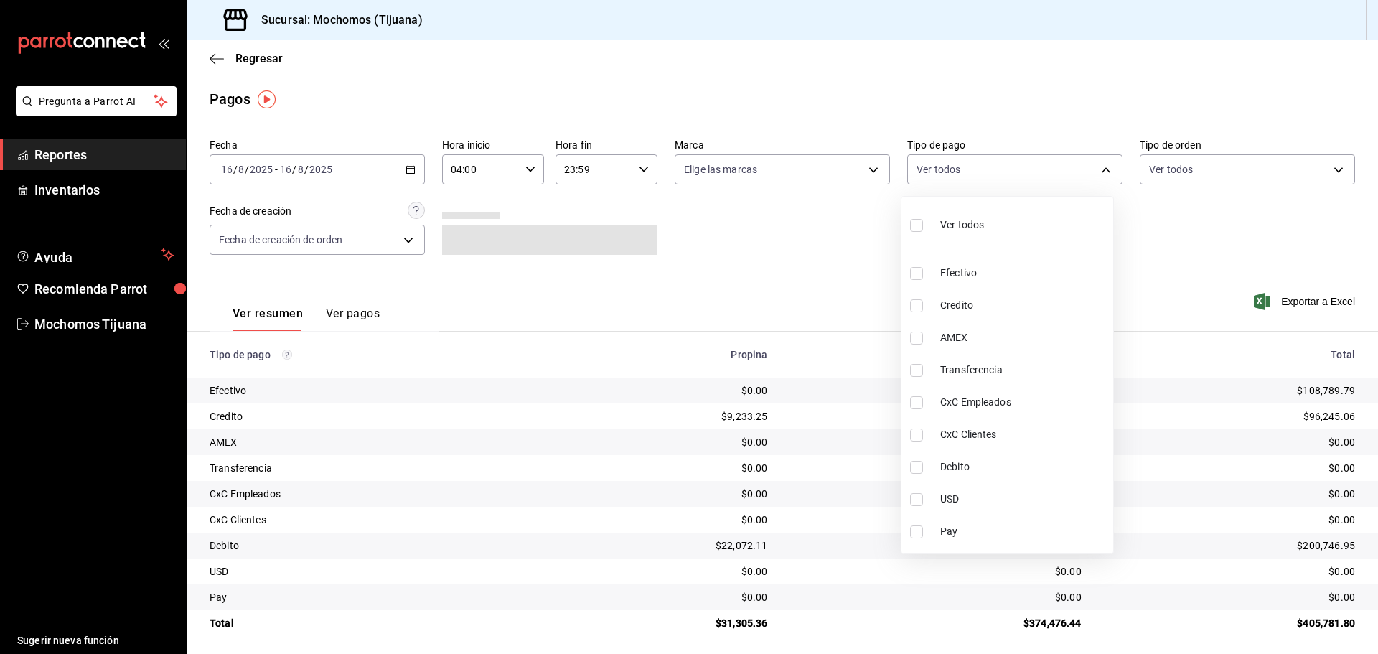
click at [916, 302] on input "checkbox" at bounding box center [916, 305] width 13 height 13
checkbox input "true"
type input "a27a072c-b141-4985-9f83-ae60dbe2196b"
click at [922, 468] on input "checkbox" at bounding box center [923, 467] width 13 height 13
checkbox input "true"
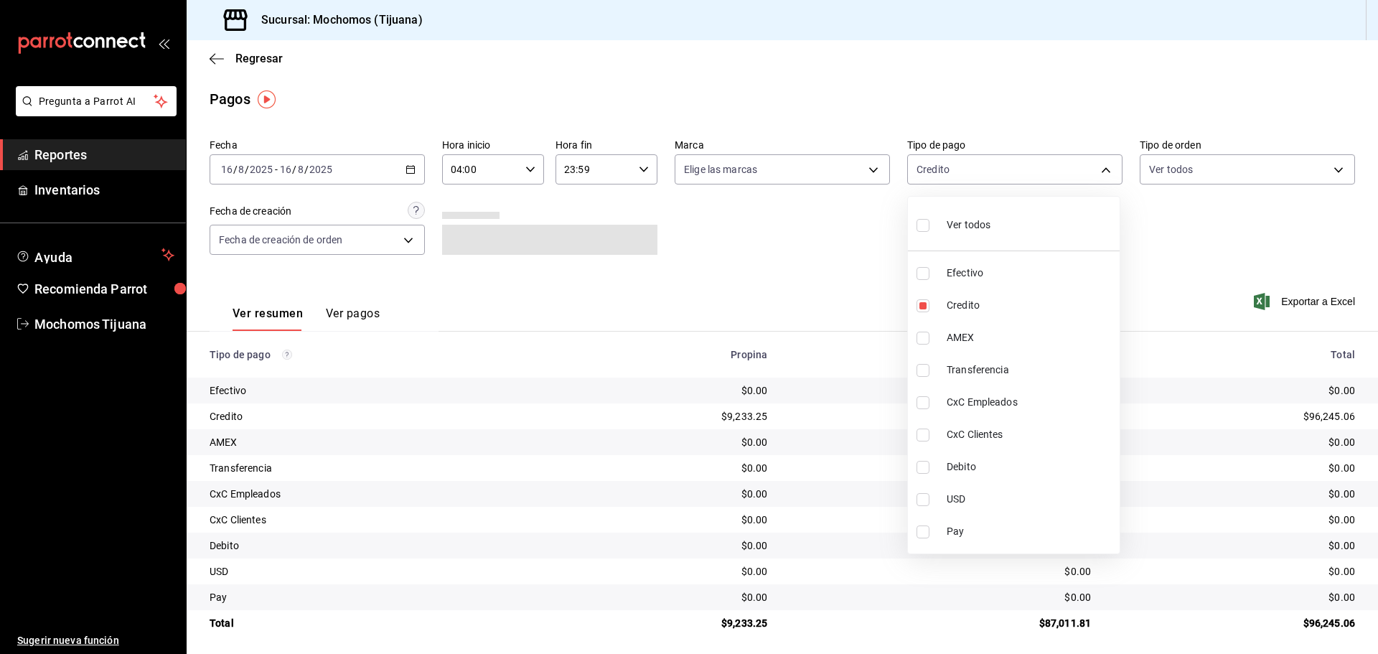
type input "a27a072c-b141-4985-9f83-ae60dbe2196b,b7370aa5-450f-4a05-bab4-2784151f97fb"
click at [854, 274] on div at bounding box center [689, 327] width 1378 height 654
